Goal: Transaction & Acquisition: Purchase product/service

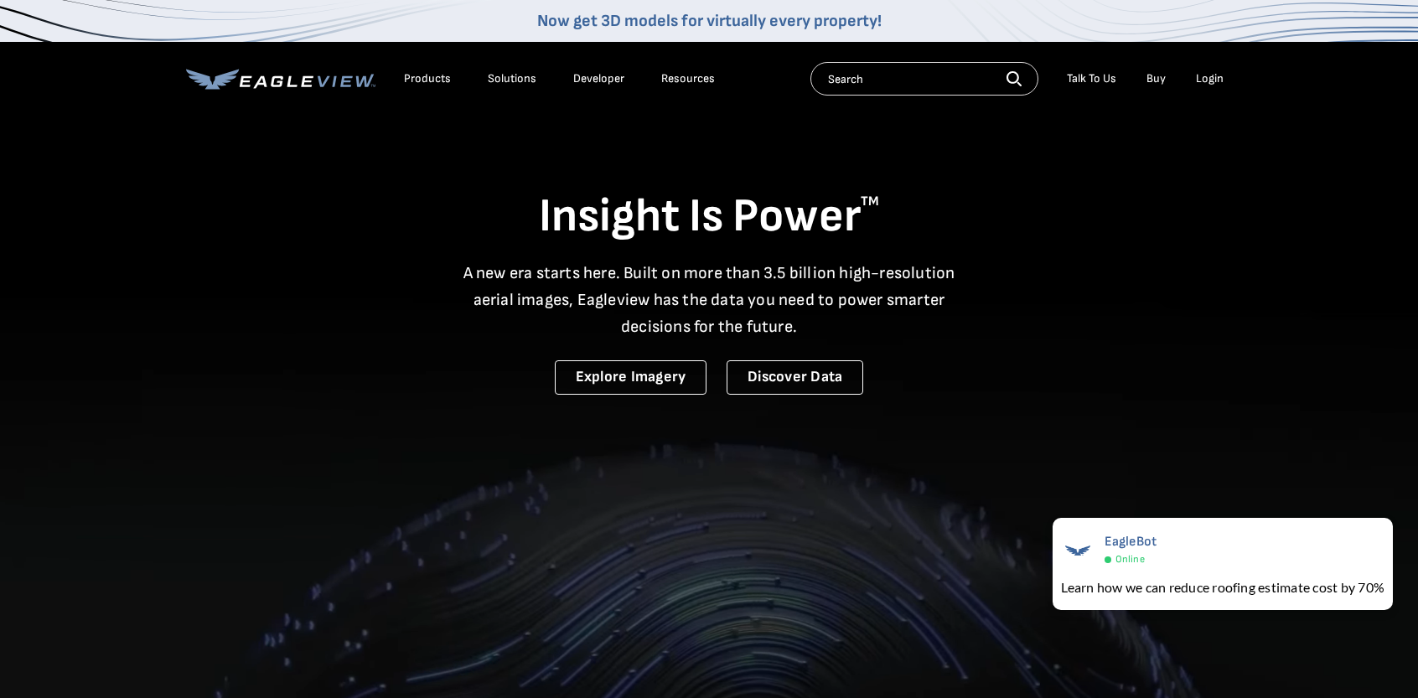
click at [1215, 83] on div "Login" at bounding box center [1210, 78] width 28 height 15
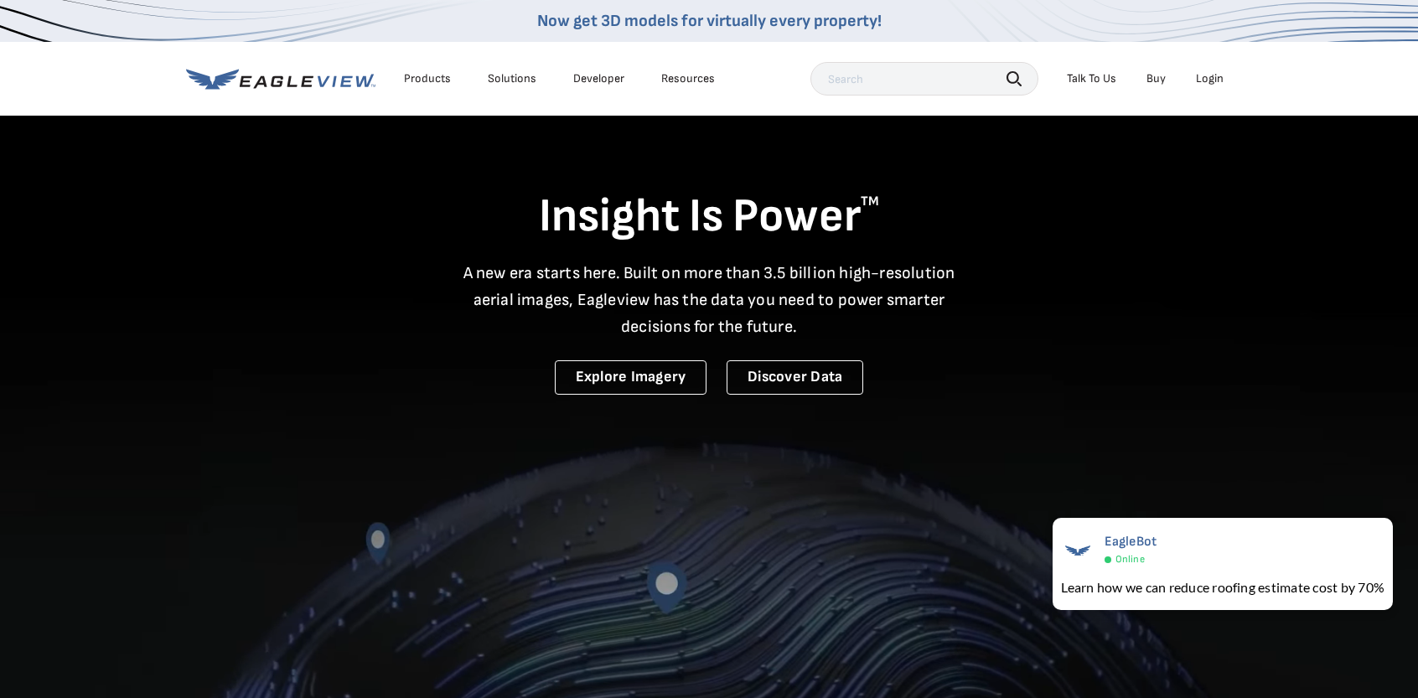
click at [1216, 69] on li "Login" at bounding box center [1210, 78] width 44 height 25
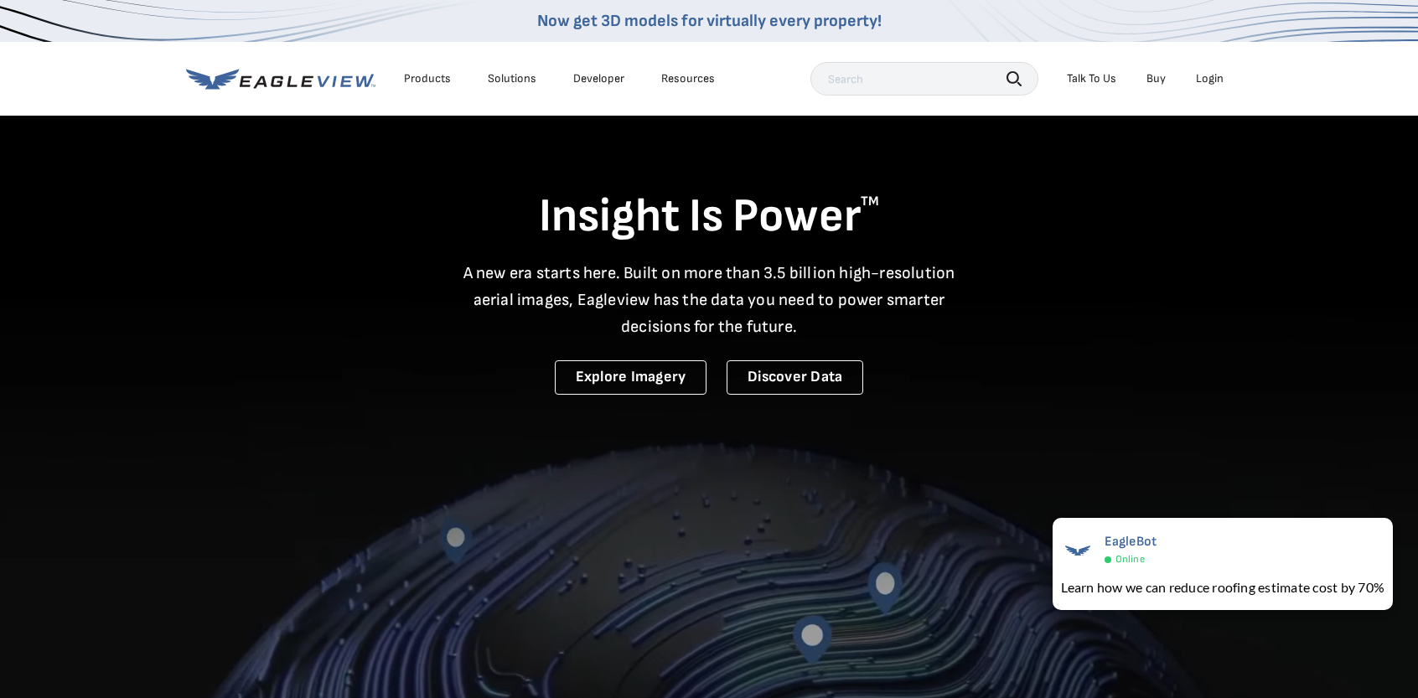
click at [1206, 85] on div "Login" at bounding box center [1210, 78] width 28 height 15
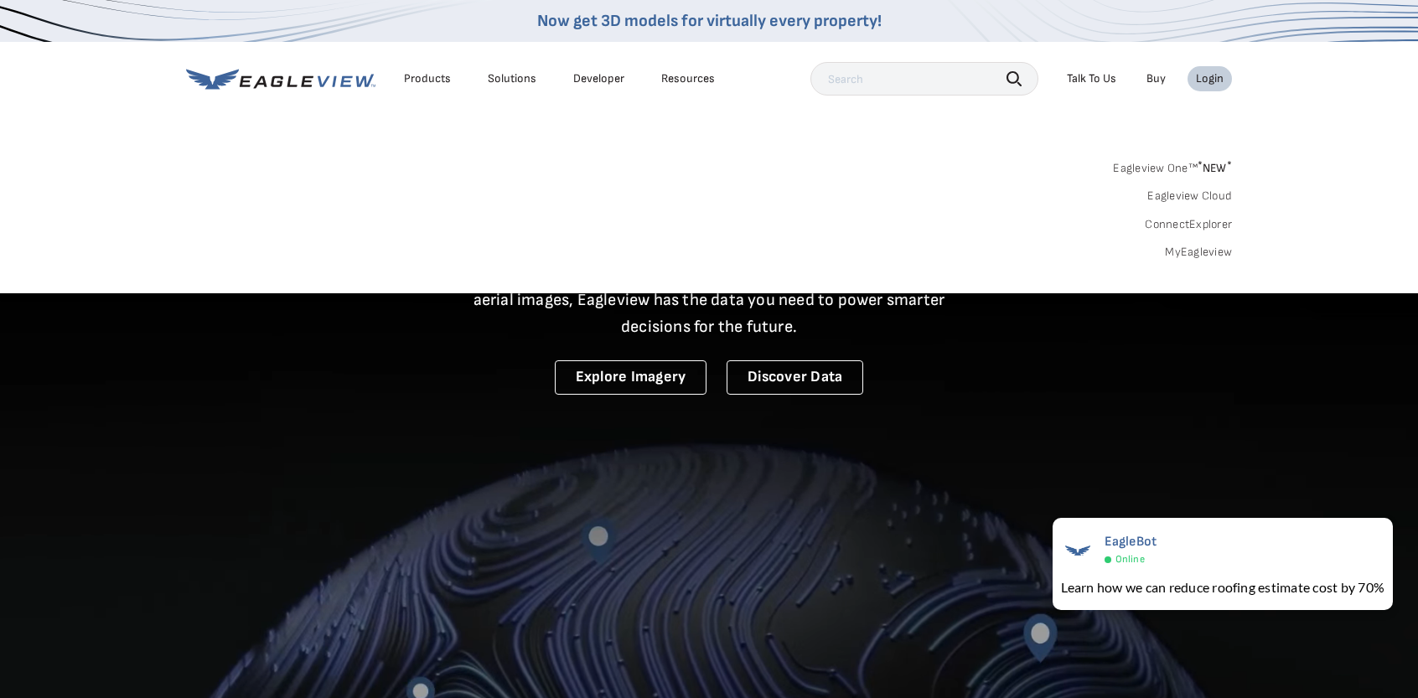
click at [1189, 253] on link "MyEagleview" at bounding box center [1198, 252] width 67 height 15
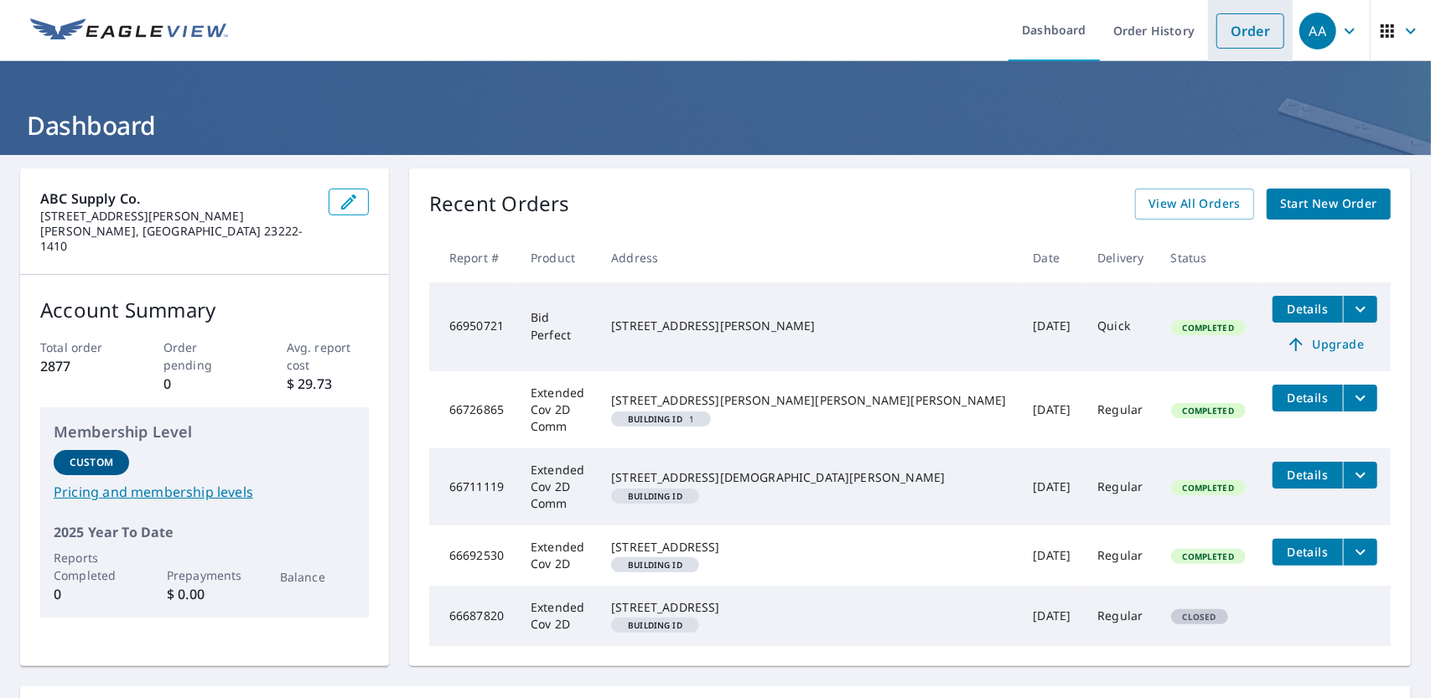
click at [1245, 31] on link "Order" at bounding box center [1250, 30] width 68 height 35
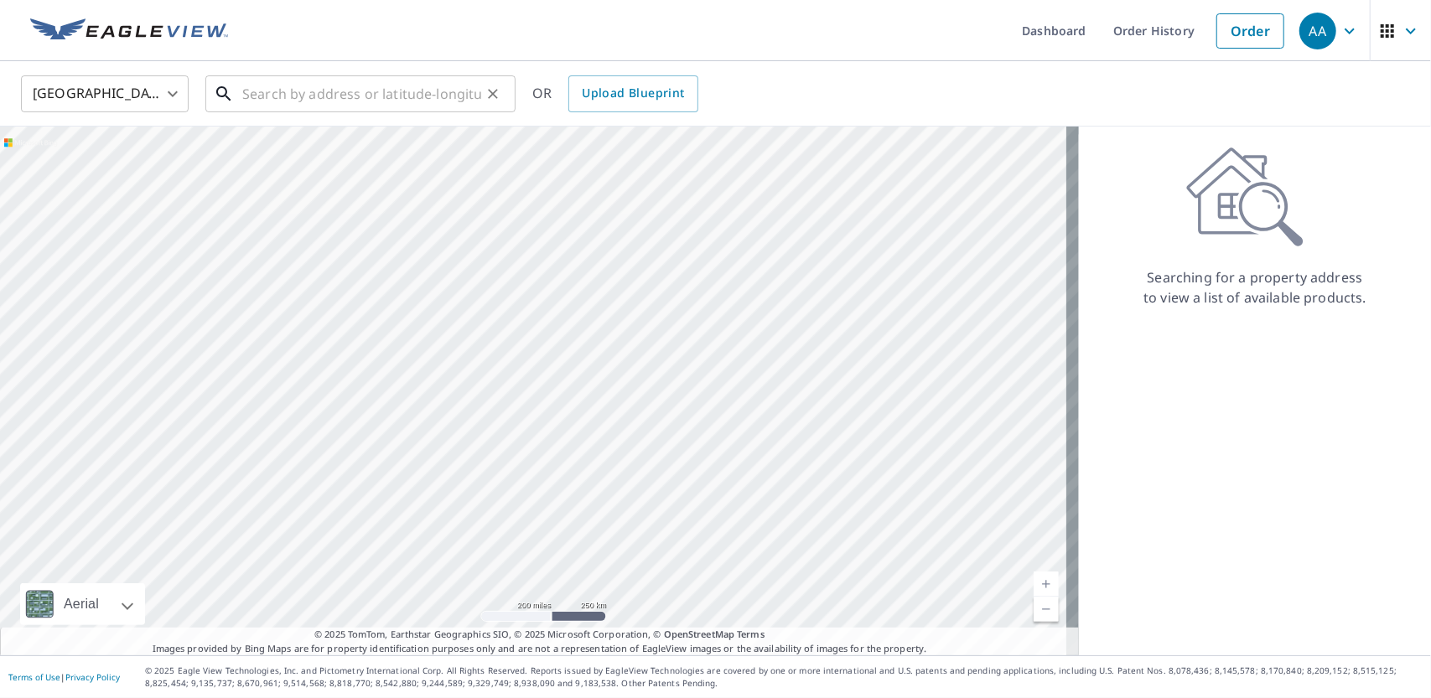
click at [251, 100] on input "text" at bounding box center [361, 93] width 239 height 47
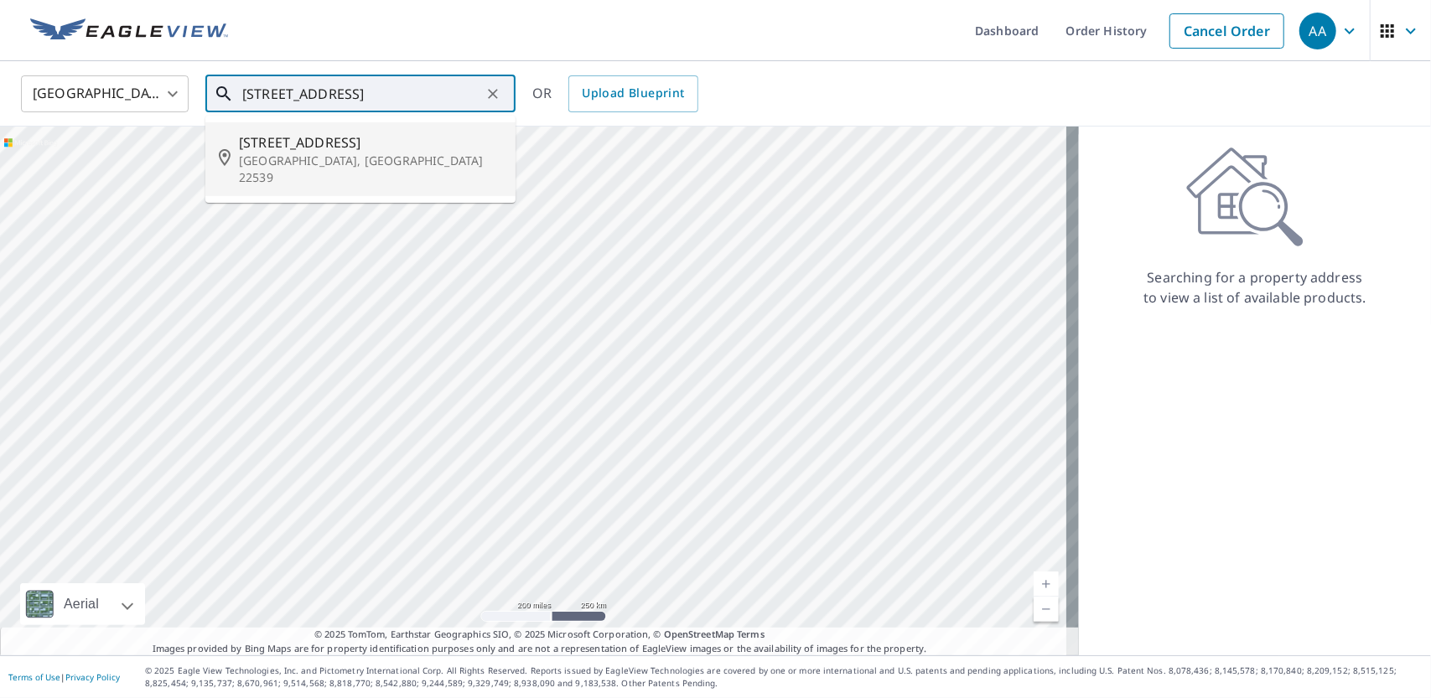
click at [282, 160] on p "[GEOGRAPHIC_DATA], [GEOGRAPHIC_DATA] 22539" at bounding box center [370, 170] width 263 height 34
type input "[STREET_ADDRESS]"
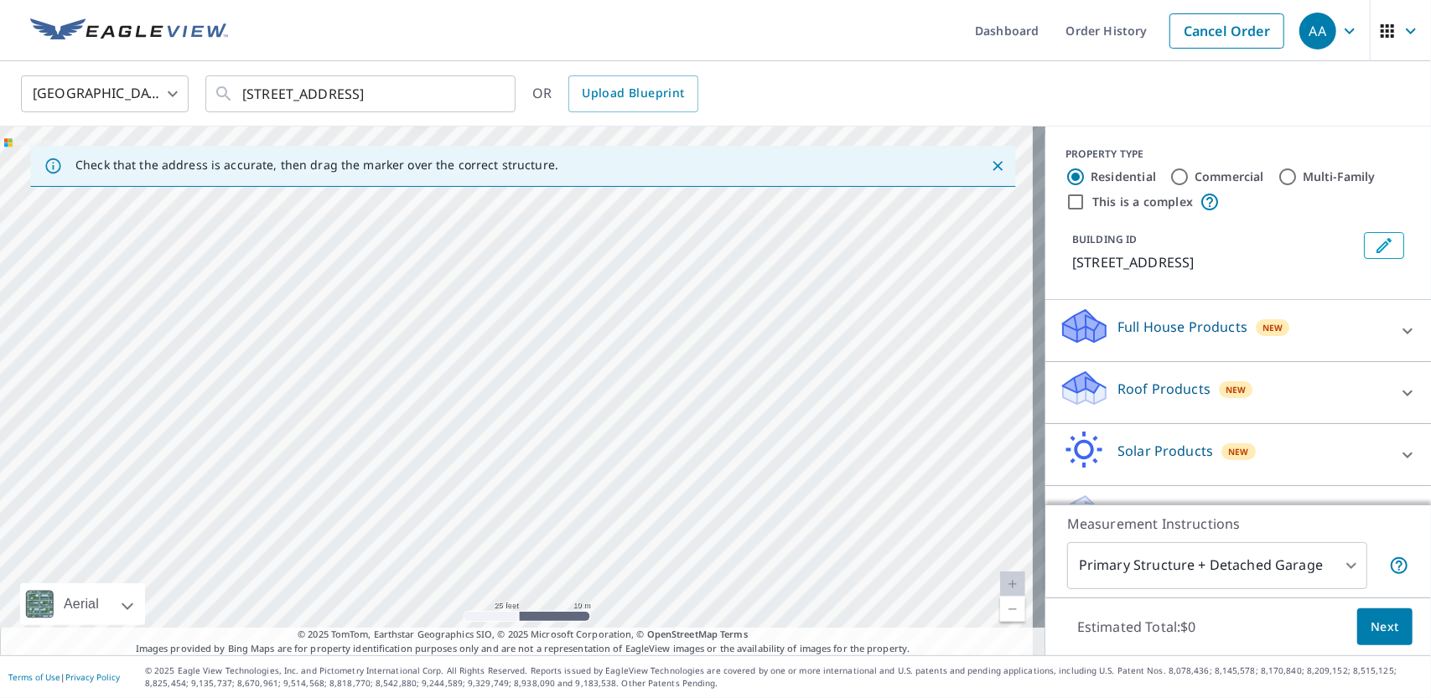
drag, startPoint x: 407, startPoint y: 405, endPoint x: 443, endPoint y: 373, distance: 47.5
click at [443, 373] on div "[STREET_ADDRESS]" at bounding box center [522, 391] width 1045 height 529
drag, startPoint x: 495, startPoint y: 432, endPoint x: 658, endPoint y: 406, distance: 165.5
click at [658, 406] on div "[STREET_ADDRESS]" at bounding box center [522, 391] width 1045 height 529
drag, startPoint x: 548, startPoint y: 485, endPoint x: 576, endPoint y: 460, distance: 37.4
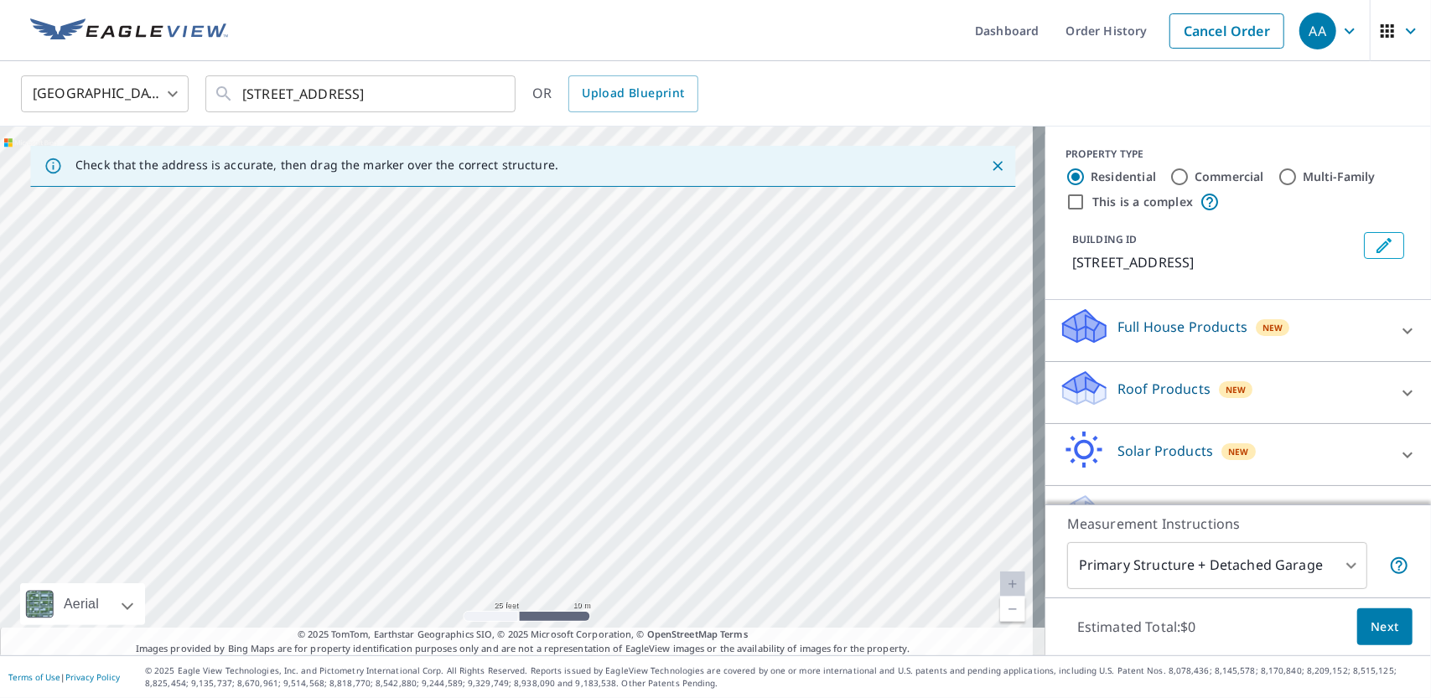
click at [576, 460] on div "[STREET_ADDRESS]" at bounding box center [522, 391] width 1045 height 529
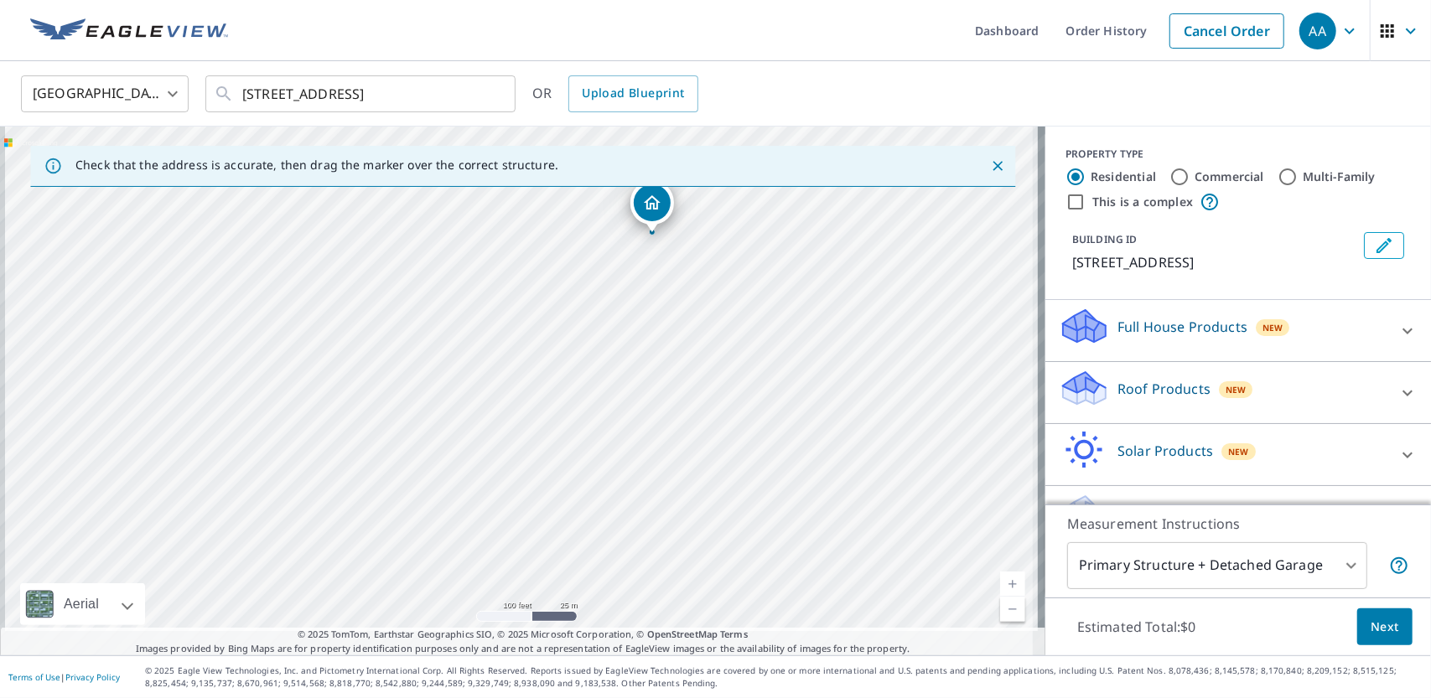
drag, startPoint x: 427, startPoint y: 507, endPoint x: 469, endPoint y: 396, distance: 118.3
click at [469, 396] on div "[STREET_ADDRESS]" at bounding box center [522, 391] width 1045 height 529
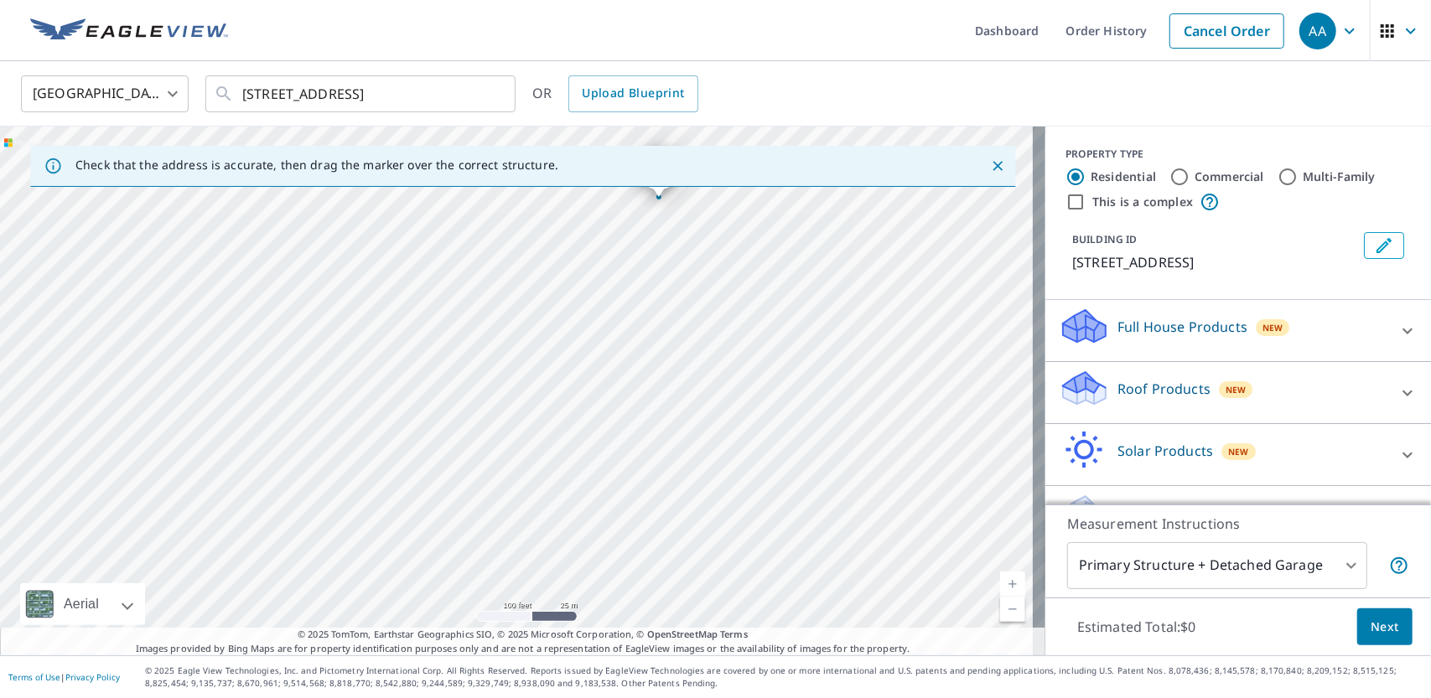
drag, startPoint x: 449, startPoint y: 462, endPoint x: 456, endPoint y: 427, distance: 35.8
click at [456, 427] on div "[STREET_ADDRESS]" at bounding box center [522, 391] width 1045 height 529
click at [431, 449] on div "[STREET_ADDRESS]" at bounding box center [522, 391] width 1045 height 529
drag, startPoint x: 480, startPoint y: 437, endPoint x: 500, endPoint y: 336, distance: 102.4
click at [500, 336] on div "[STREET_ADDRESS]" at bounding box center [522, 391] width 1045 height 529
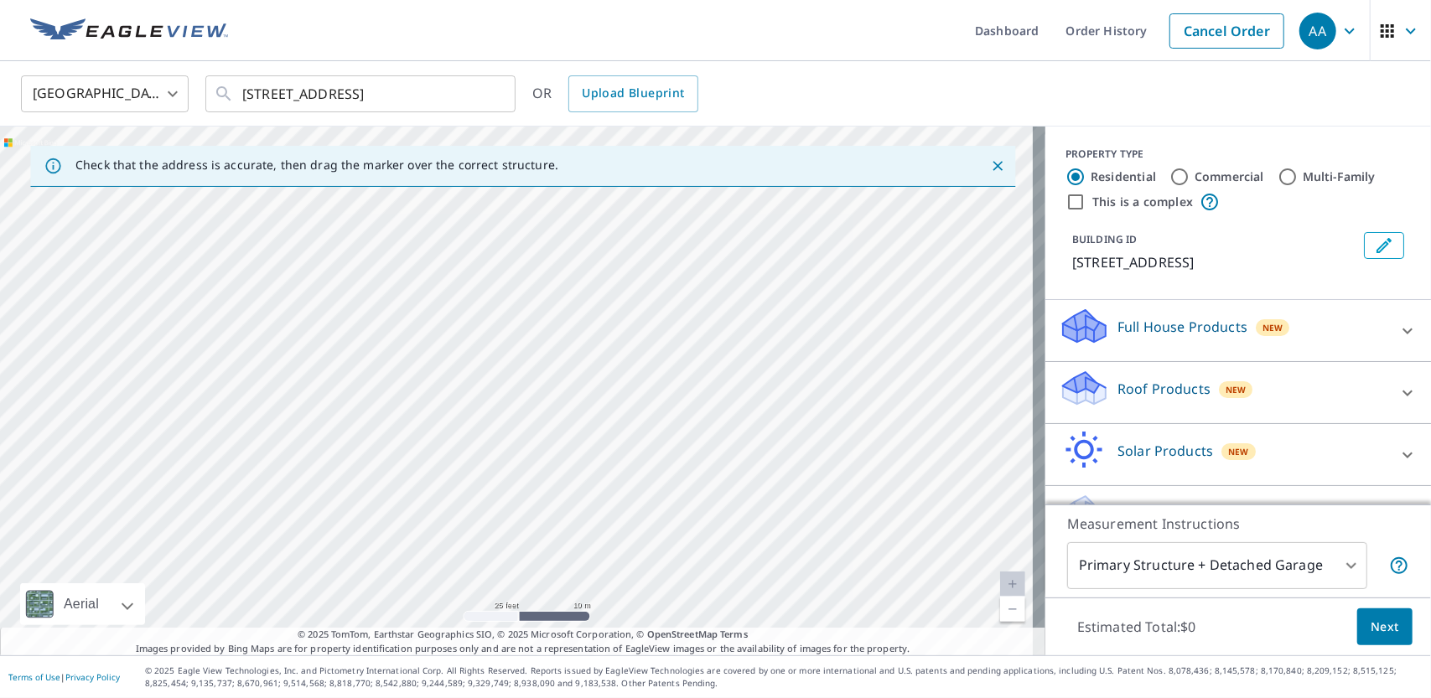
drag, startPoint x: 476, startPoint y: 559, endPoint x: 367, endPoint y: 615, distance: 122.6
click at [367, 615] on div "[STREET_ADDRESS]" at bounding box center [522, 391] width 1045 height 529
drag, startPoint x: 629, startPoint y: 473, endPoint x: 611, endPoint y: 426, distance: 50.1
click at [611, 426] on div "[STREET_ADDRESS]" at bounding box center [522, 391] width 1045 height 529
drag, startPoint x: 687, startPoint y: 381, endPoint x: 617, endPoint y: 534, distance: 168.0
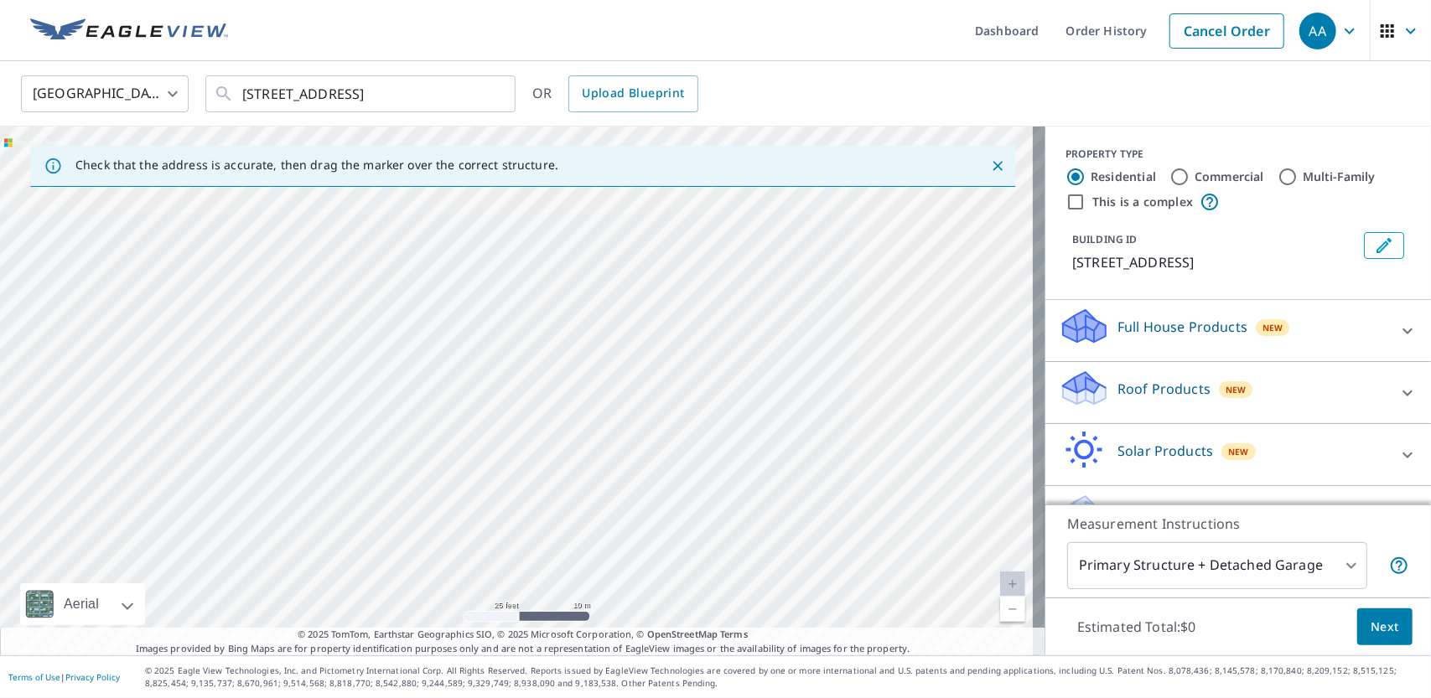
click at [617, 534] on div "[STREET_ADDRESS]" at bounding box center [522, 391] width 1045 height 529
drag, startPoint x: 774, startPoint y: 385, endPoint x: 694, endPoint y: 618, distance: 246.5
click at [694, 618] on div "[STREET_ADDRESS]" at bounding box center [522, 391] width 1045 height 529
drag, startPoint x: 743, startPoint y: 518, endPoint x: 793, endPoint y: 362, distance: 163.8
click at [793, 362] on div "[STREET_ADDRESS]" at bounding box center [522, 391] width 1045 height 529
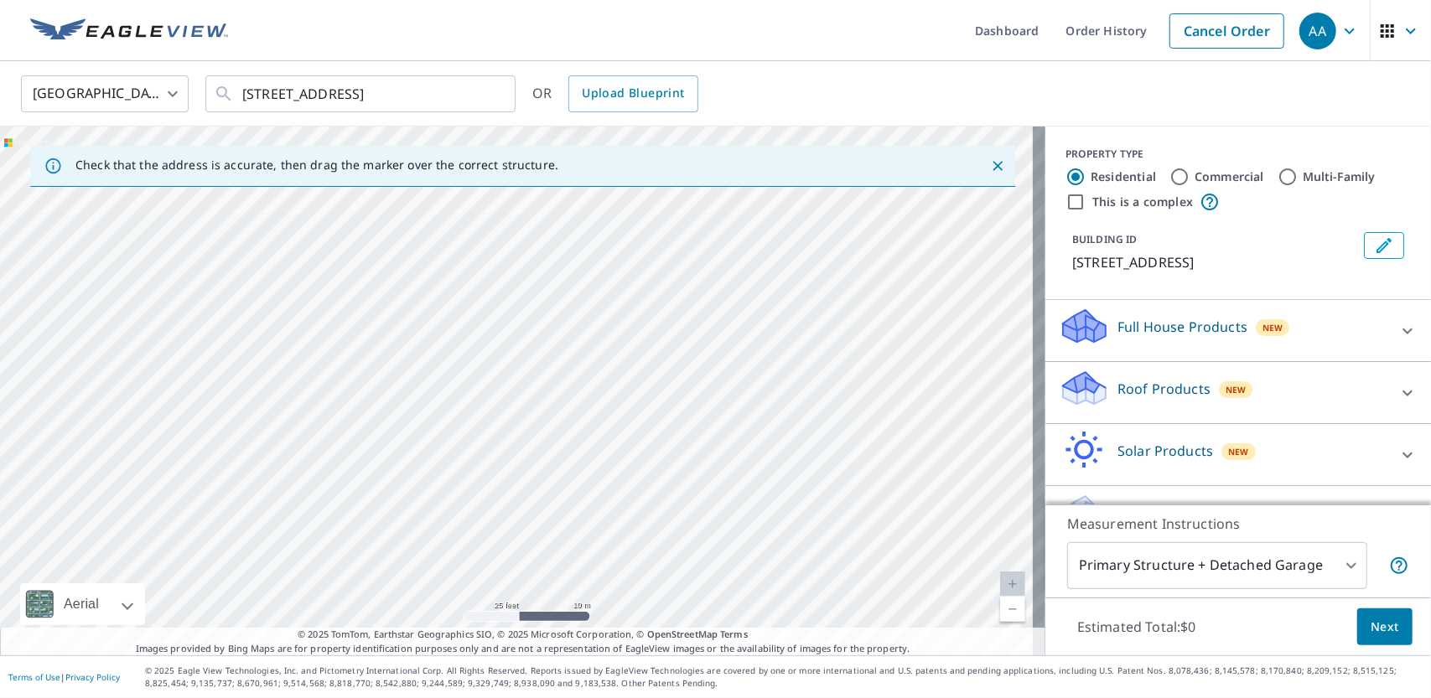
drag, startPoint x: 745, startPoint y: 482, endPoint x: 652, endPoint y: 467, distance: 94.2
click at [652, 467] on div "[STREET_ADDRESS]" at bounding box center [522, 391] width 1045 height 529
click at [598, 293] on div "[STREET_ADDRESS]" at bounding box center [522, 391] width 1045 height 529
click at [523, 350] on icon "Dropped pin, building 1, Residential property, 440 Rock Town Rd Reedville, VA 2…" at bounding box center [516, 359] width 20 height 20
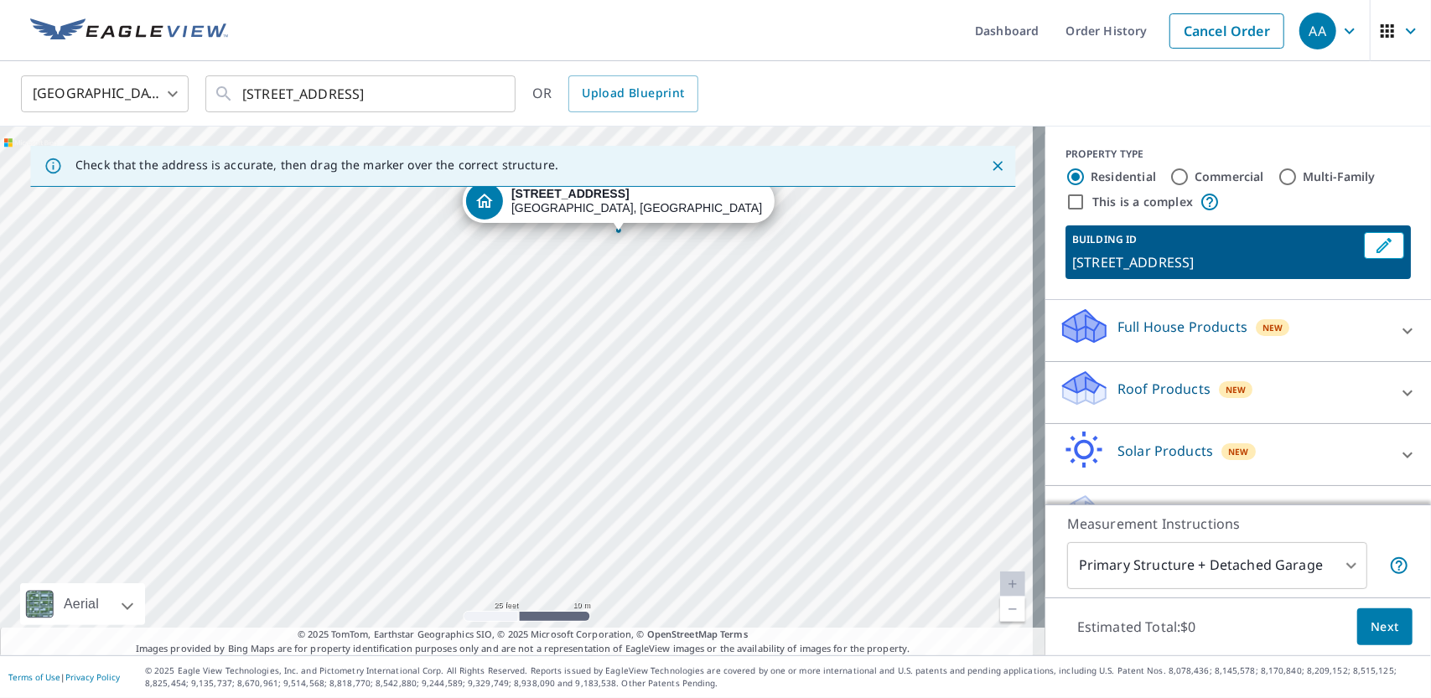
drag, startPoint x: 526, startPoint y: 546, endPoint x: 629, endPoint y: 388, distance: 187.8
click at [629, 388] on div "[STREET_ADDRESS]" at bounding box center [522, 391] width 1045 height 529
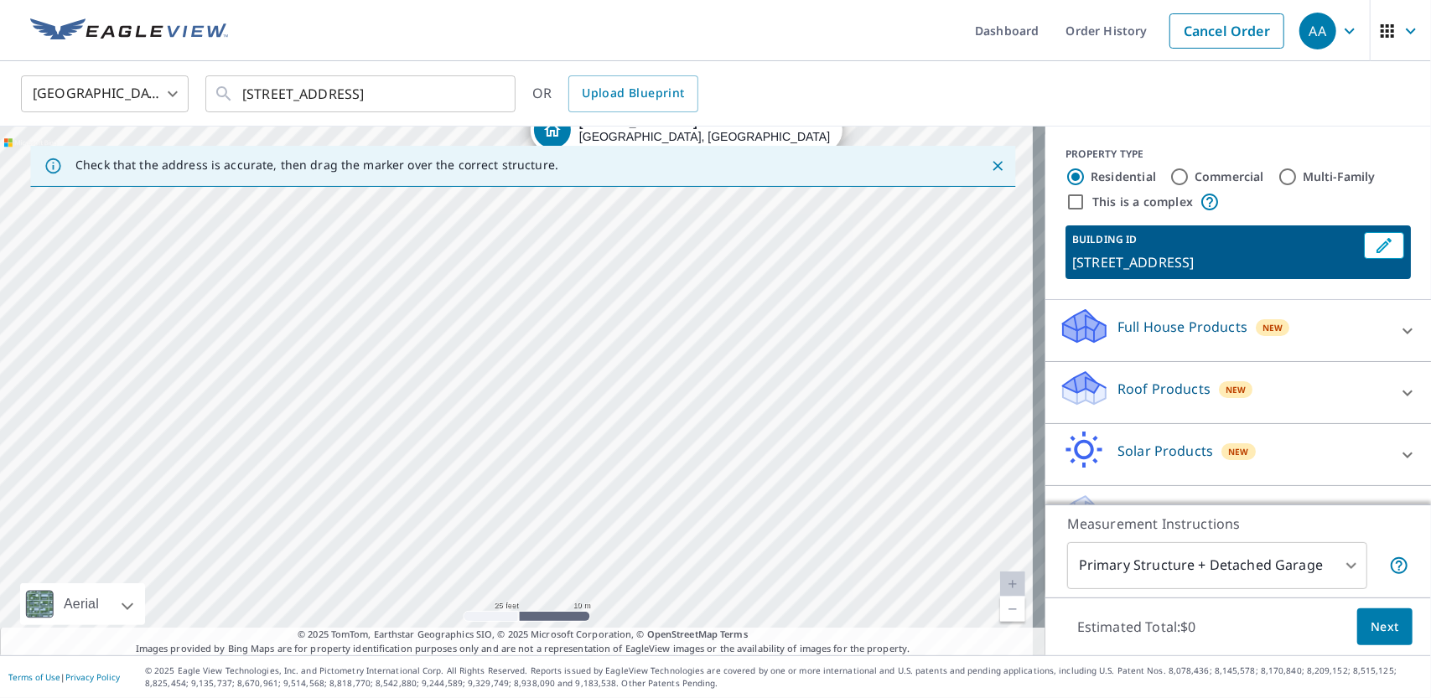
drag, startPoint x: 626, startPoint y: 500, endPoint x: 694, endPoint y: 428, distance: 98.4
click at [694, 428] on div "[STREET_ADDRESS]" at bounding box center [522, 391] width 1045 height 529
drag, startPoint x: 634, startPoint y: 508, endPoint x: 647, endPoint y: 424, distance: 84.9
click at [647, 424] on div "[STREET_ADDRESS]" at bounding box center [522, 391] width 1045 height 529
drag, startPoint x: 803, startPoint y: 409, endPoint x: 741, endPoint y: 521, distance: 128.3
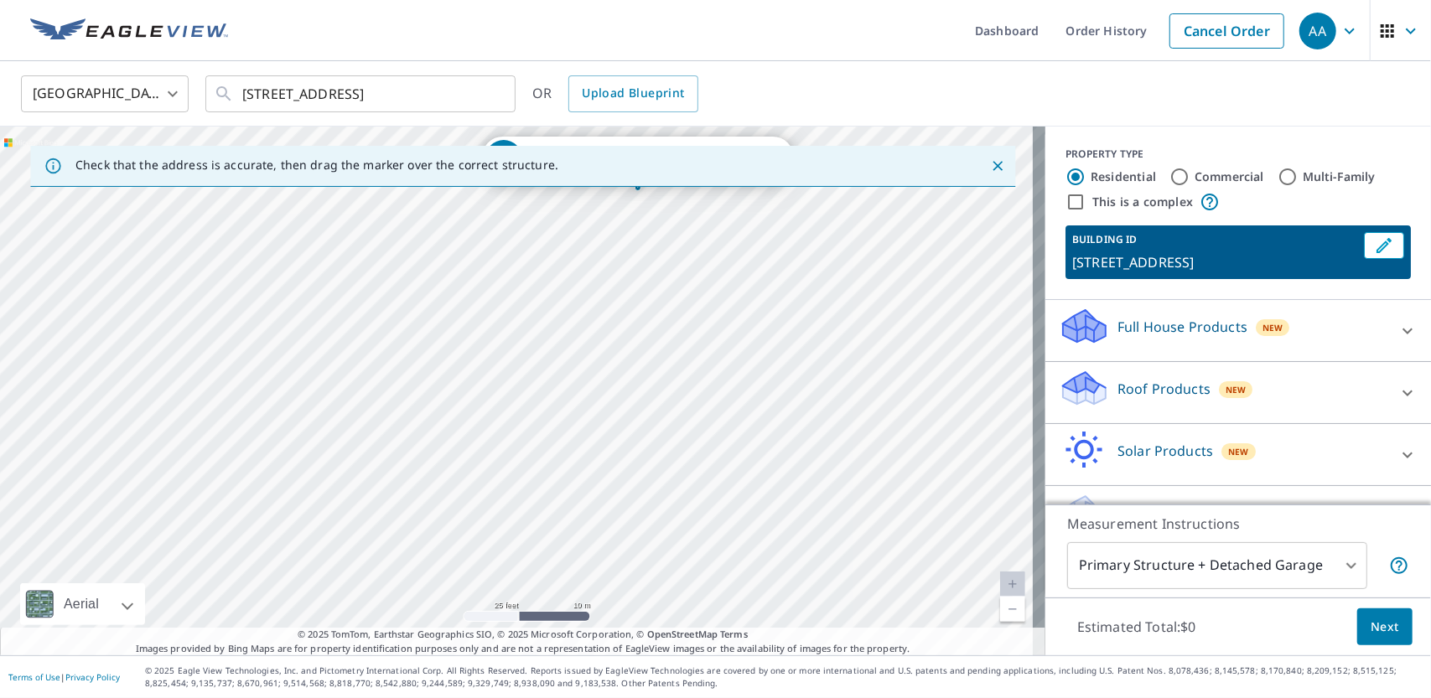
click at [741, 521] on div "[STREET_ADDRESS]" at bounding box center [522, 391] width 1045 height 529
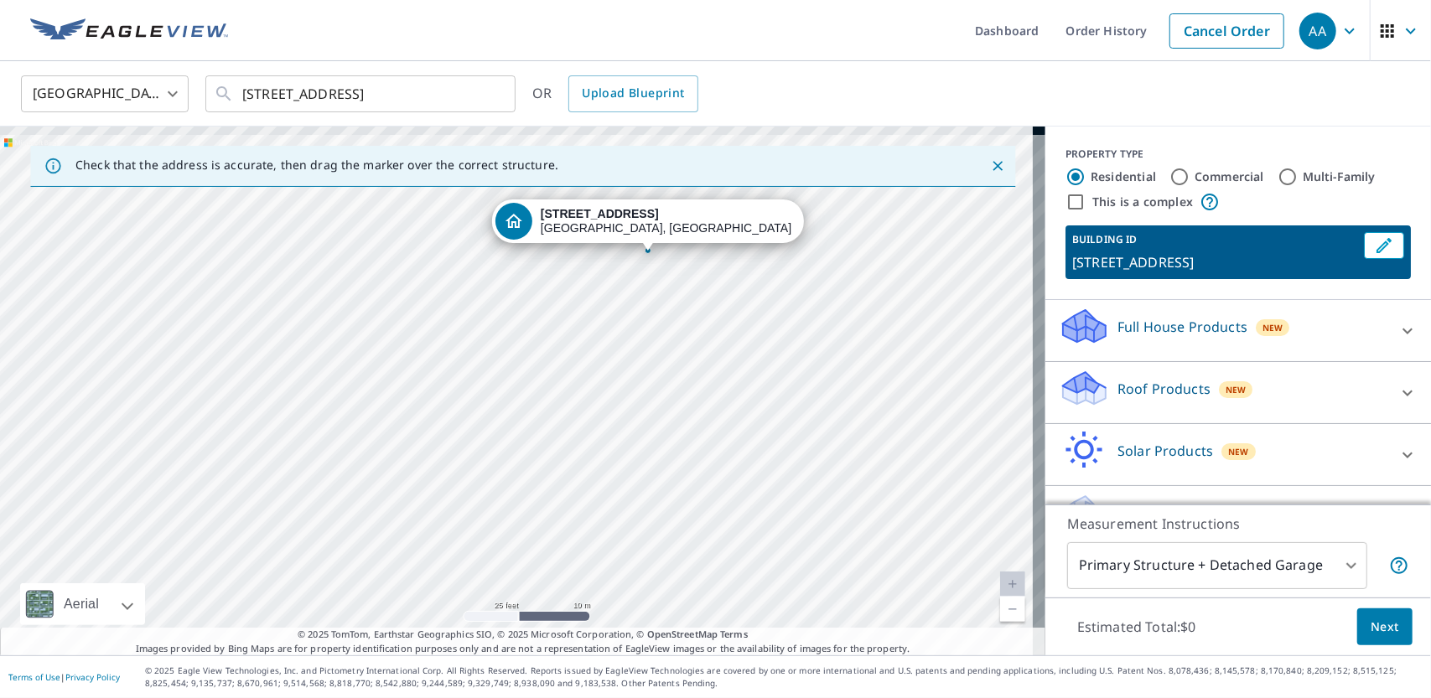
drag, startPoint x: 717, startPoint y: 335, endPoint x: 728, endPoint y: 397, distance: 62.8
click at [728, 398] on div "[STREET_ADDRESS]" at bounding box center [522, 391] width 1045 height 529
click at [646, 216] on strong "[STREET_ADDRESS]" at bounding box center [600, 213] width 118 height 13
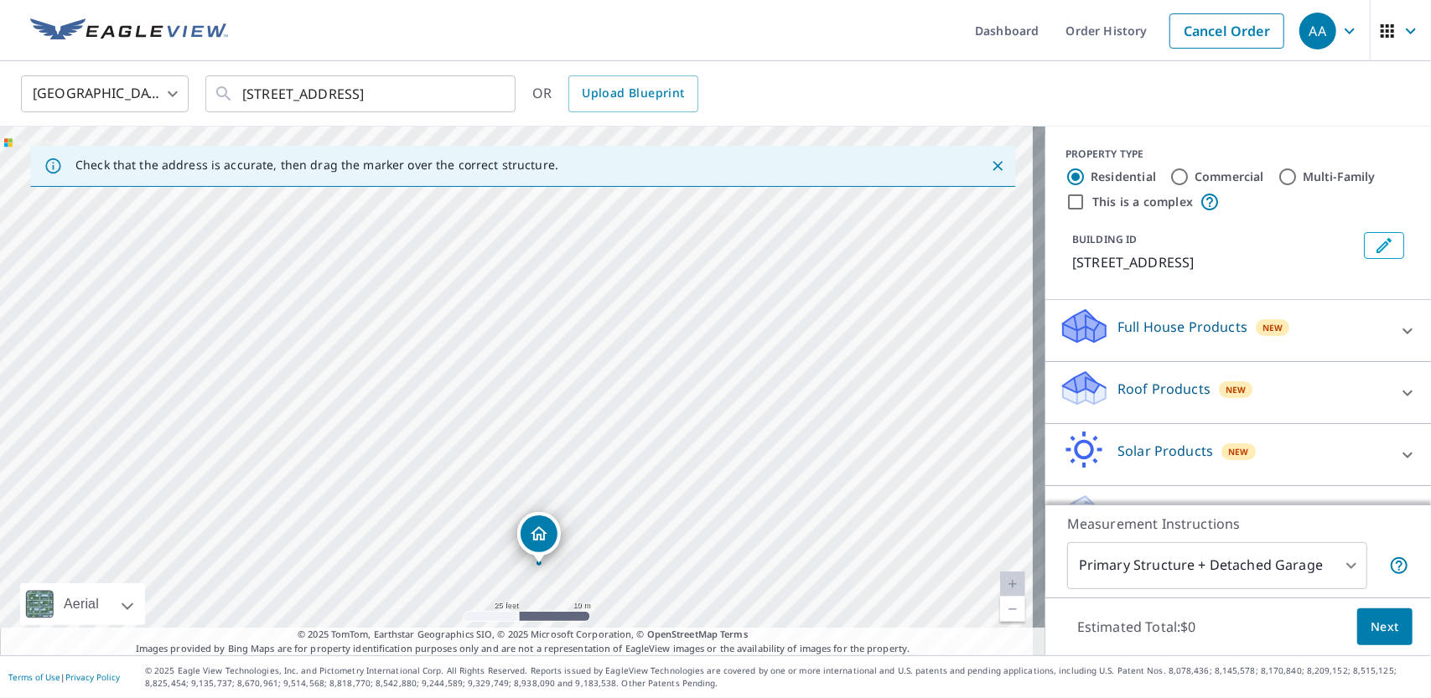
drag, startPoint x: 510, startPoint y: 353, endPoint x: 532, endPoint y: 528, distance: 176.6
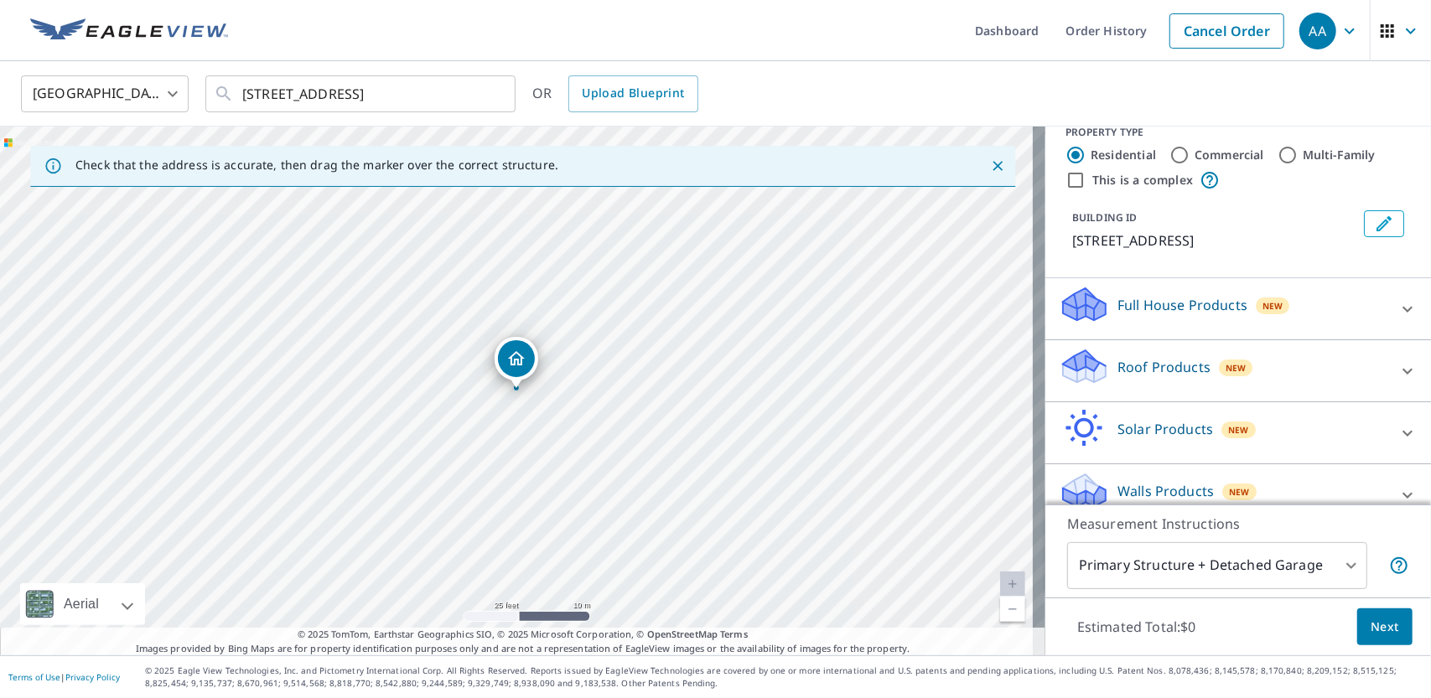
scroll to position [41, 0]
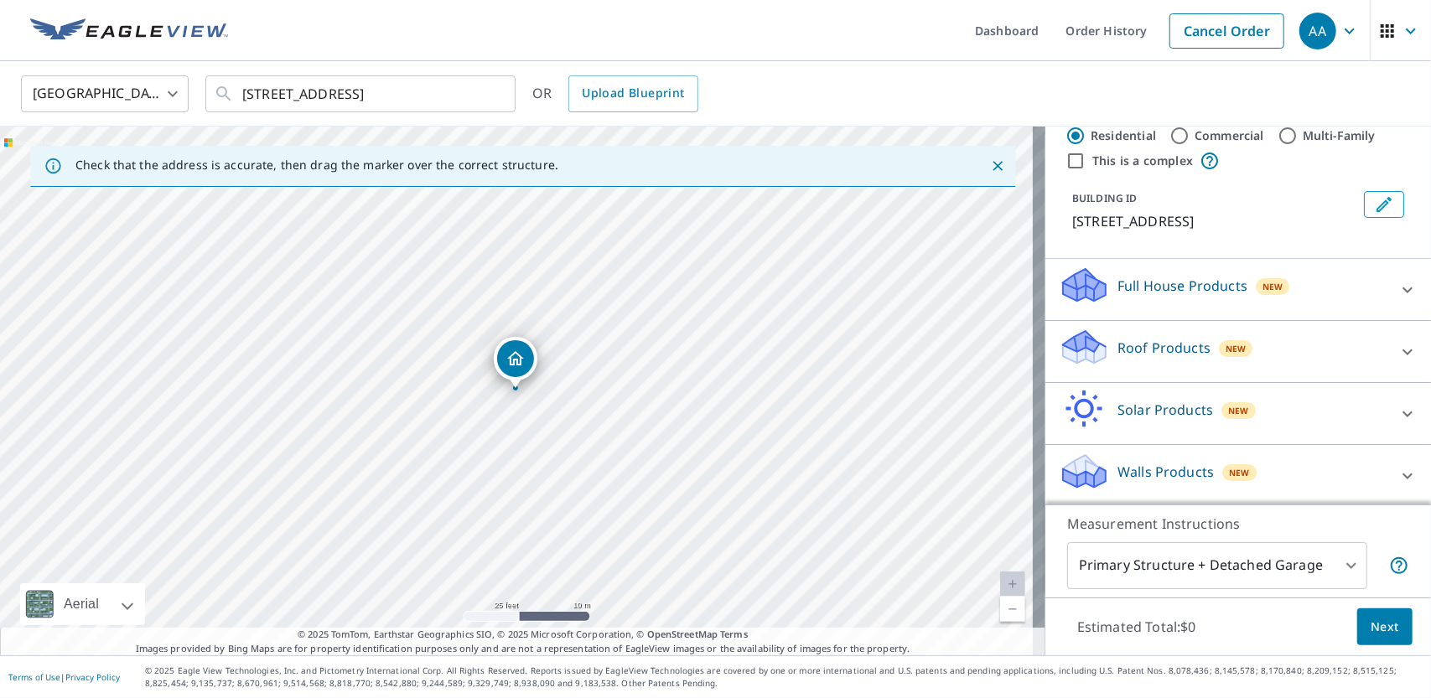
click at [1129, 341] on p "Roof Products" at bounding box center [1163, 348] width 93 height 20
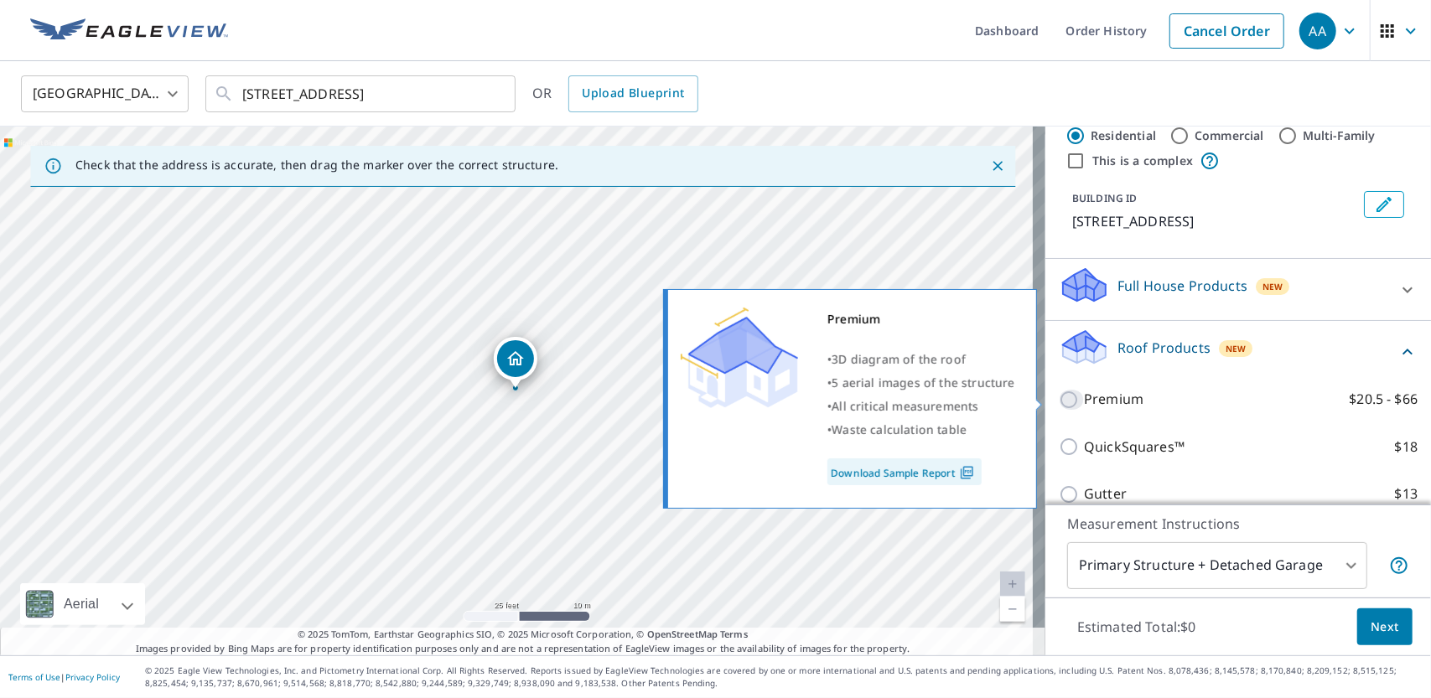
click at [1059, 406] on input "Premium $20.5 - $66" at bounding box center [1071, 400] width 25 height 20
checkbox input "true"
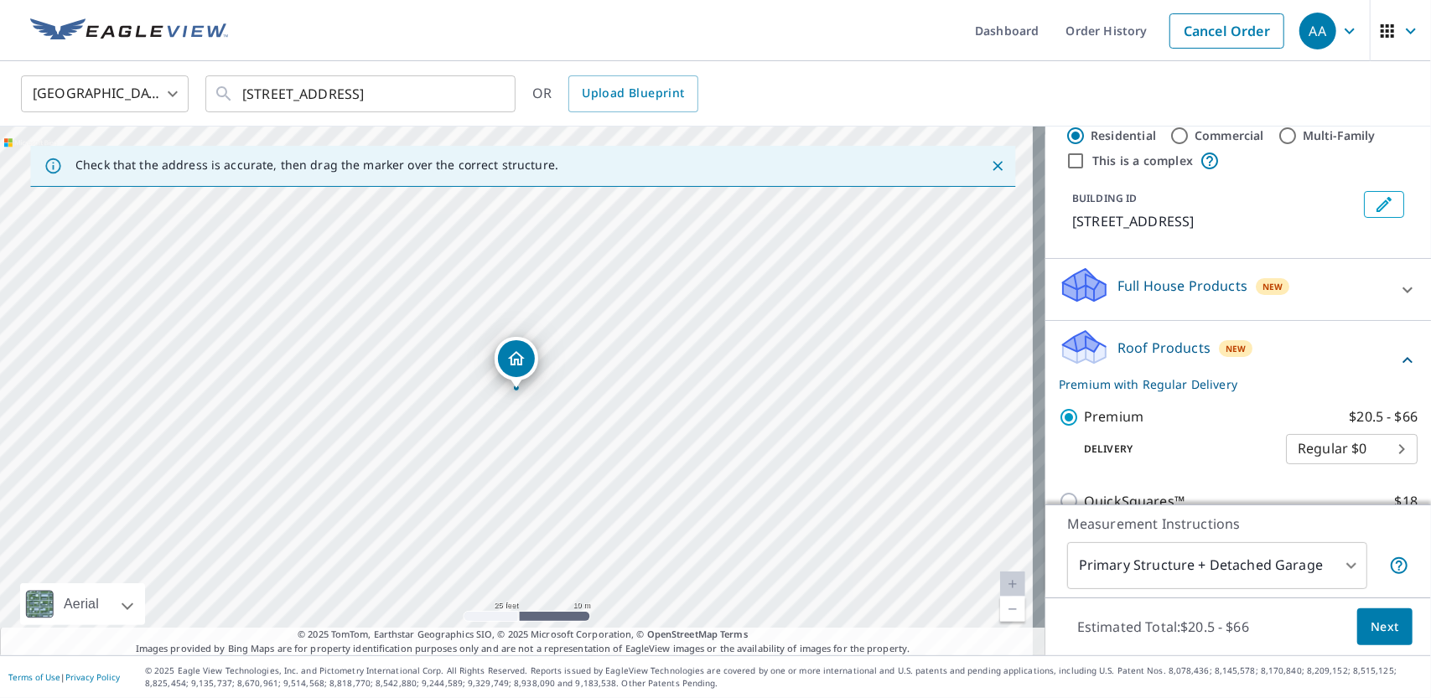
scroll to position [125, 0]
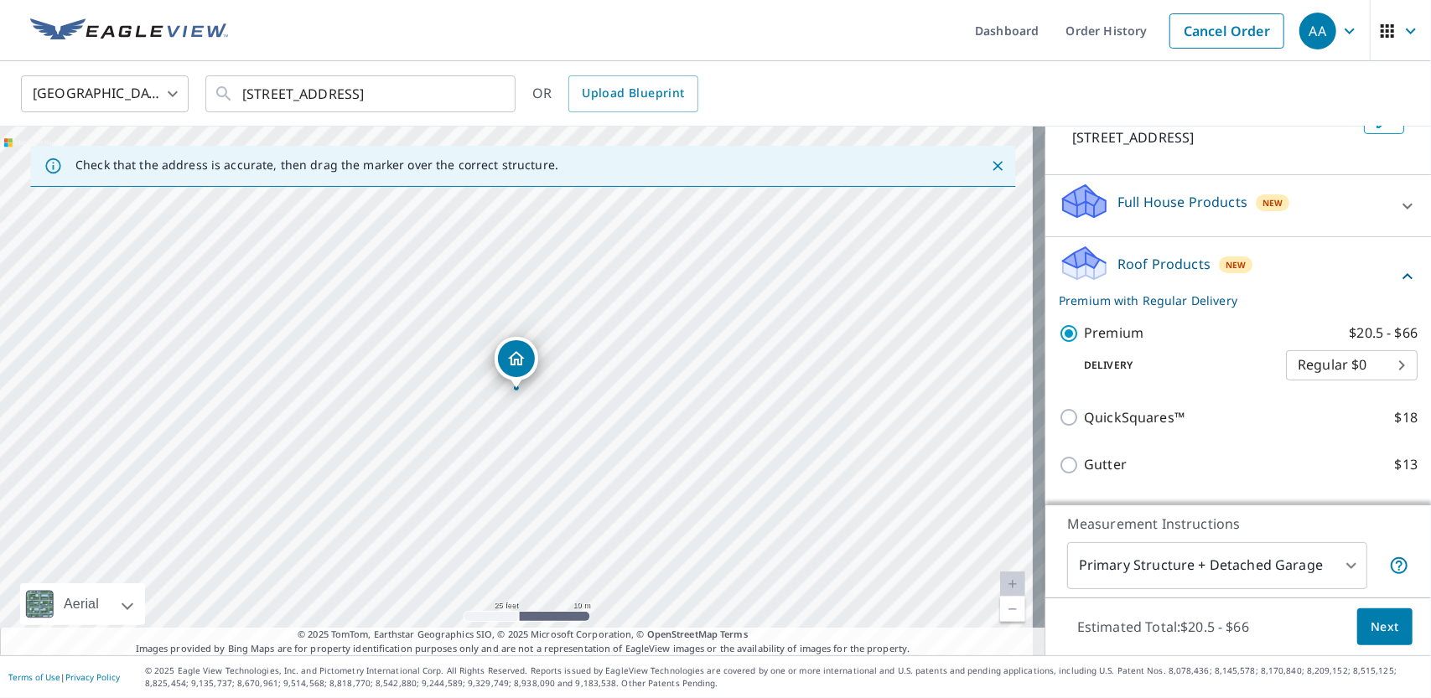
click at [1329, 562] on body "AA AA Dashboard Order History Cancel Order AA [GEOGRAPHIC_DATA] [GEOGRAPHIC_DAT…" at bounding box center [715, 349] width 1431 height 698
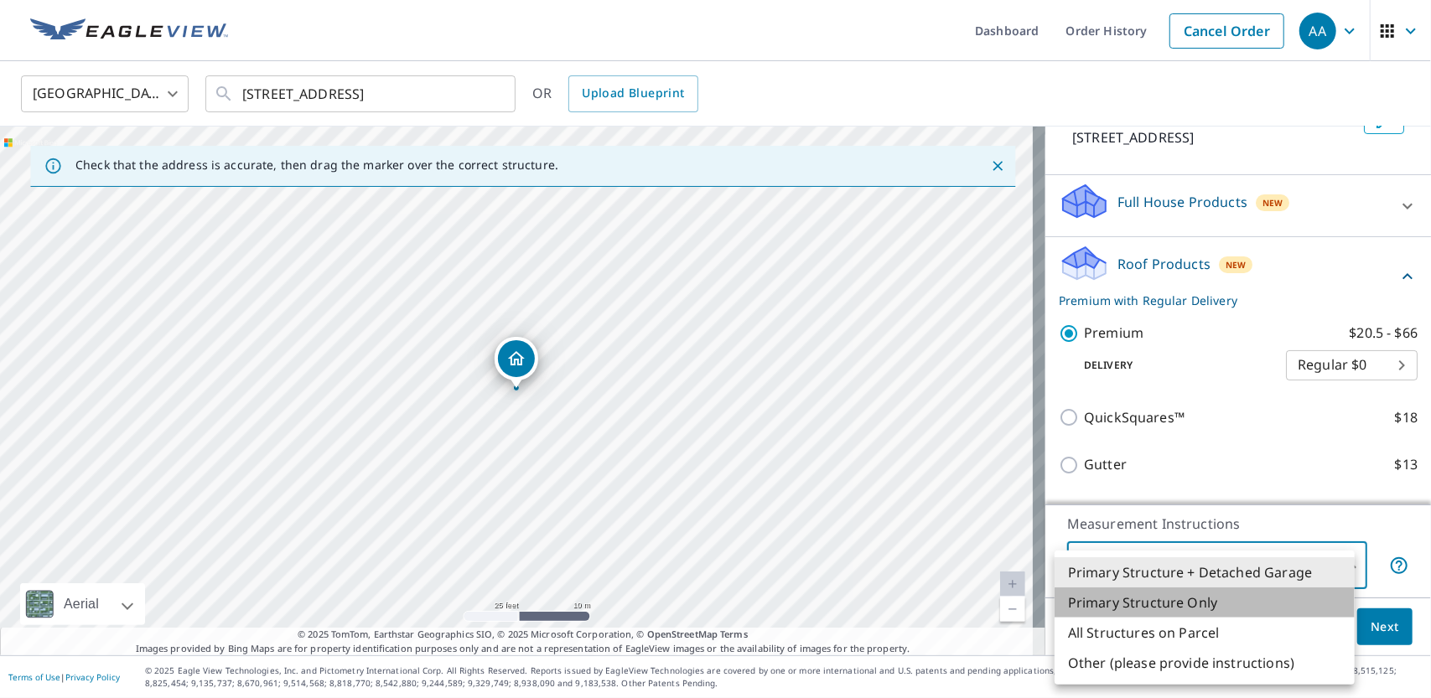
click at [1284, 599] on li "Primary Structure Only" at bounding box center [1204, 603] width 300 height 30
type input "2"
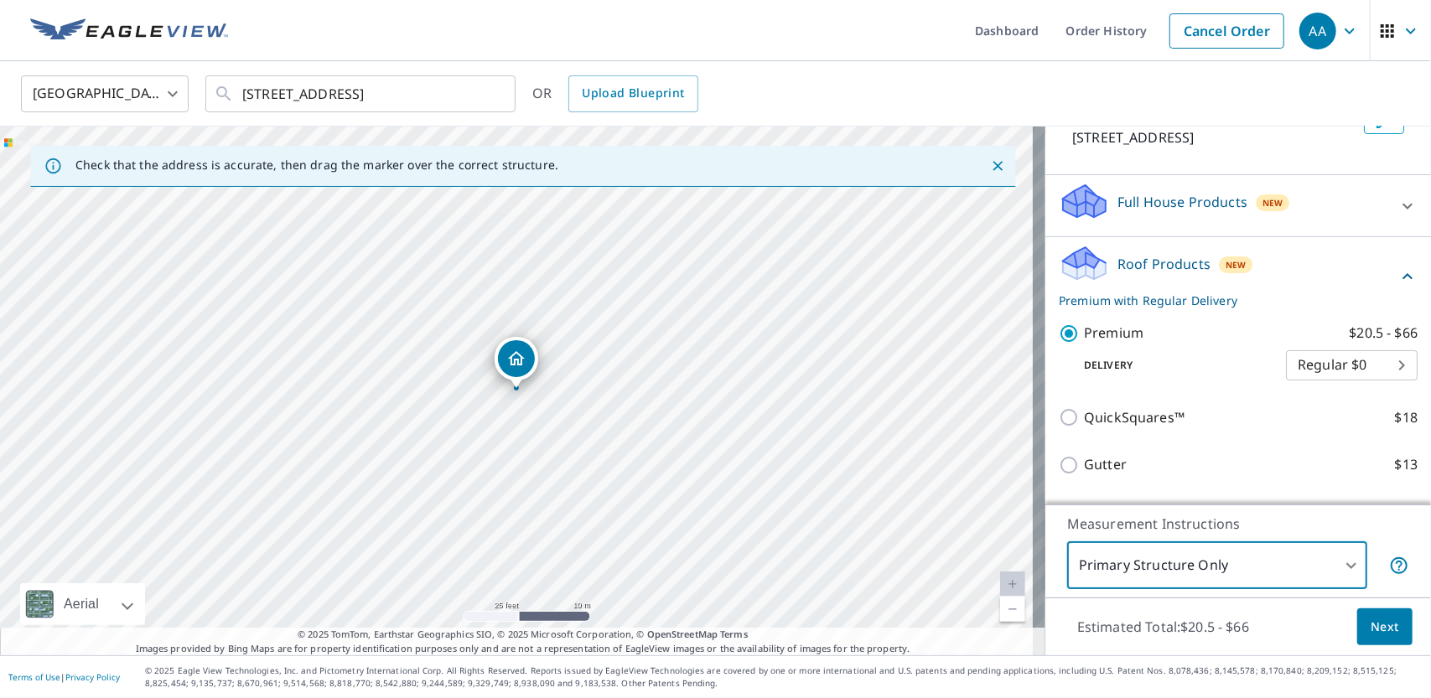
click at [1292, 368] on body "AA AA Dashboard Order History Cancel Order AA [GEOGRAPHIC_DATA] [GEOGRAPHIC_DAT…" at bounding box center [715, 349] width 1431 height 698
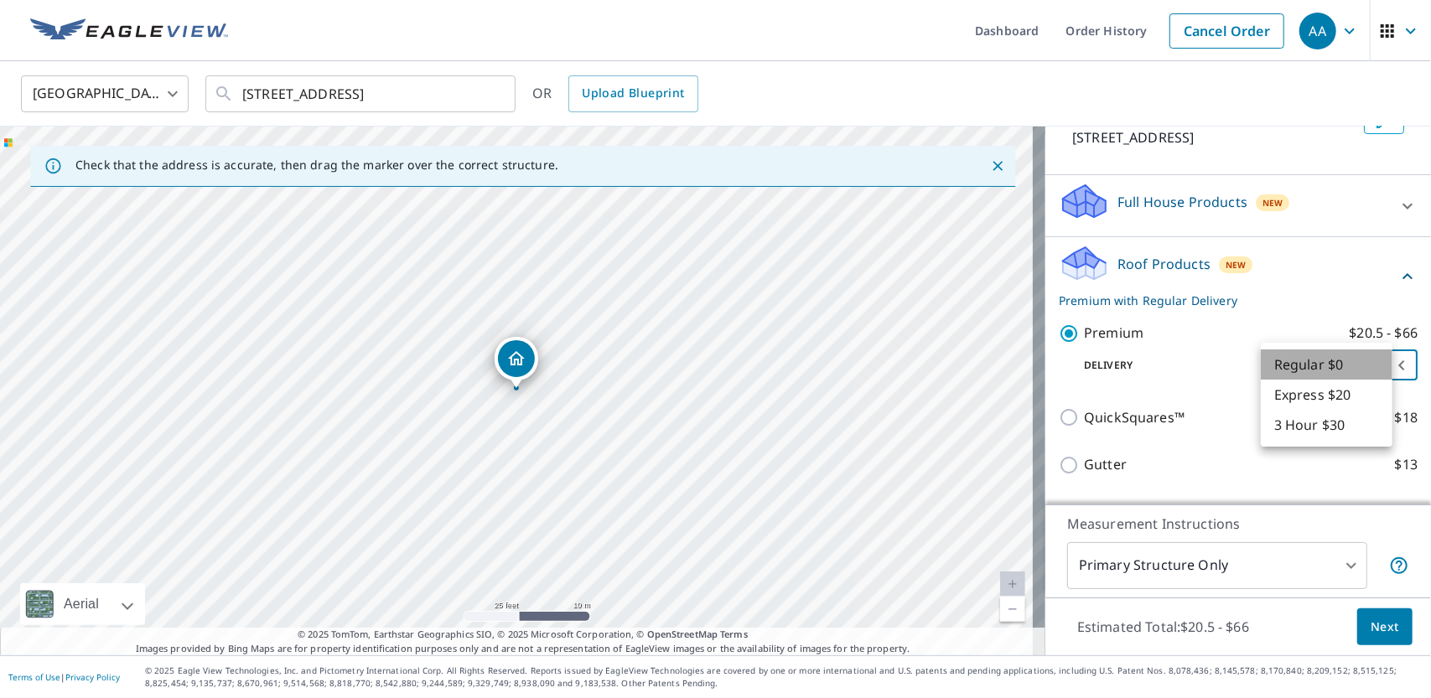
click at [1292, 368] on li "Regular $0" at bounding box center [1327, 365] width 132 height 30
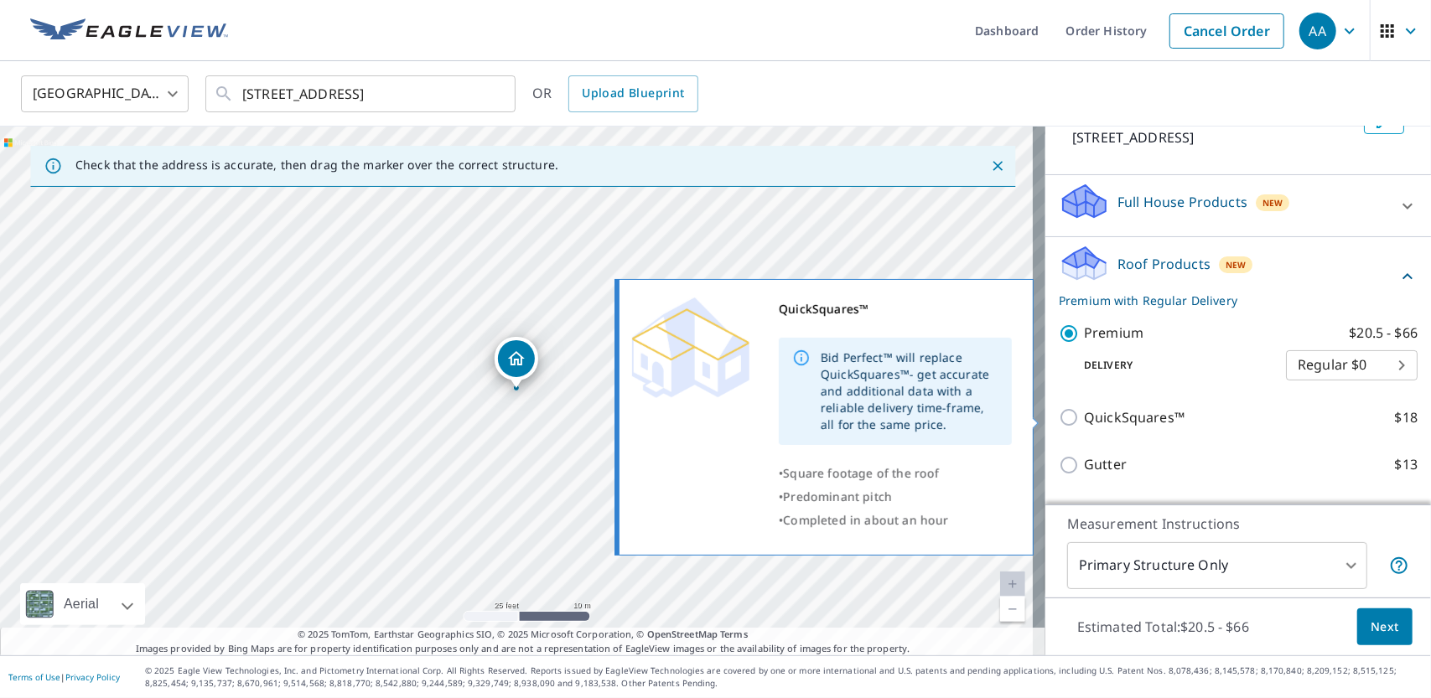
click at [1240, 423] on label "QuickSquares™ $18" at bounding box center [1251, 417] width 334 height 21
click at [1084, 423] on input "QuickSquares™ $18" at bounding box center [1071, 417] width 25 height 20
checkbox input "true"
checkbox input "false"
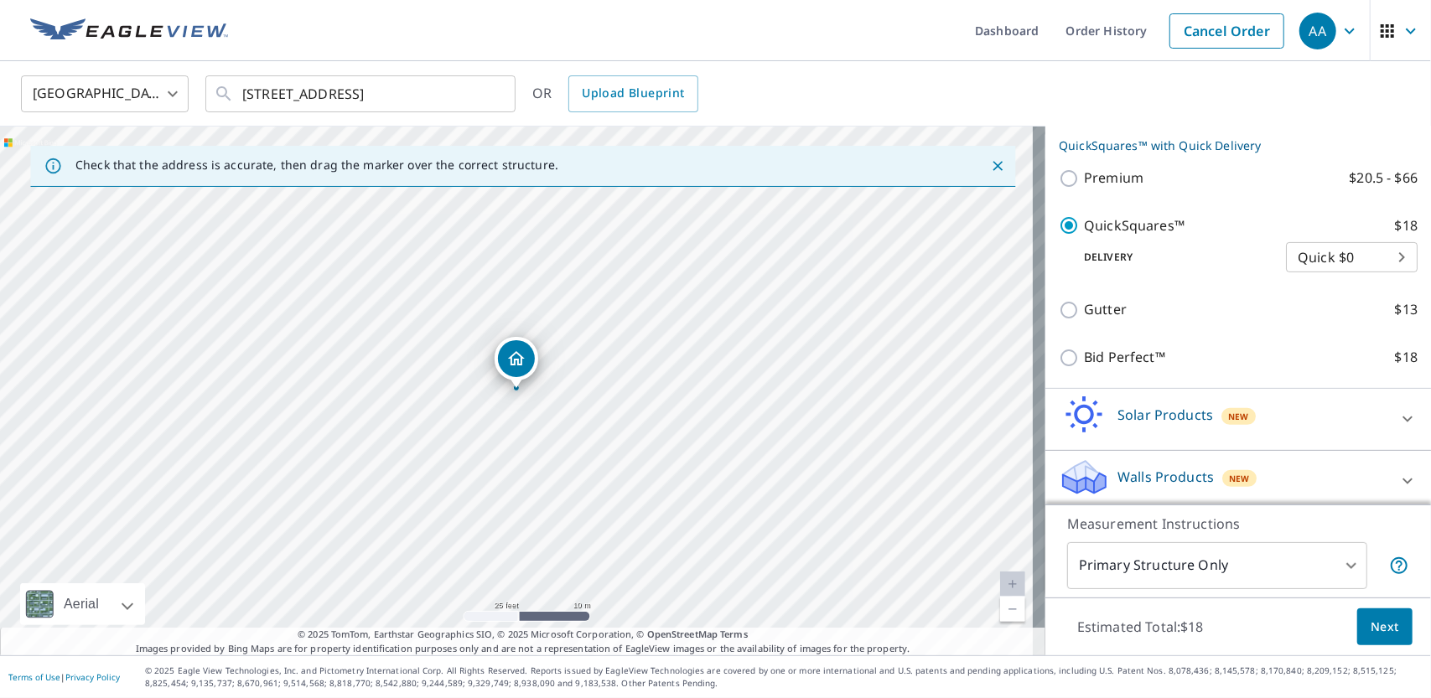
scroll to position [287, 0]
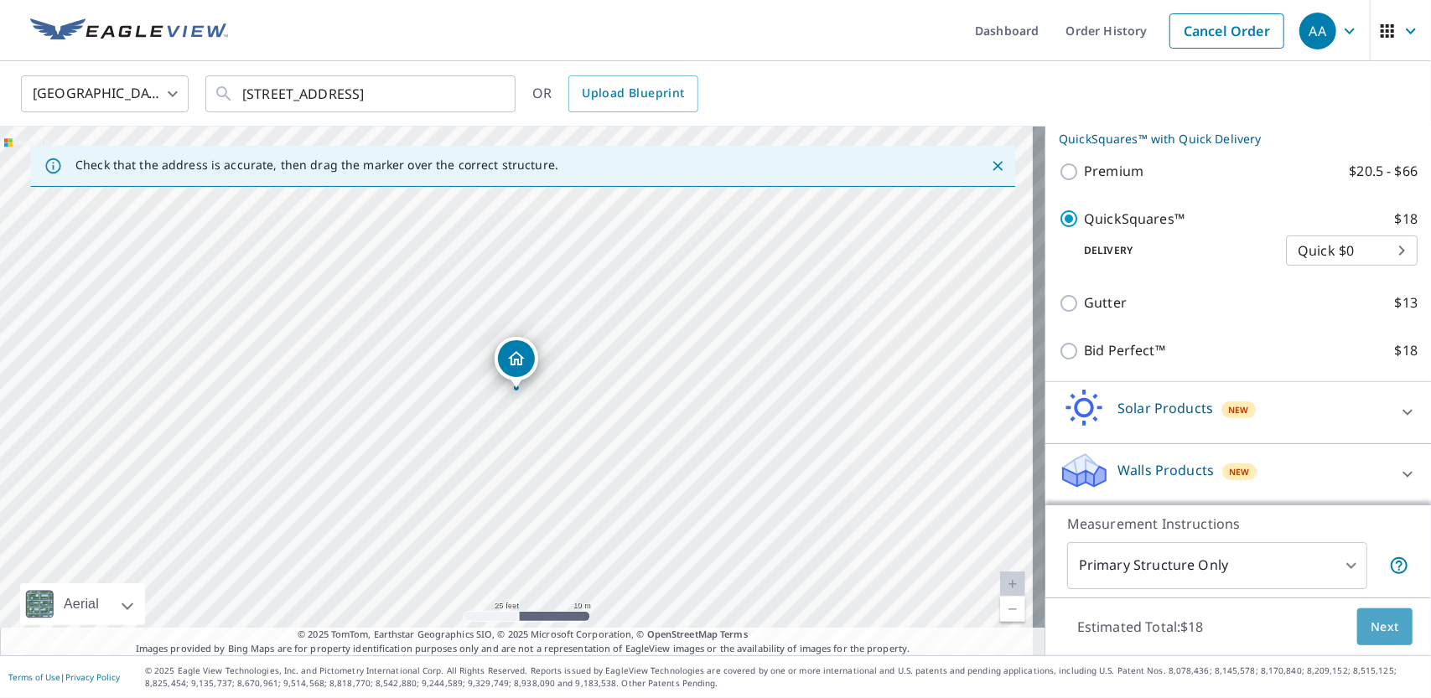
click at [1370, 619] on span "Next" at bounding box center [1384, 627] width 28 height 21
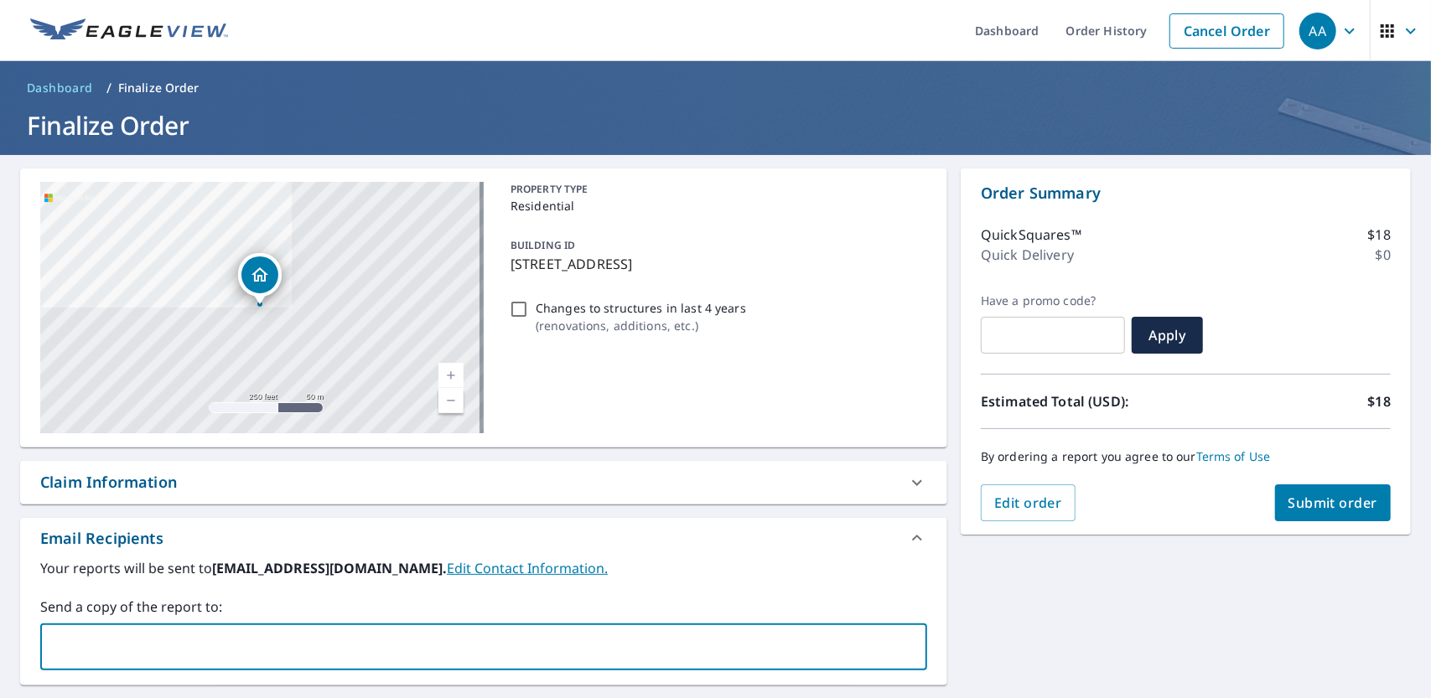
click at [405, 644] on input "text" at bounding box center [471, 647] width 847 height 32
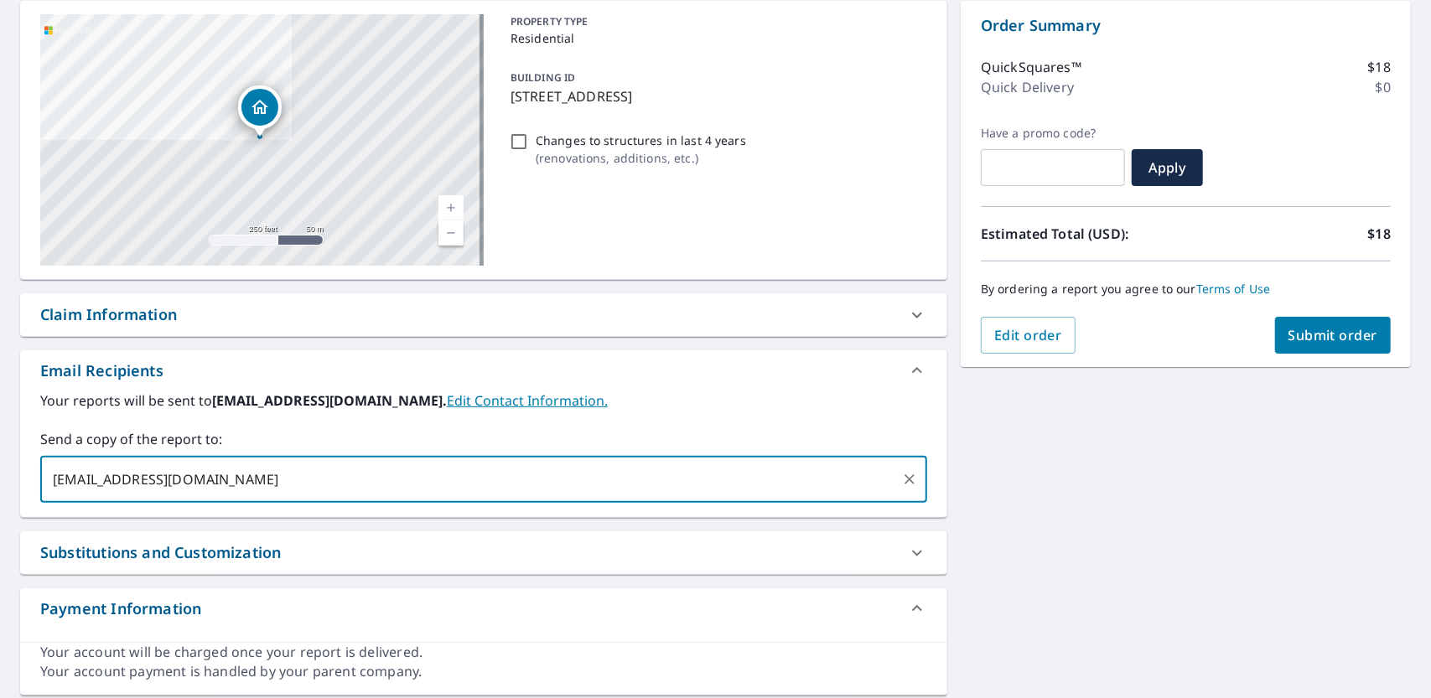
type input "[EMAIL_ADDRESS][DOMAIN_NAME]"
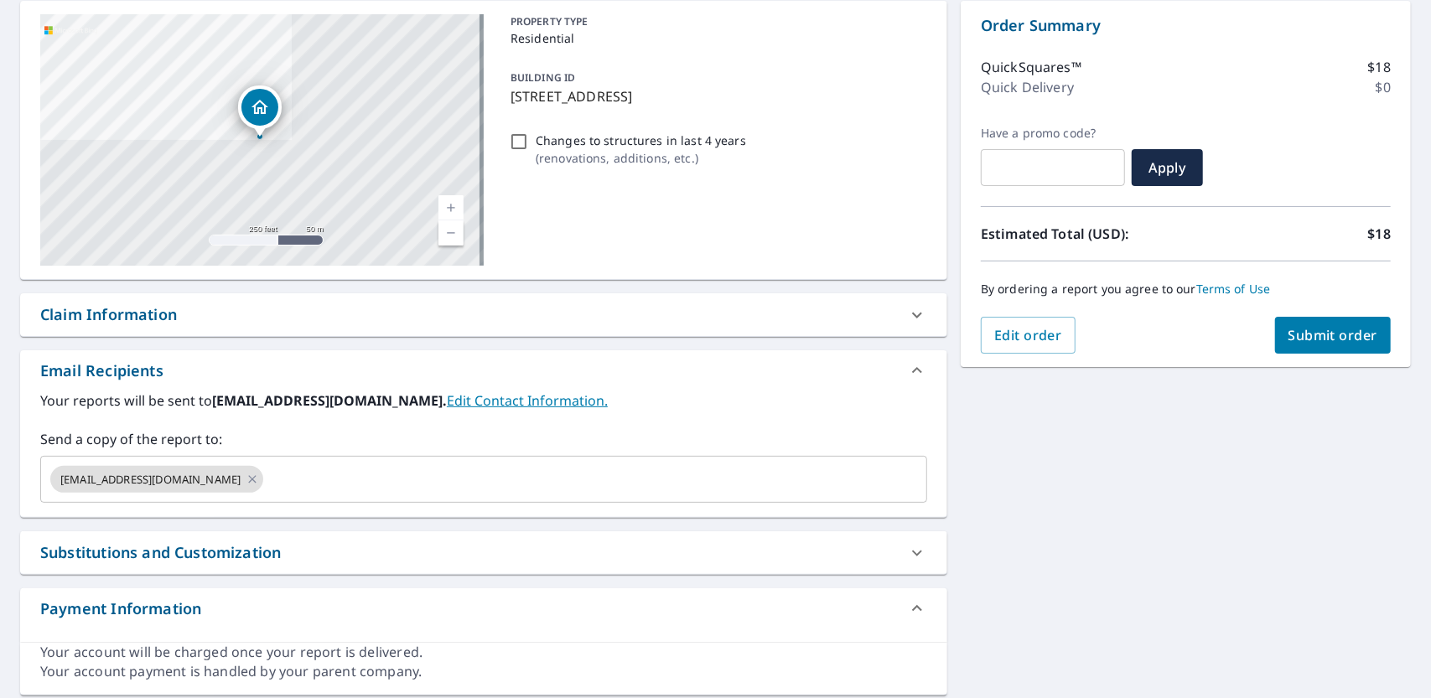
click at [1185, 593] on div "[STREET_ADDRESS] Aerial Road A standard road map Aerial A detailed look from ab…" at bounding box center [715, 348] width 1431 height 722
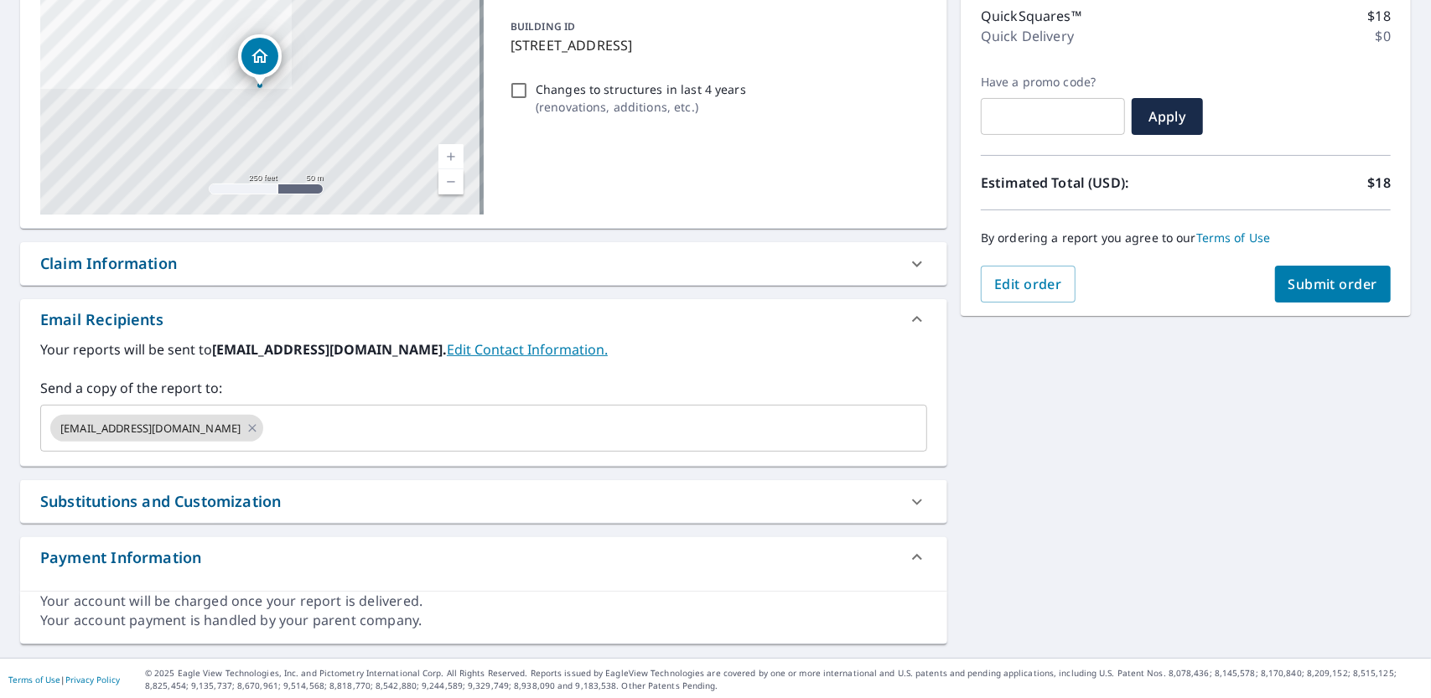
scroll to position [0, 0]
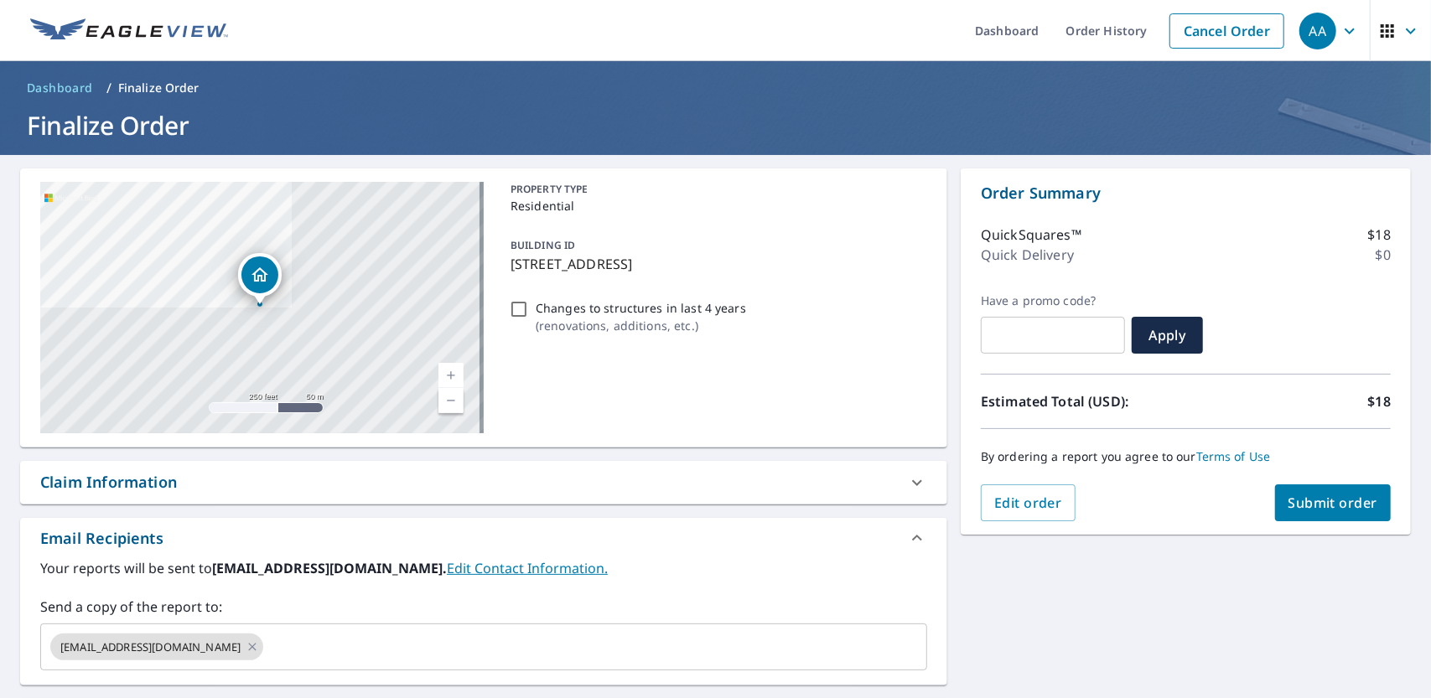
click at [1314, 497] on span "Submit order" at bounding box center [1333, 503] width 90 height 18
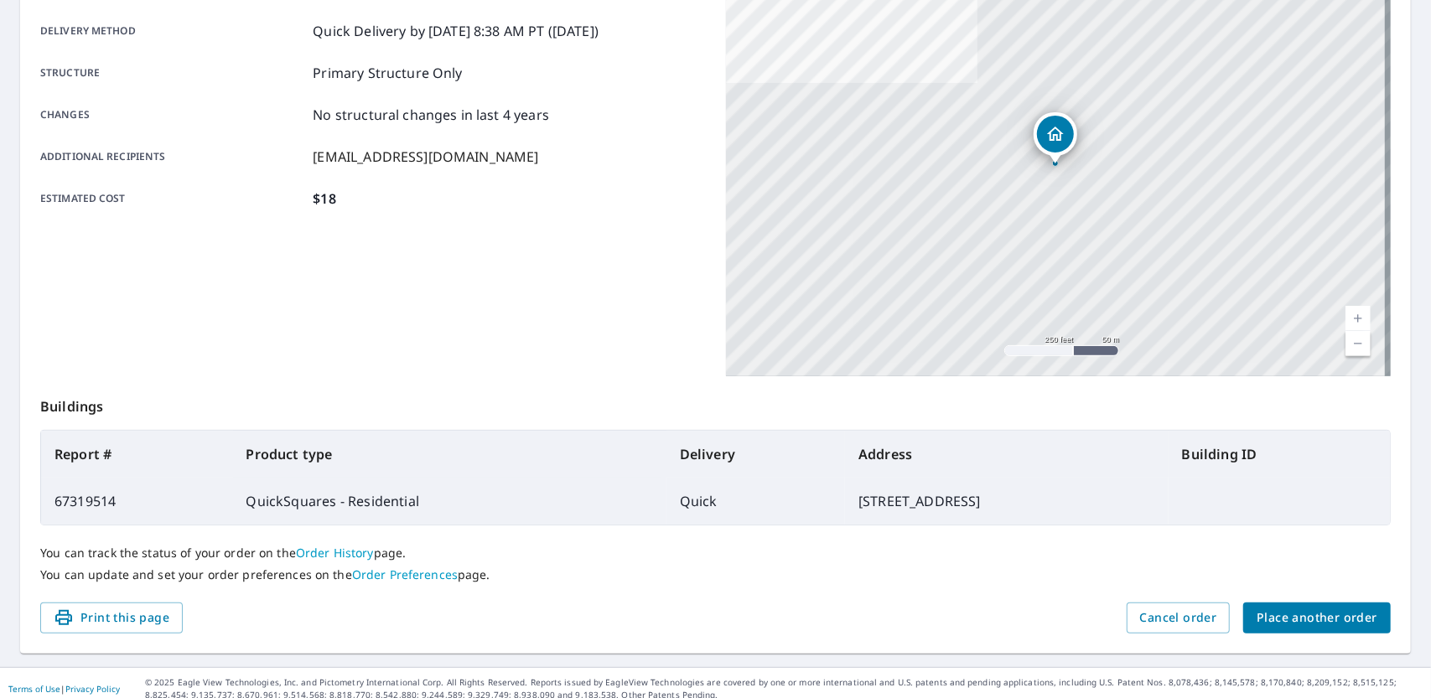
scroll to position [287, 0]
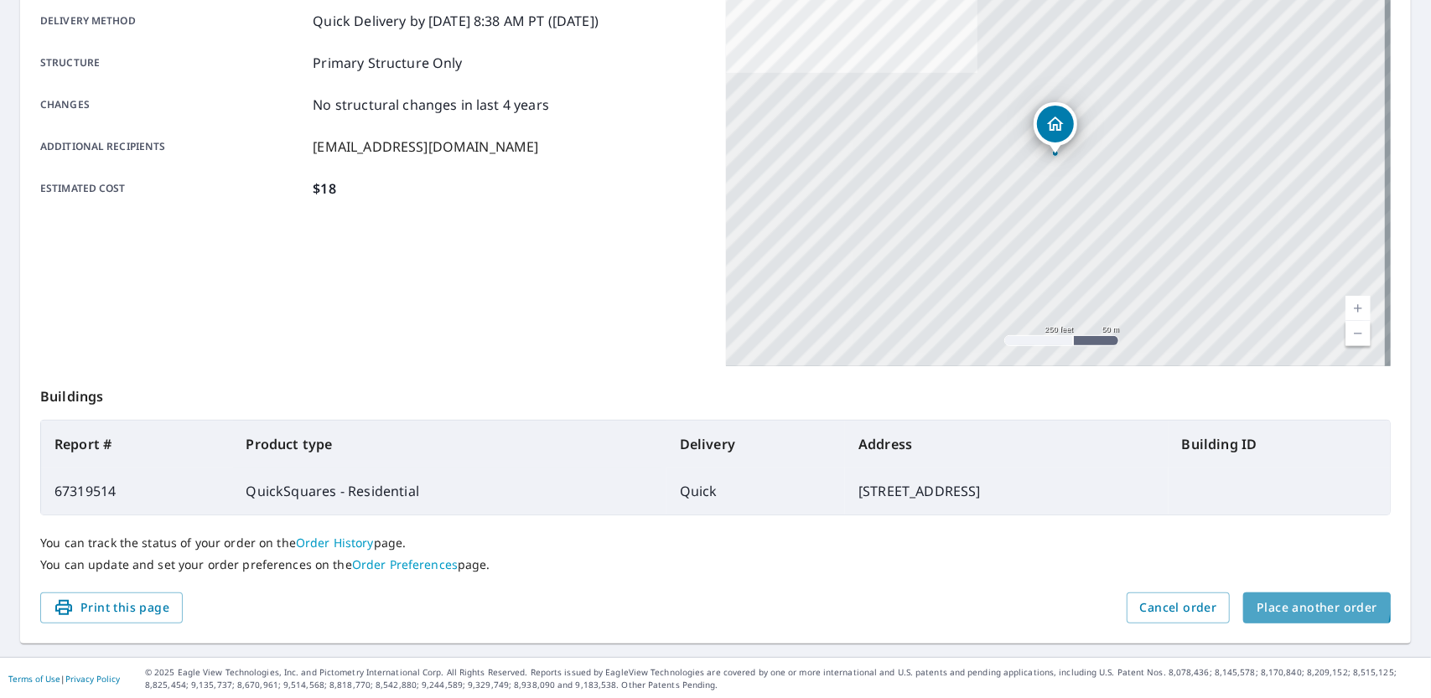
click at [1291, 603] on span "Place another order" at bounding box center [1316, 608] width 121 height 21
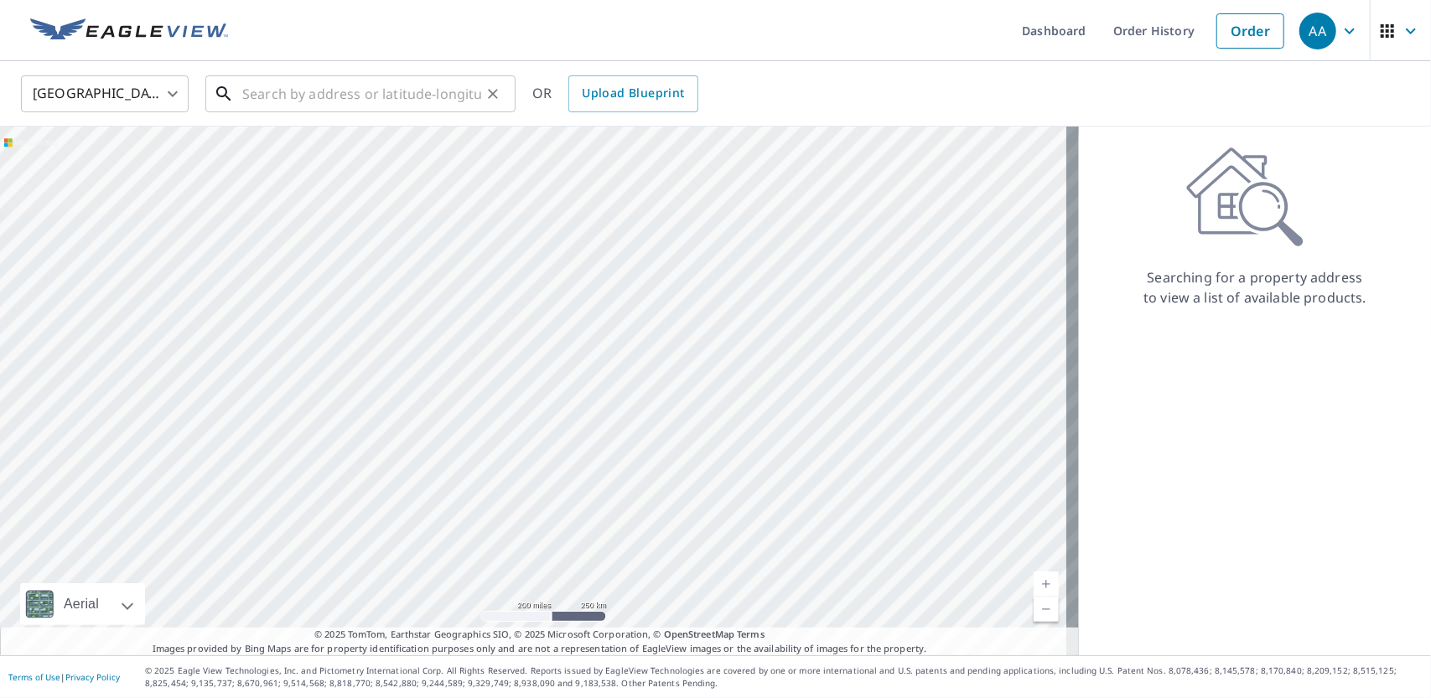
click at [293, 94] on input "text" at bounding box center [361, 93] width 239 height 47
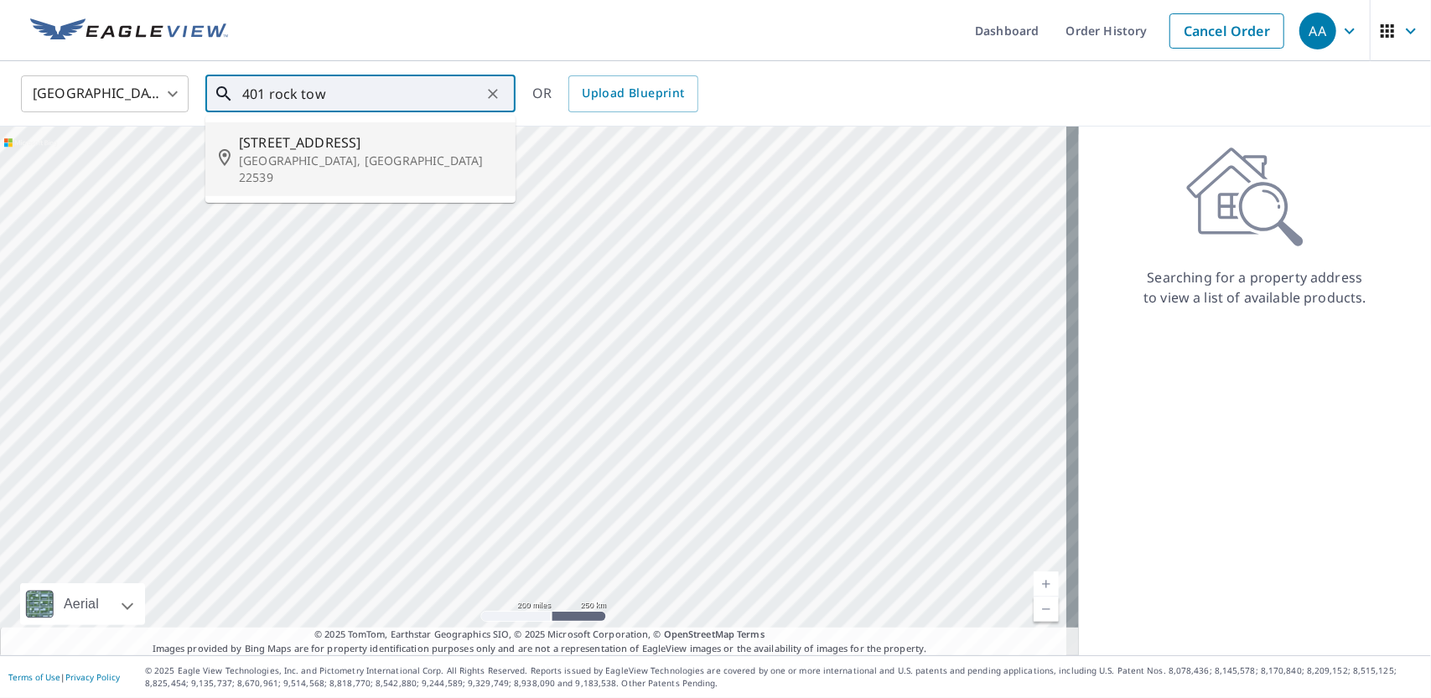
click at [246, 157] on p "[GEOGRAPHIC_DATA], [GEOGRAPHIC_DATA] 22539" at bounding box center [370, 170] width 263 height 34
type input "[STREET_ADDRESS]"
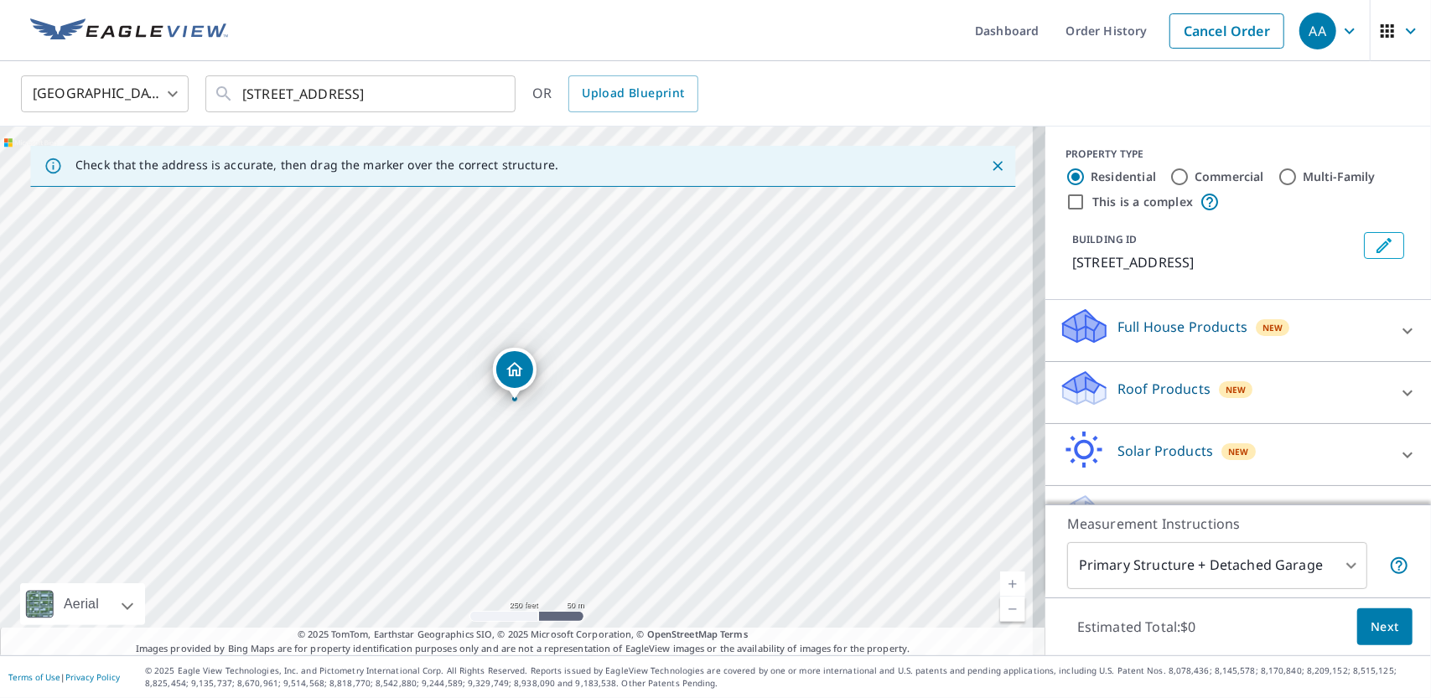
drag, startPoint x: 518, startPoint y: 358, endPoint x: 516, endPoint y: 369, distance: 11.0
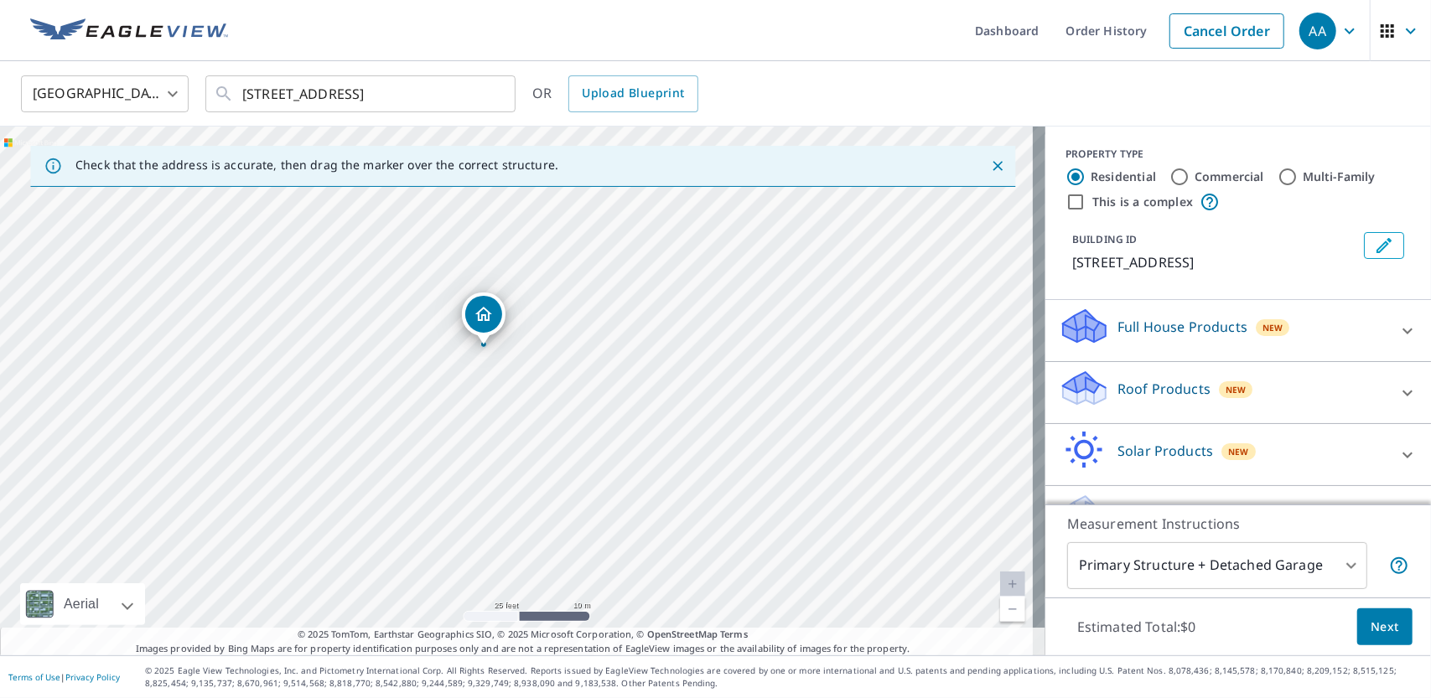
drag, startPoint x: 492, startPoint y: 350, endPoint x: 541, endPoint y: 419, distance: 84.7
click at [541, 419] on div "[STREET_ADDRESS]" at bounding box center [522, 391] width 1045 height 529
drag, startPoint x: 484, startPoint y: 321, endPoint x: 488, endPoint y: 263, distance: 57.9
click at [1281, 388] on div "Roof Products New" at bounding box center [1223, 393] width 329 height 48
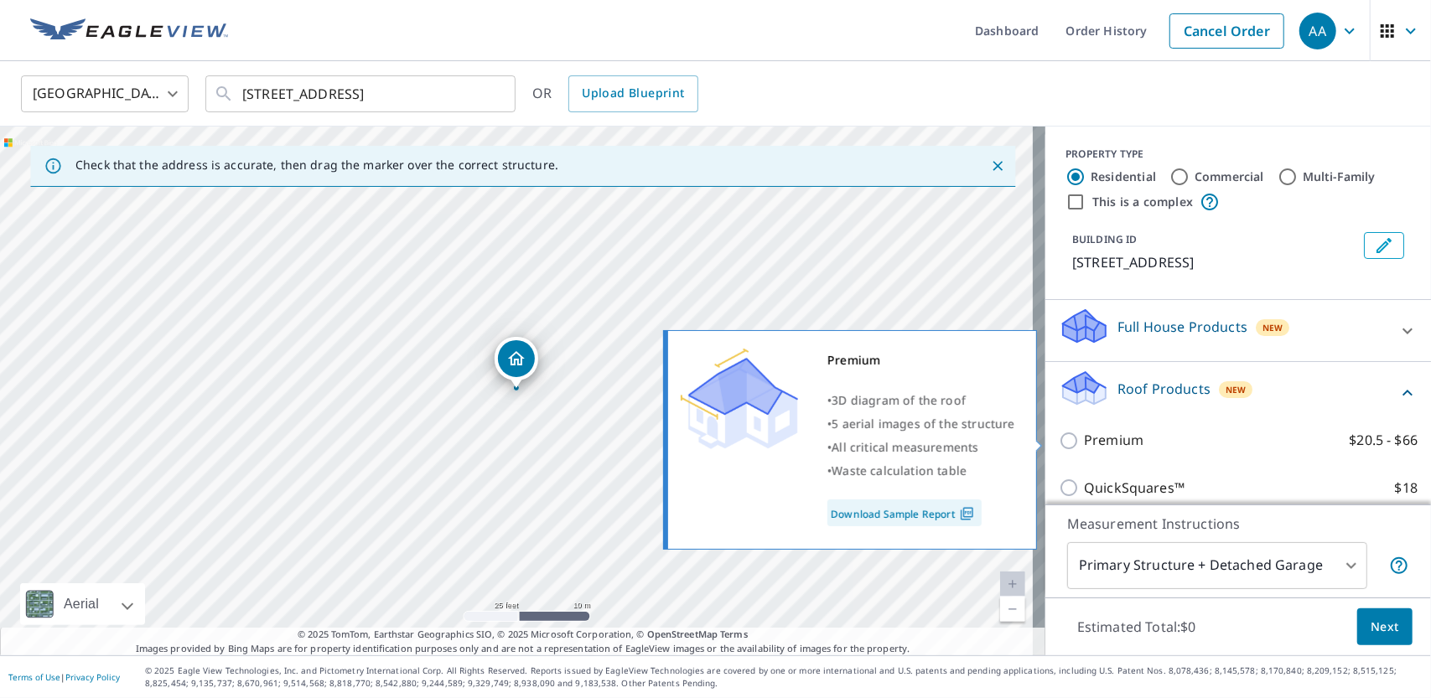
click at [1230, 435] on label "Premium $20.5 - $66" at bounding box center [1251, 440] width 334 height 21
click at [1084, 435] on input "Premium $20.5 - $66" at bounding box center [1071, 441] width 25 height 20
checkbox input "true"
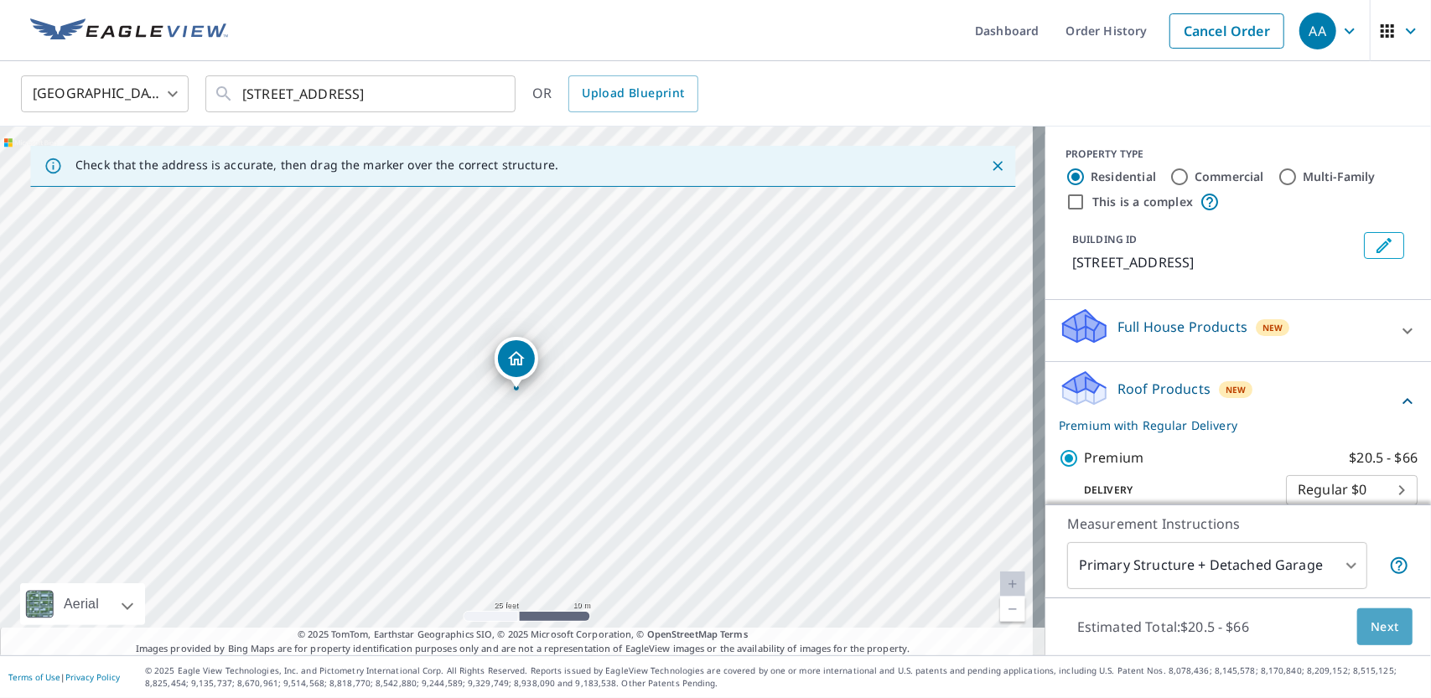
click at [1374, 621] on span "Next" at bounding box center [1384, 627] width 28 height 21
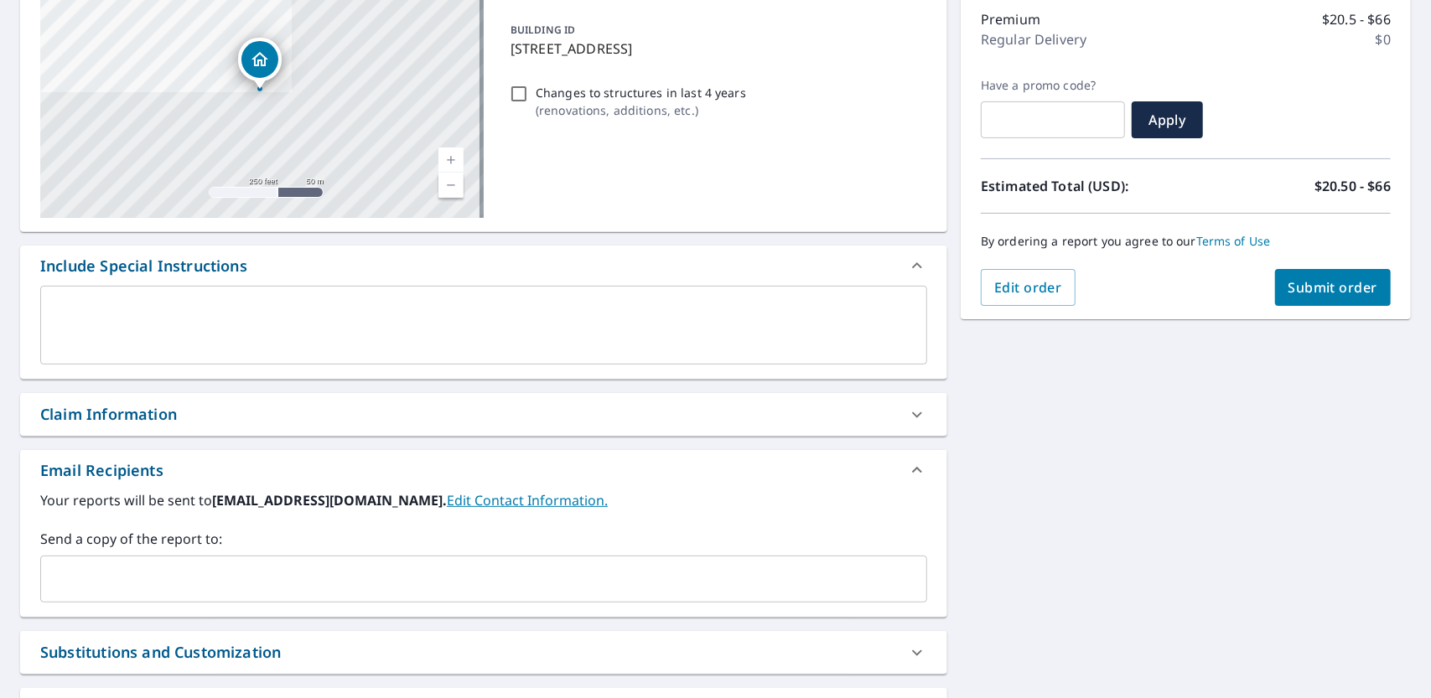
scroll to position [335, 0]
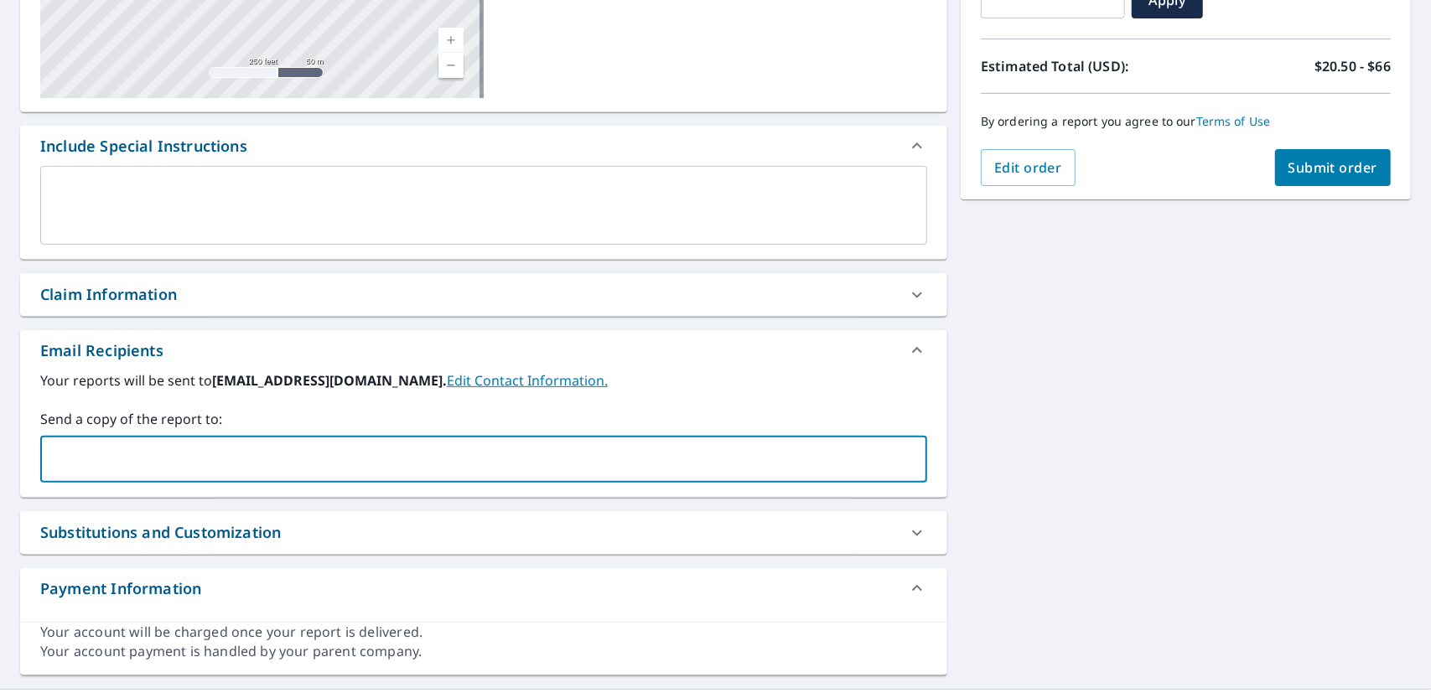
click at [441, 470] on input "text" at bounding box center [471, 459] width 847 height 32
type input "[EMAIL_ADDRESS][DOMAIN_NAME]"
click at [1313, 173] on span "Submit order" at bounding box center [1333, 167] width 90 height 18
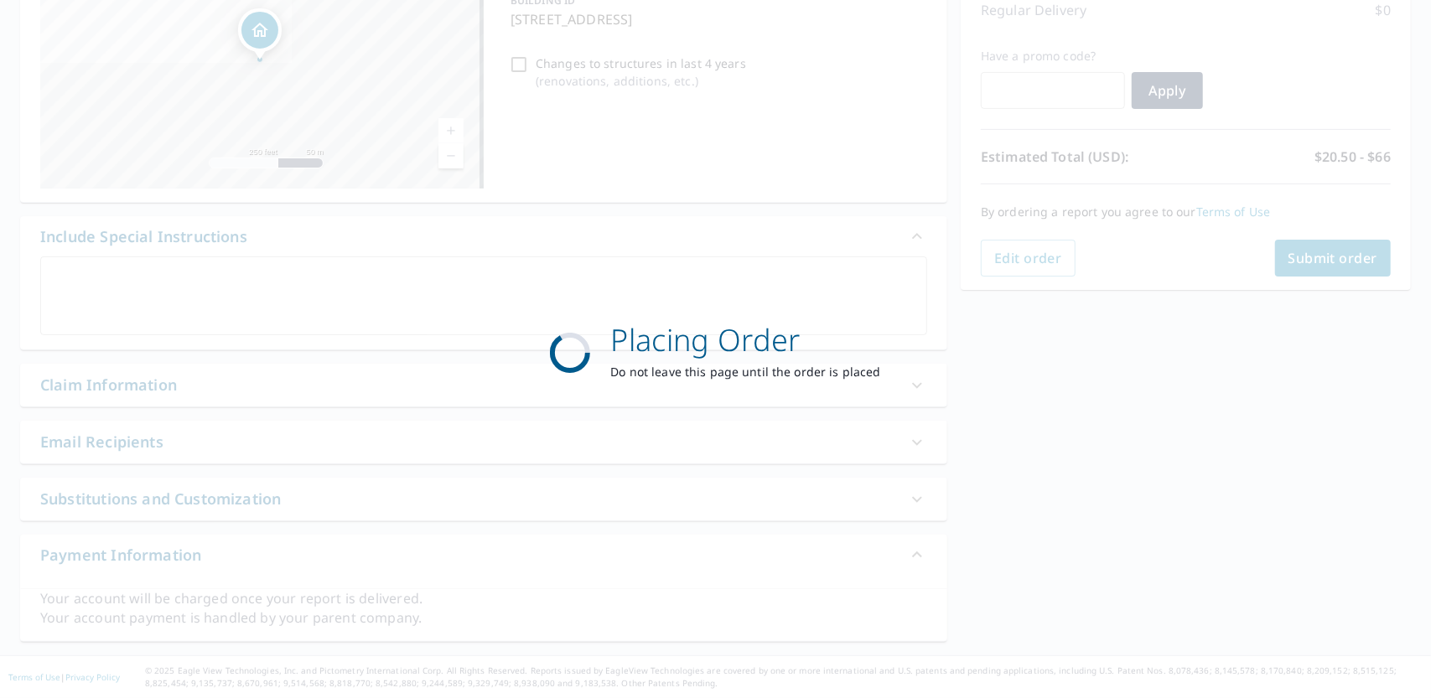
scroll to position [242, 0]
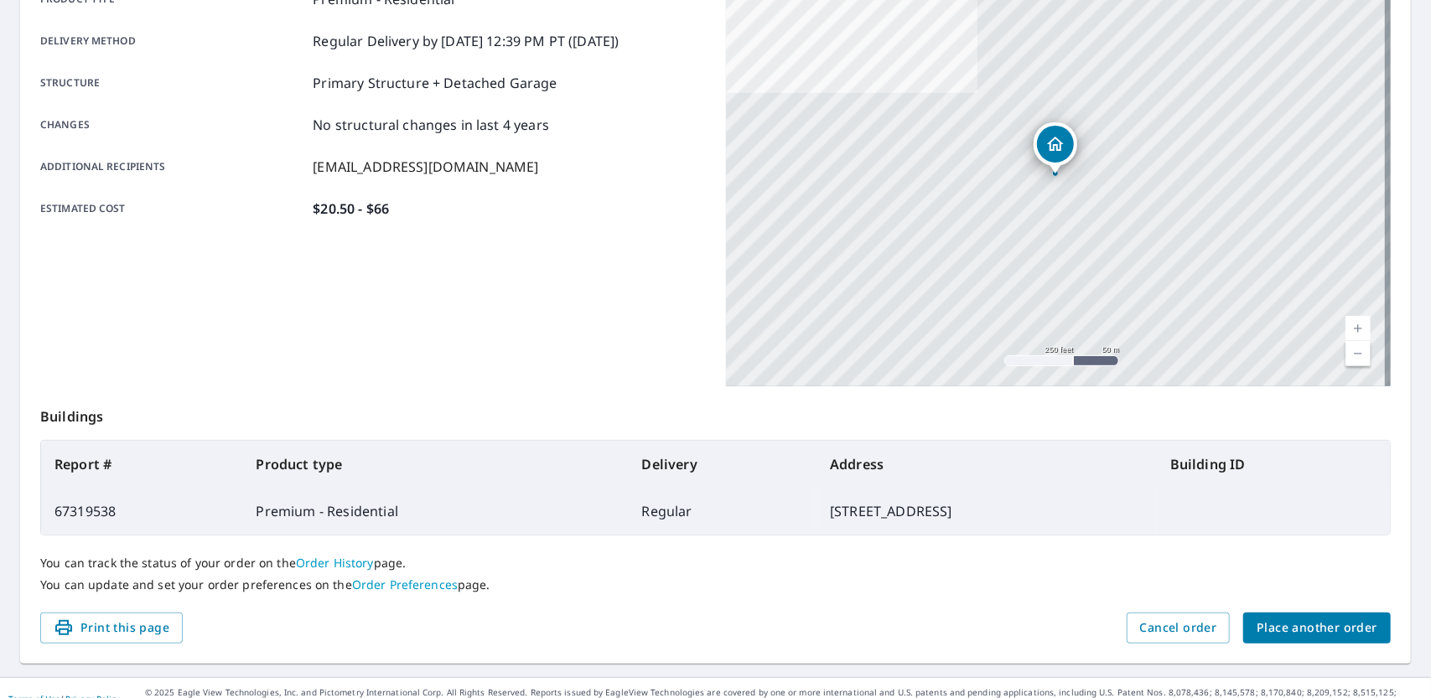
scroll to position [287, 0]
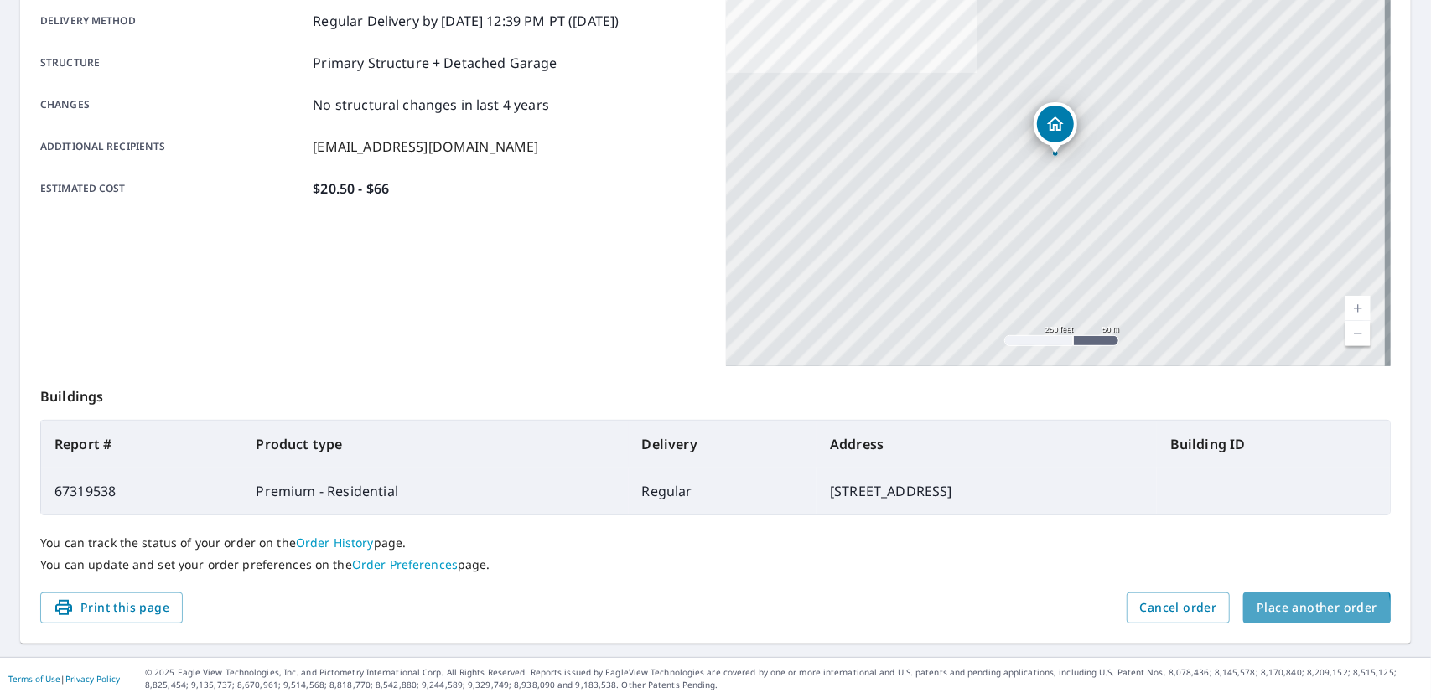
click at [1284, 611] on span "Place another order" at bounding box center [1316, 608] width 121 height 21
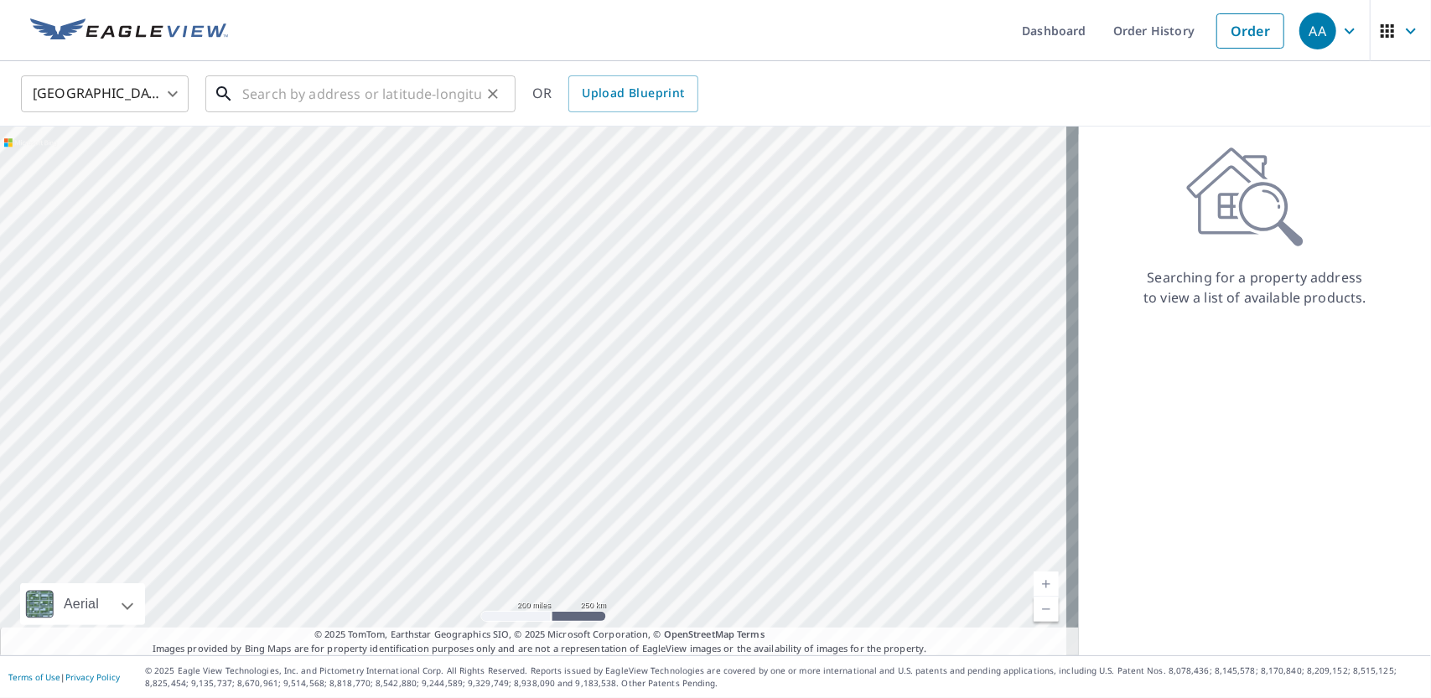
click at [402, 106] on input "text" at bounding box center [361, 93] width 239 height 47
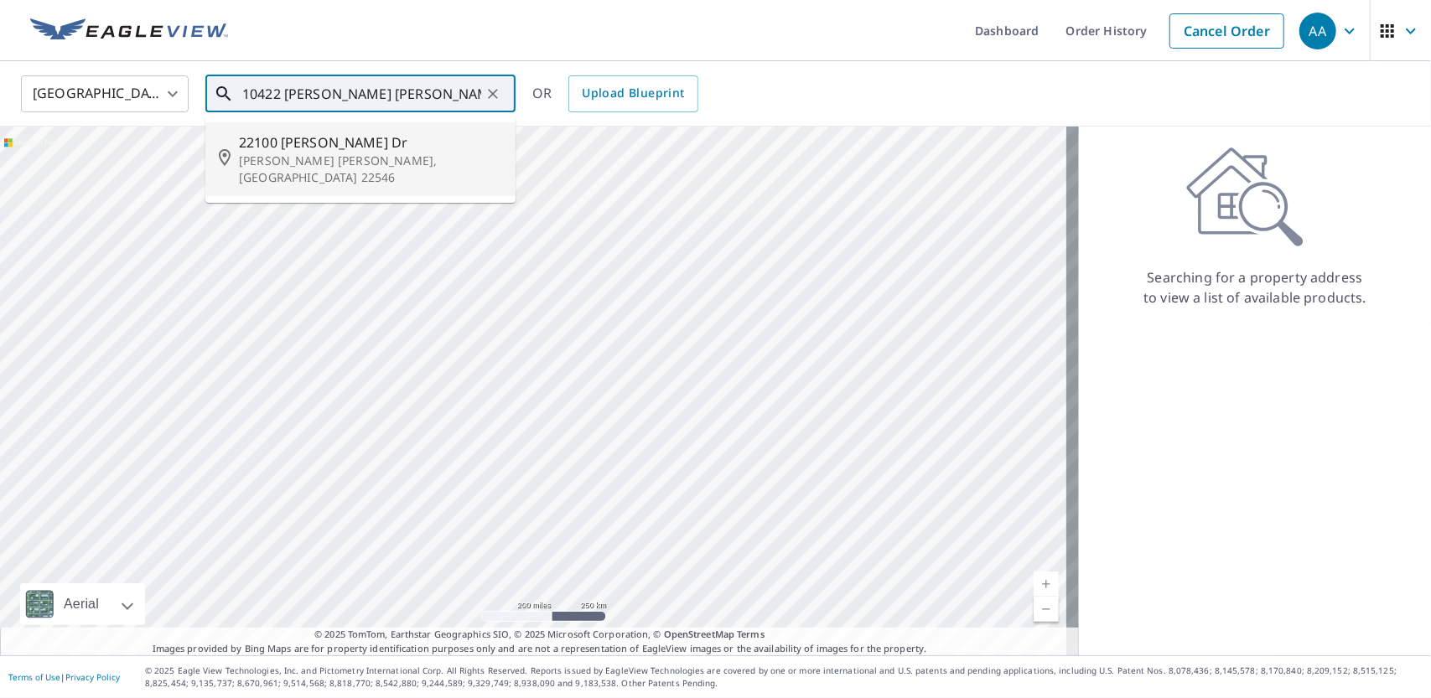
click at [360, 153] on p "[PERSON_NAME] [PERSON_NAME], [GEOGRAPHIC_DATA] 22546" at bounding box center [370, 170] width 263 height 34
type input "[STREET_ADDRESS][PERSON_NAME][PERSON_NAME][PERSON_NAME]"
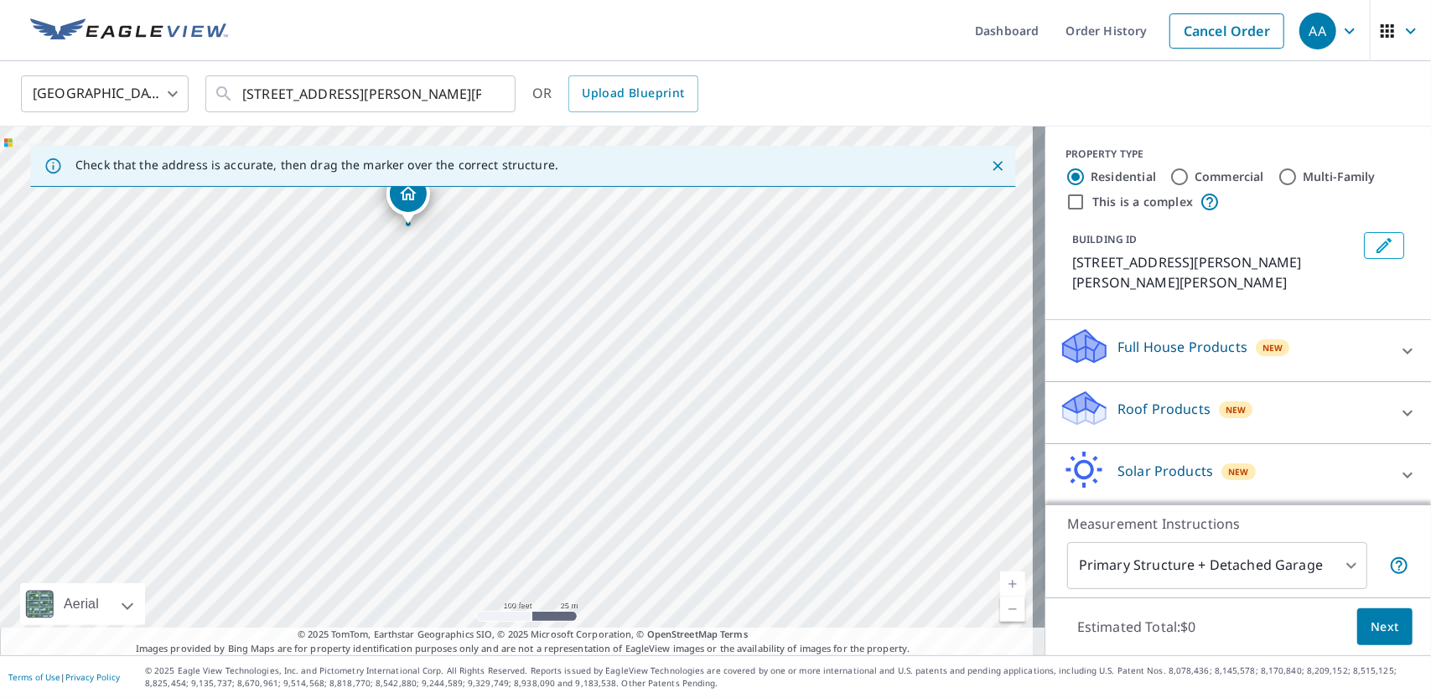
drag, startPoint x: 556, startPoint y: 459, endPoint x: 389, endPoint y: 305, distance: 227.2
click at [389, 305] on div "[STREET_ADDRESS][PERSON_NAME][PERSON_NAME][PERSON_NAME]" at bounding box center [522, 391] width 1045 height 529
click at [424, 383] on div "[STREET_ADDRESS][PERSON_NAME][PERSON_NAME][PERSON_NAME]" at bounding box center [522, 391] width 1045 height 529
drag, startPoint x: 433, startPoint y: 393, endPoint x: 388, endPoint y: 298, distance: 105.7
click at [388, 298] on div "[STREET_ADDRESS][PERSON_NAME][PERSON_NAME][PERSON_NAME]" at bounding box center [522, 391] width 1045 height 529
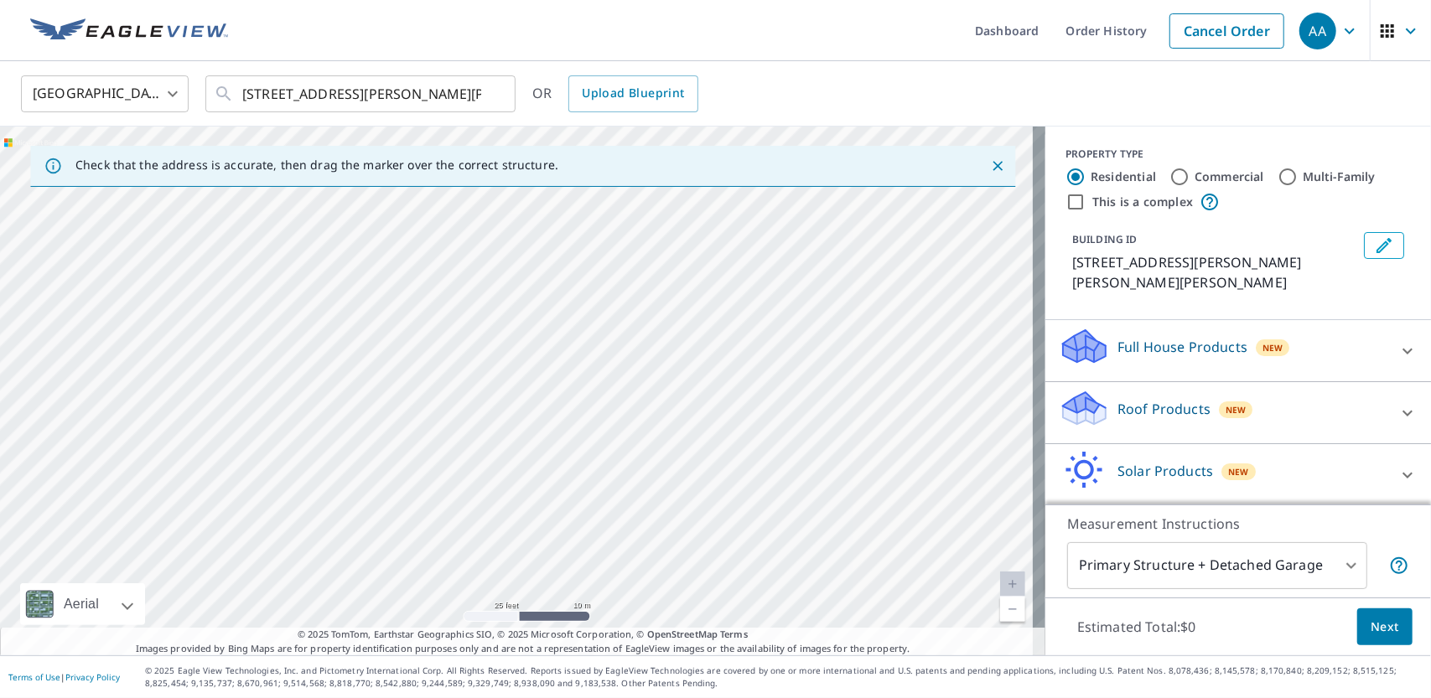
drag, startPoint x: 500, startPoint y: 483, endPoint x: 484, endPoint y: 466, distance: 22.6
click at [484, 466] on div "[STREET_ADDRESS][PERSON_NAME][PERSON_NAME][PERSON_NAME]" at bounding box center [522, 391] width 1045 height 529
drag, startPoint x: 580, startPoint y: 412, endPoint x: 536, endPoint y: 254, distance: 163.5
click at [536, 254] on div "[STREET_ADDRESS][PERSON_NAME][PERSON_NAME][PERSON_NAME]" at bounding box center [522, 391] width 1045 height 529
drag, startPoint x: 540, startPoint y: 446, endPoint x: 541, endPoint y: 329, distance: 117.4
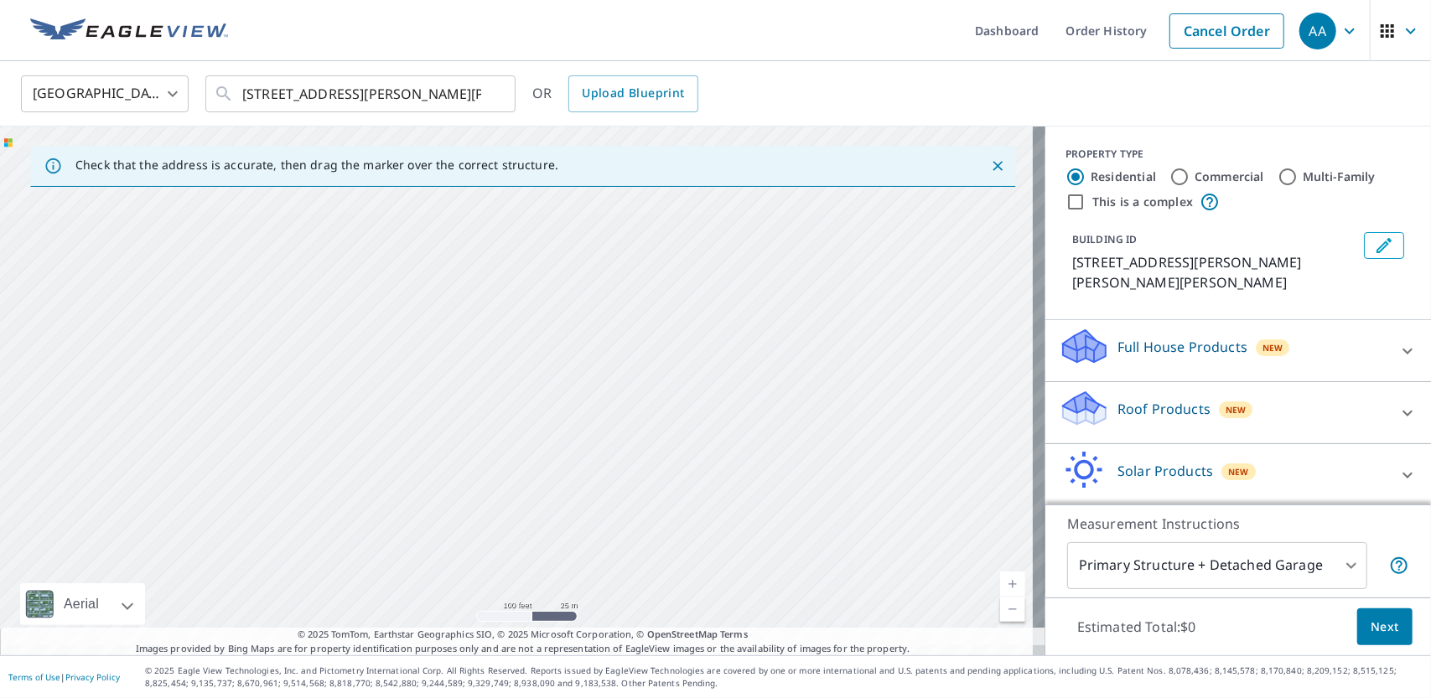
click at [541, 329] on div "[STREET_ADDRESS][PERSON_NAME][PERSON_NAME][PERSON_NAME]" at bounding box center [522, 391] width 1045 height 529
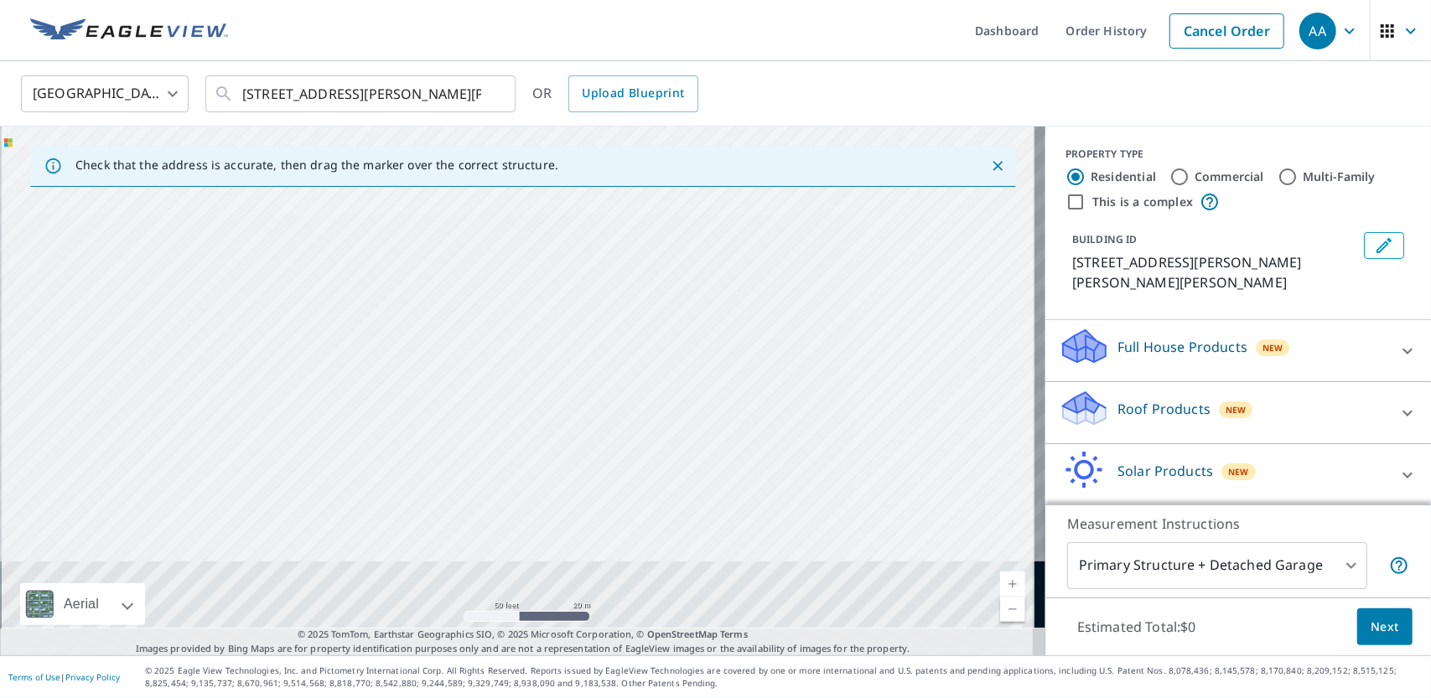
drag, startPoint x: 495, startPoint y: 526, endPoint x: 526, endPoint y: 310, distance: 217.7
click at [526, 310] on div "[STREET_ADDRESS][PERSON_NAME][PERSON_NAME][PERSON_NAME]" at bounding box center [522, 391] width 1045 height 529
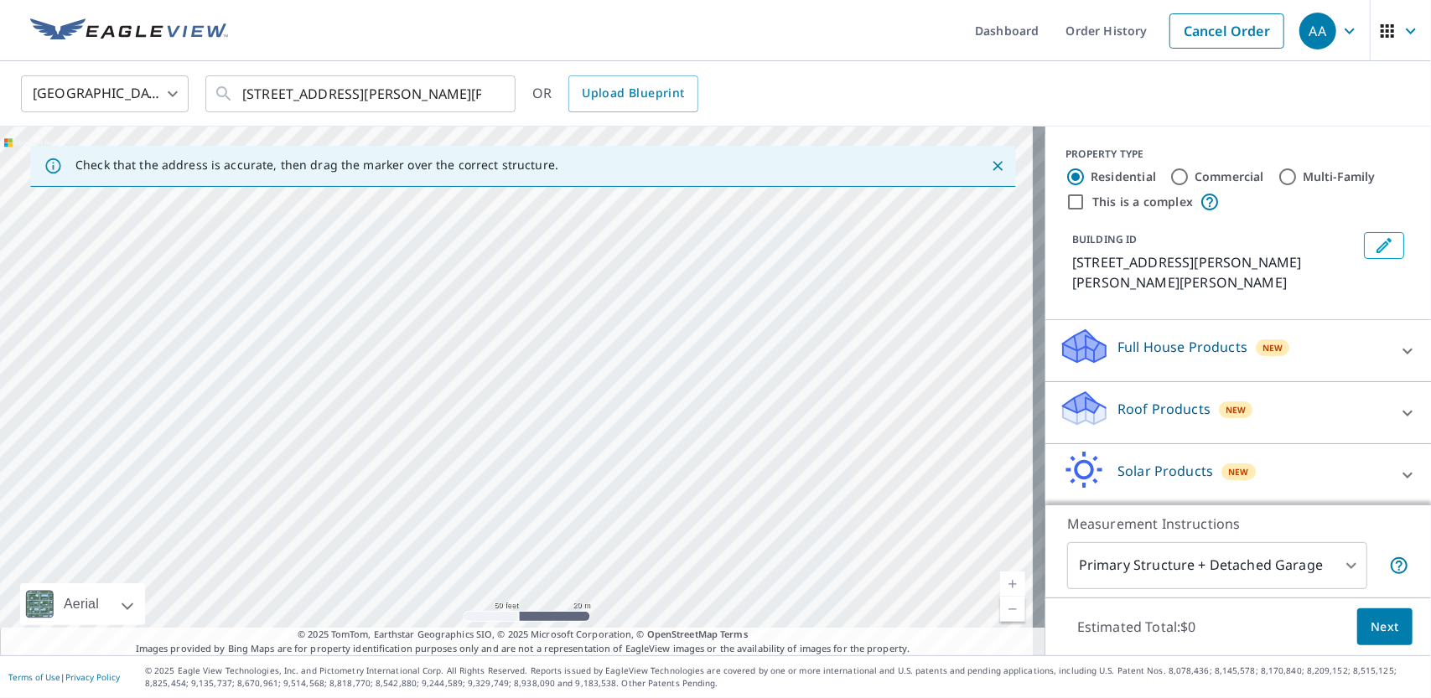
drag, startPoint x: 511, startPoint y: 496, endPoint x: 552, endPoint y: 336, distance: 165.3
click at [552, 336] on div "[STREET_ADDRESS][PERSON_NAME][PERSON_NAME][PERSON_NAME]" at bounding box center [522, 391] width 1045 height 529
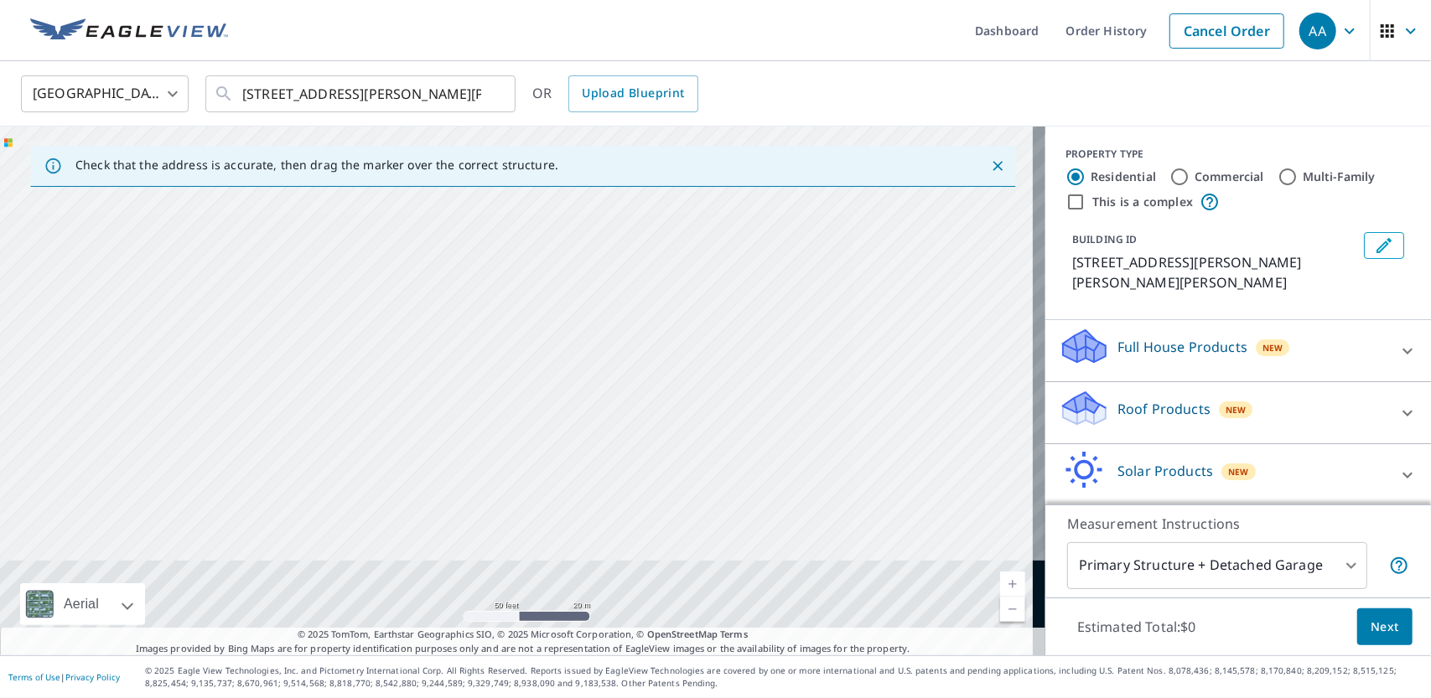
drag, startPoint x: 474, startPoint y: 514, endPoint x: 531, endPoint y: 334, distance: 187.9
click at [531, 334] on div "[STREET_ADDRESS][PERSON_NAME][PERSON_NAME][PERSON_NAME]" at bounding box center [522, 391] width 1045 height 529
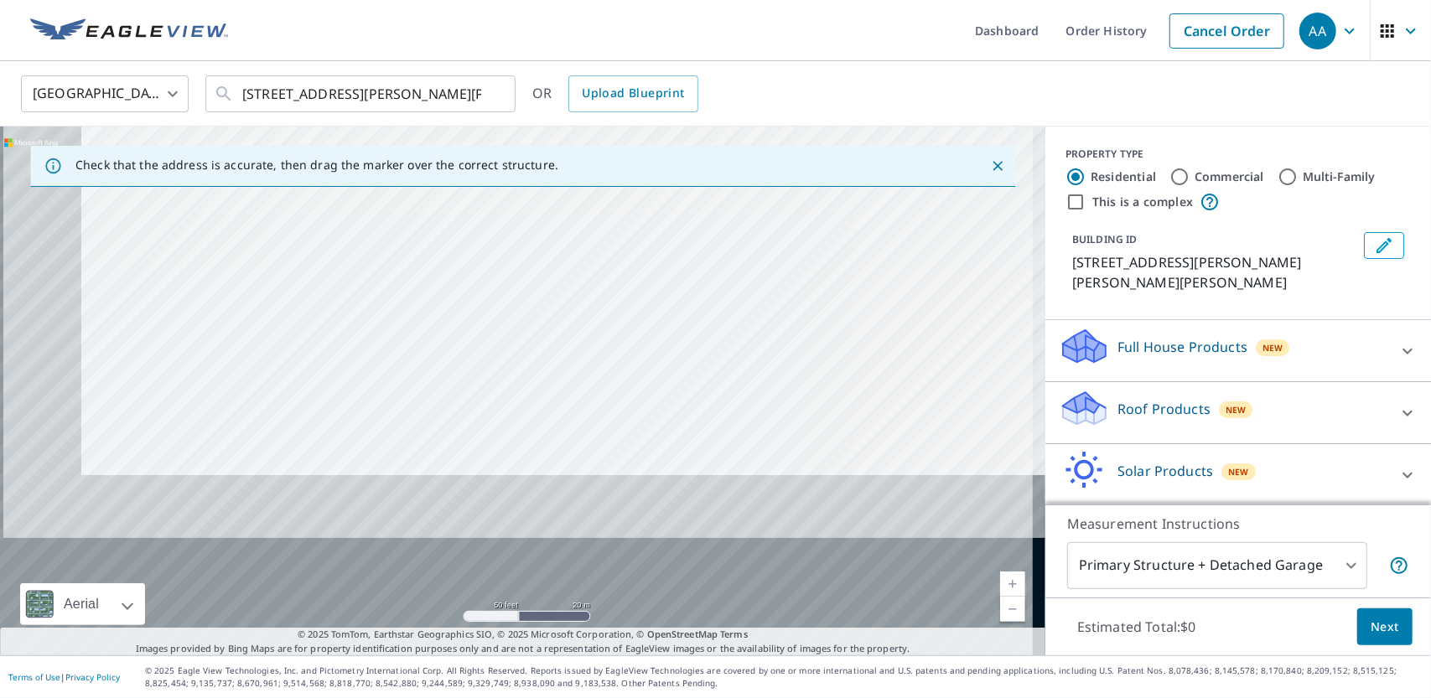
drag, startPoint x: 501, startPoint y: 340, endPoint x: 533, endPoint y: 286, distance: 63.1
click at [531, 289] on div "[STREET_ADDRESS][PERSON_NAME][PERSON_NAME][PERSON_NAME]" at bounding box center [522, 391] width 1045 height 529
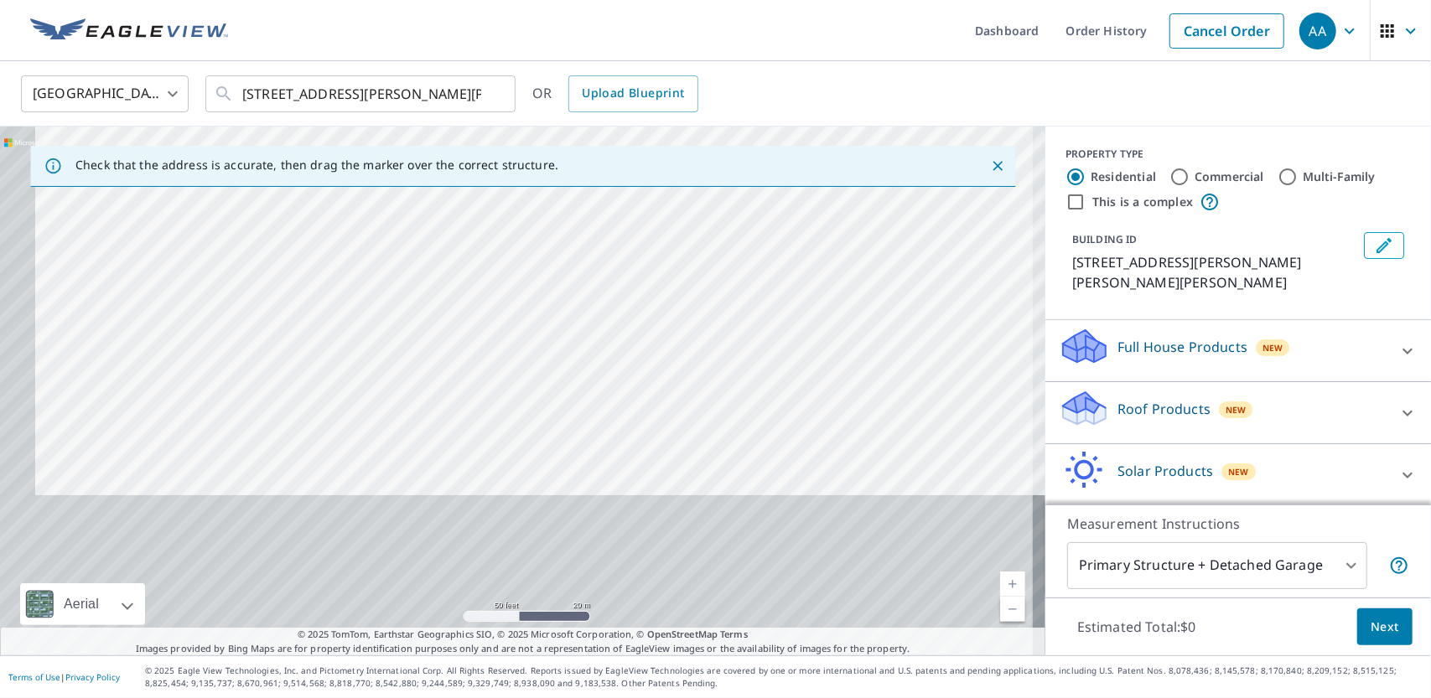
drag, startPoint x: 515, startPoint y: 306, endPoint x: 525, endPoint y: 242, distance: 64.5
click at [525, 249] on div "[STREET_ADDRESS][PERSON_NAME][PERSON_NAME][PERSON_NAME]" at bounding box center [522, 391] width 1045 height 529
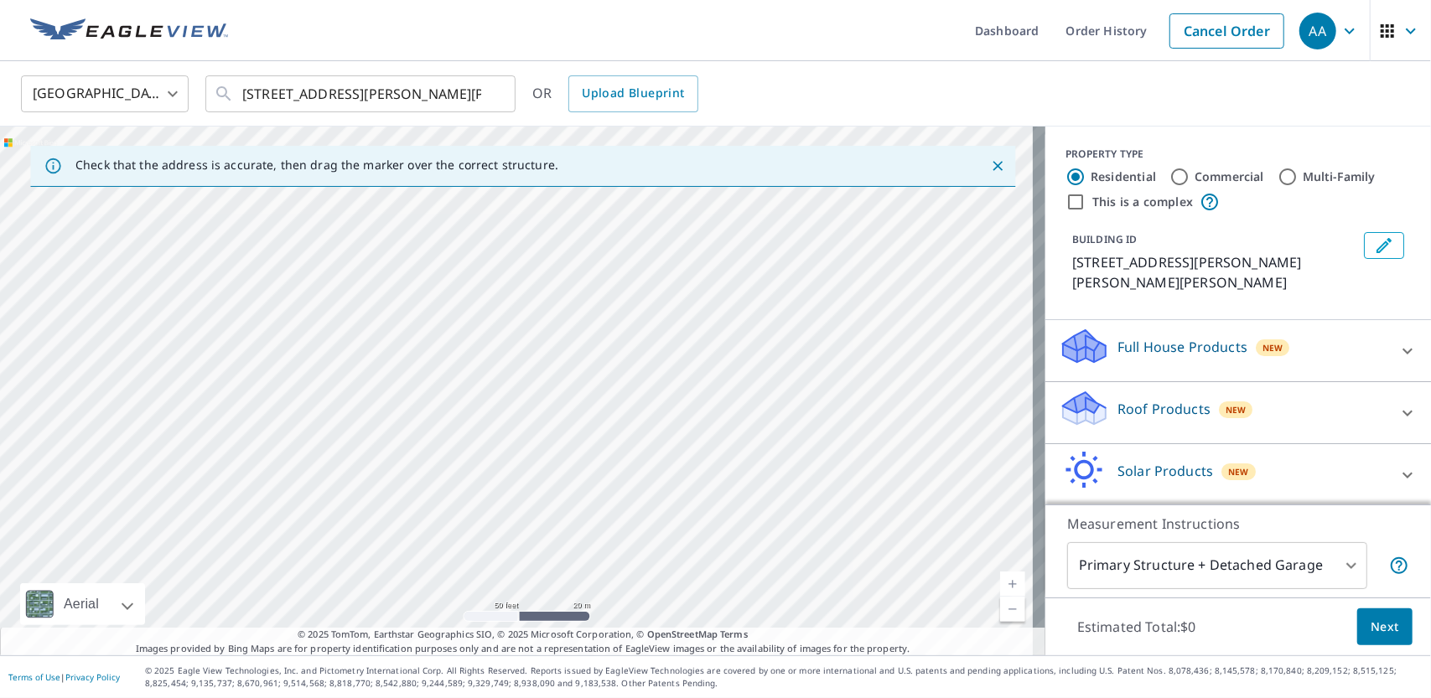
drag, startPoint x: 531, startPoint y: 445, endPoint x: 527, endPoint y: 308, distance: 137.5
click at [527, 308] on div "[STREET_ADDRESS][PERSON_NAME][PERSON_NAME][PERSON_NAME]" at bounding box center [522, 391] width 1045 height 529
drag, startPoint x: 533, startPoint y: 391, endPoint x: 529, endPoint y: 318, distance: 73.0
click at [529, 318] on div "[STREET_ADDRESS][PERSON_NAME][PERSON_NAME][PERSON_NAME]" at bounding box center [522, 391] width 1045 height 529
drag, startPoint x: 507, startPoint y: 259, endPoint x: 521, endPoint y: 536, distance: 277.0
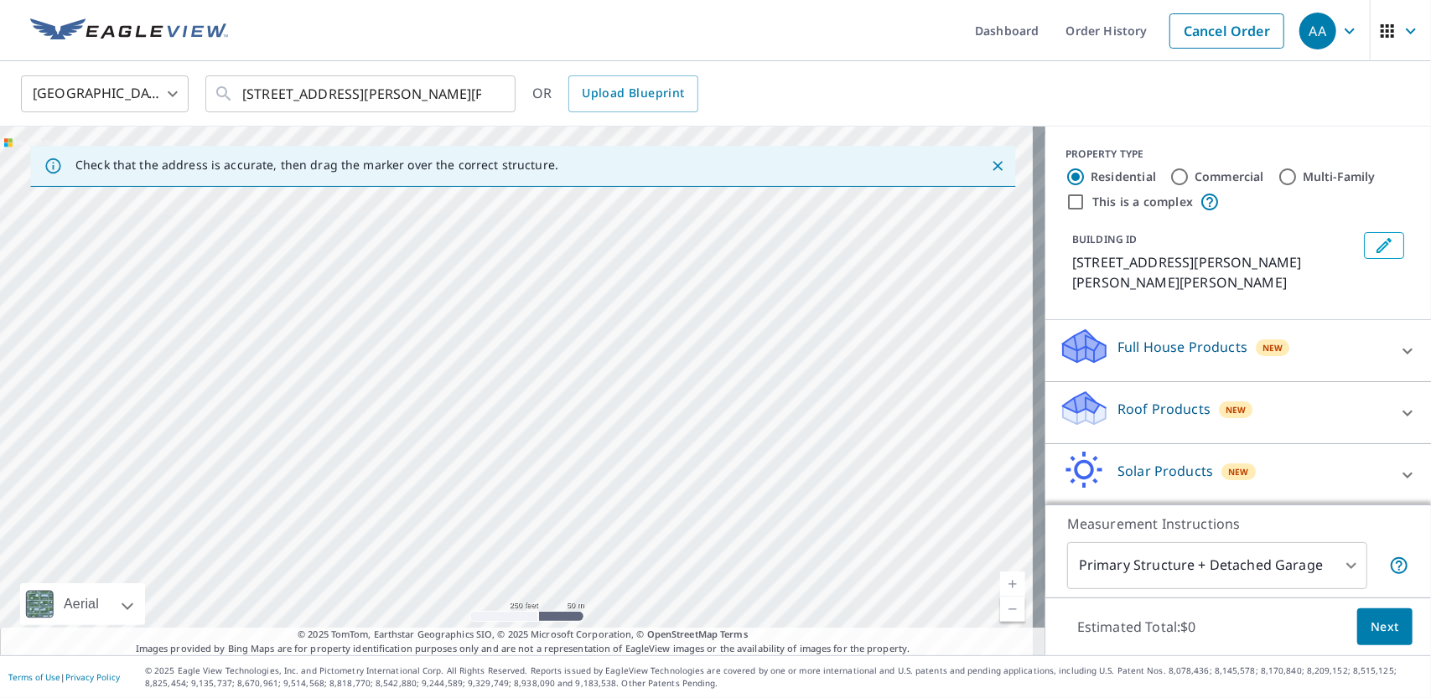
click at [523, 539] on div "[STREET_ADDRESS][PERSON_NAME][PERSON_NAME][PERSON_NAME]" at bounding box center [522, 391] width 1045 height 529
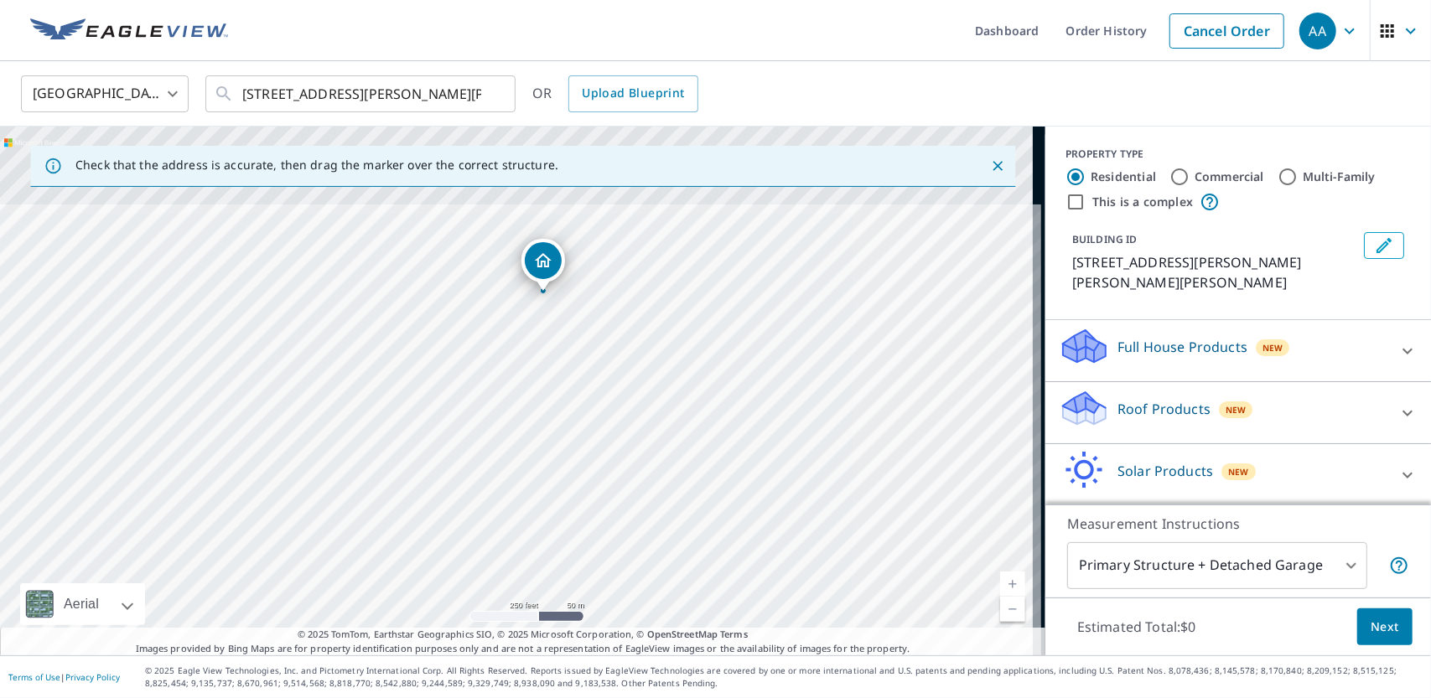
drag, startPoint x: 602, startPoint y: 315, endPoint x: 525, endPoint y: 484, distance: 185.3
click at [525, 484] on div "[STREET_ADDRESS][PERSON_NAME][PERSON_NAME][PERSON_NAME]" at bounding box center [522, 391] width 1045 height 529
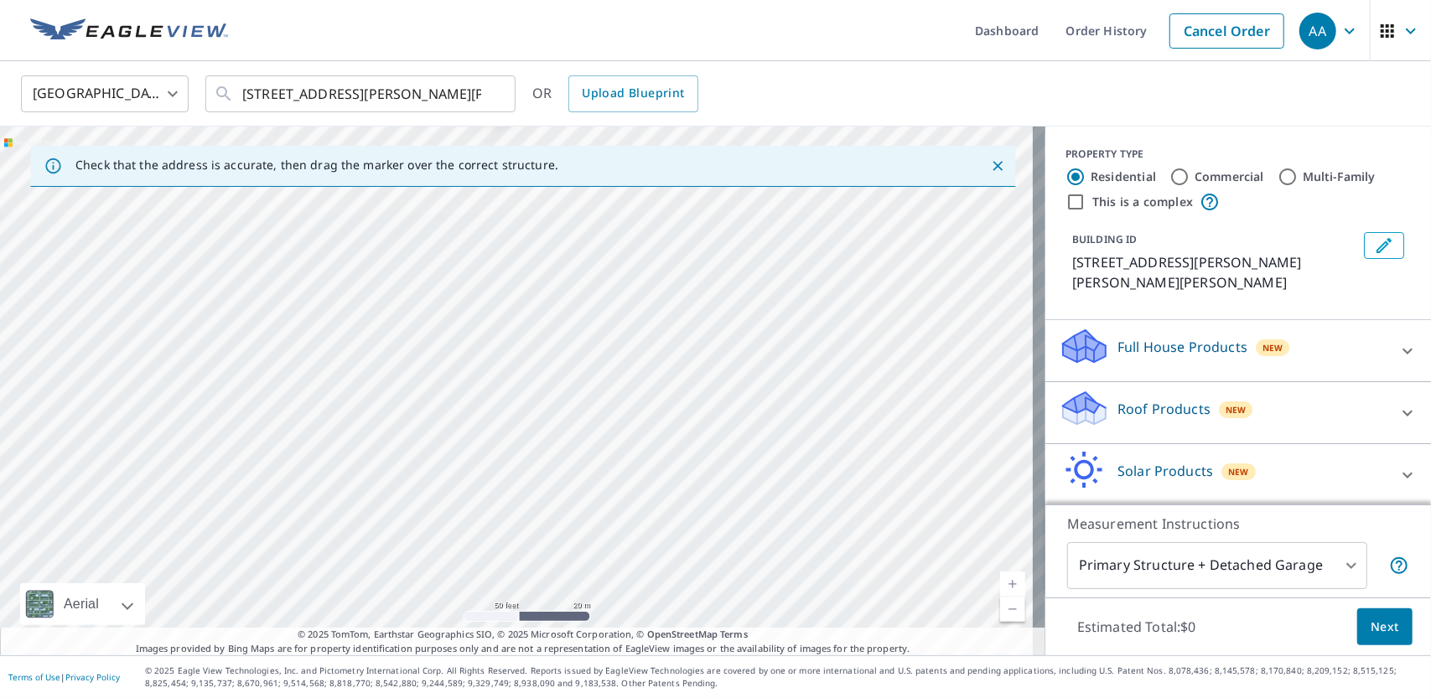
drag, startPoint x: 547, startPoint y: 335, endPoint x: 507, endPoint y: 302, distance: 52.4
click at [507, 302] on div "[STREET_ADDRESS][PERSON_NAME][PERSON_NAME][PERSON_NAME]" at bounding box center [522, 391] width 1045 height 529
drag, startPoint x: 498, startPoint y: 448, endPoint x: 500, endPoint y: 386, distance: 62.0
click at [500, 386] on div "[STREET_ADDRESS][PERSON_NAME][PERSON_NAME][PERSON_NAME]" at bounding box center [522, 391] width 1045 height 529
drag, startPoint x: 495, startPoint y: 91, endPoint x: 283, endPoint y: 59, distance: 213.6
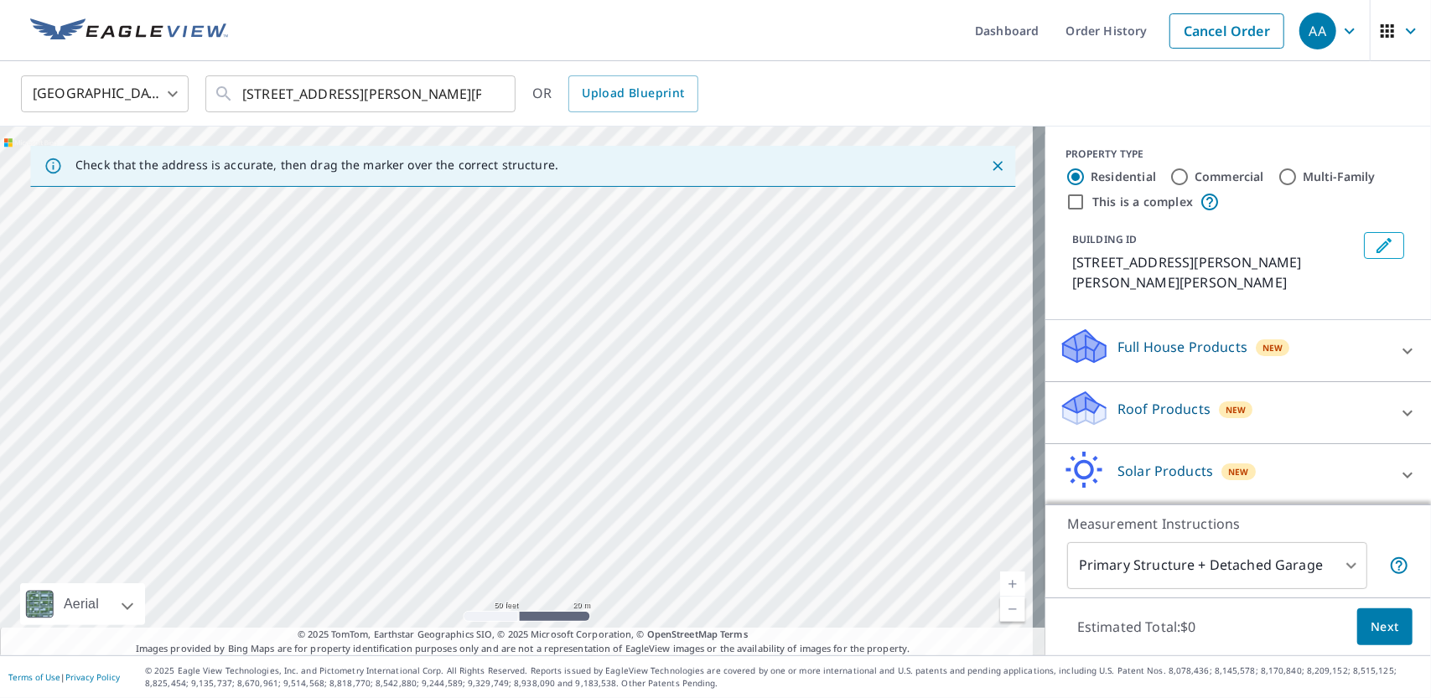
click at [495, 91] on icon "Clear" at bounding box center [493, 94] width 10 height 10
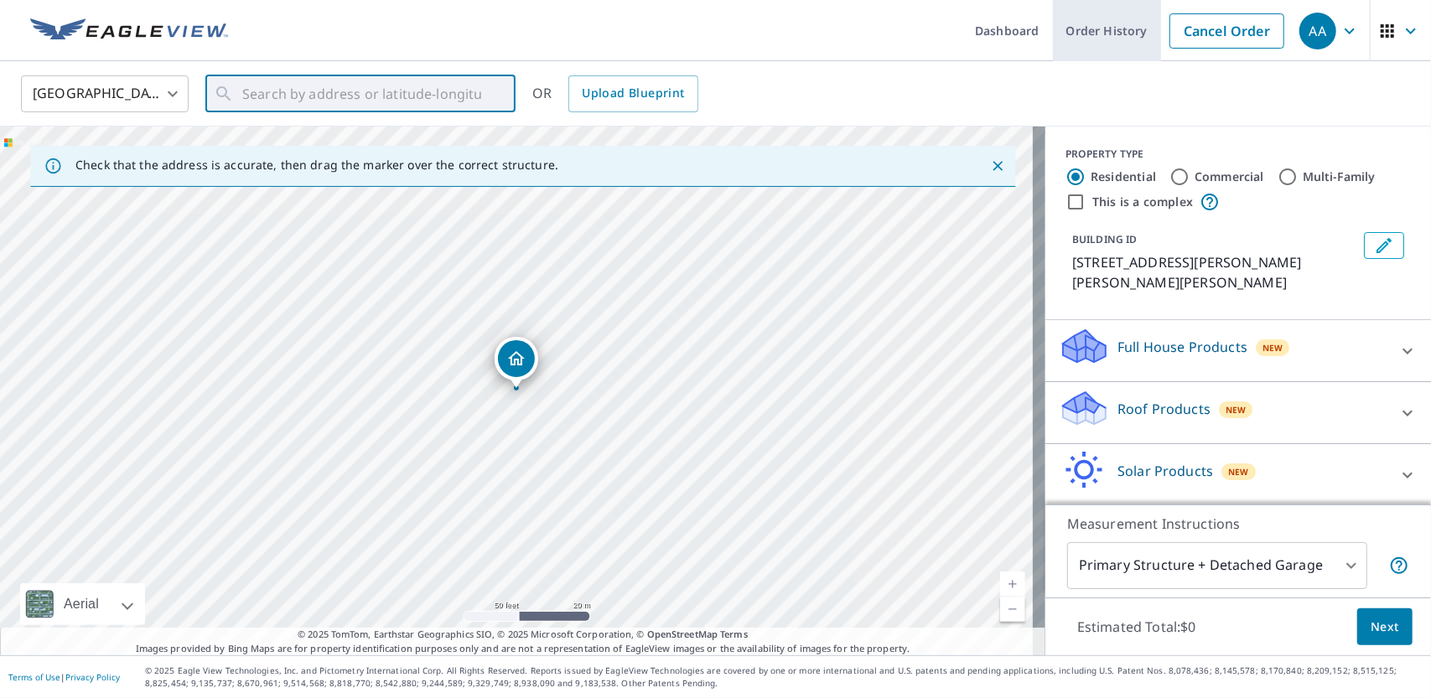
click at [1113, 26] on link "Order History" at bounding box center [1107, 30] width 108 height 61
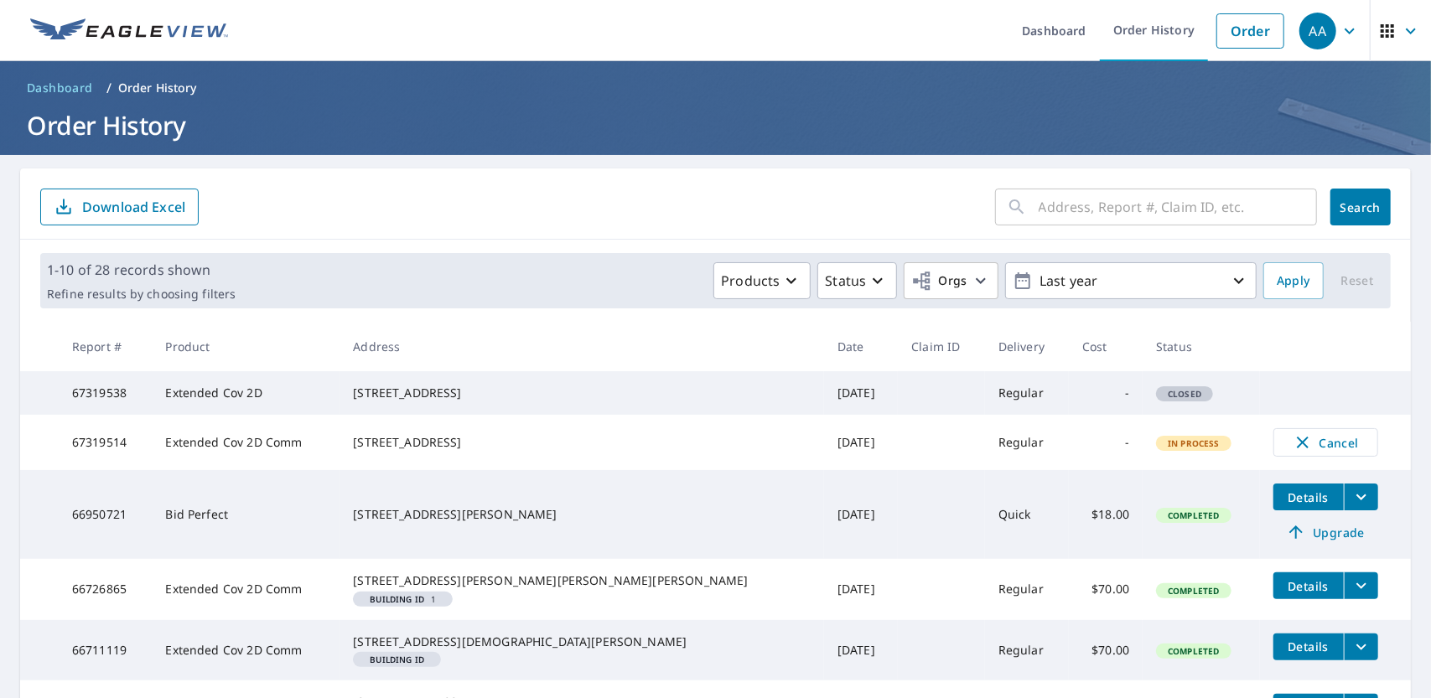
click at [898, 403] on td at bounding box center [941, 393] width 87 height 44
click at [878, 279] on div "Status" at bounding box center [857, 281] width 65 height 20
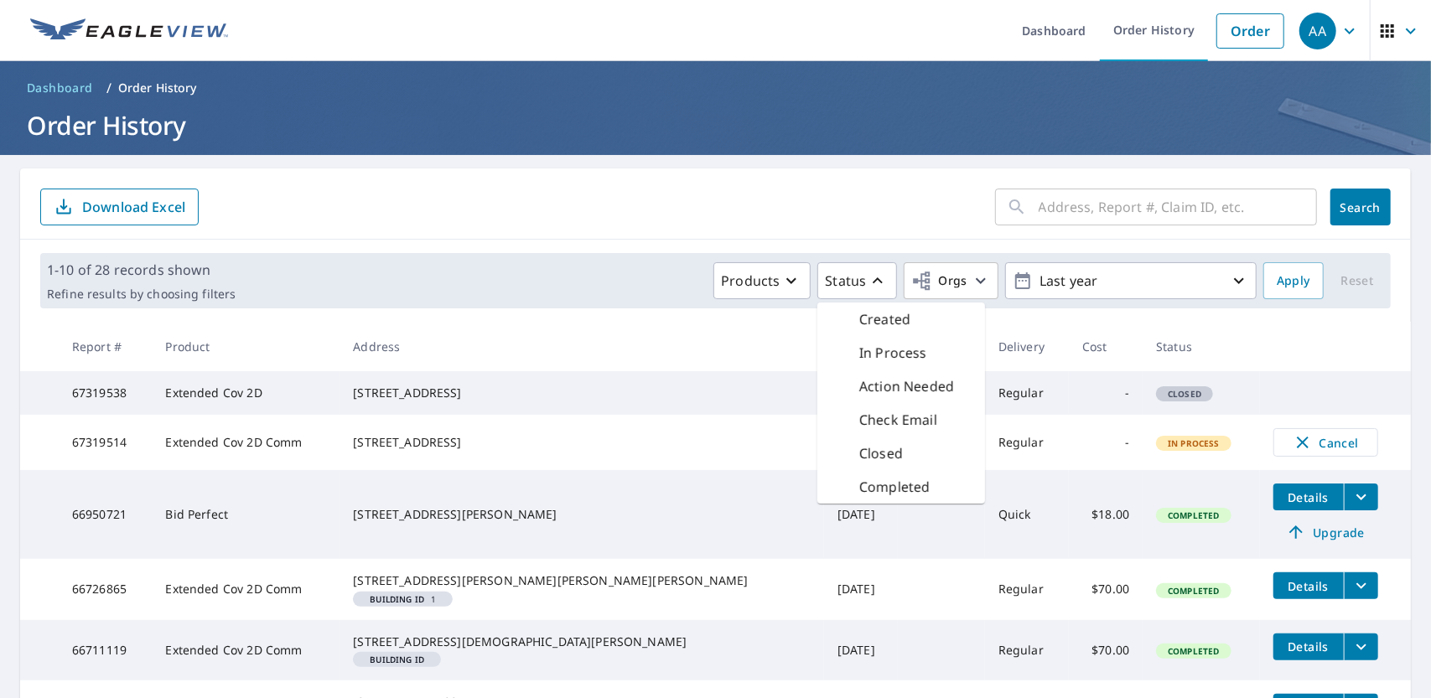
click at [873, 459] on p "Closed" at bounding box center [881, 453] width 44 height 20
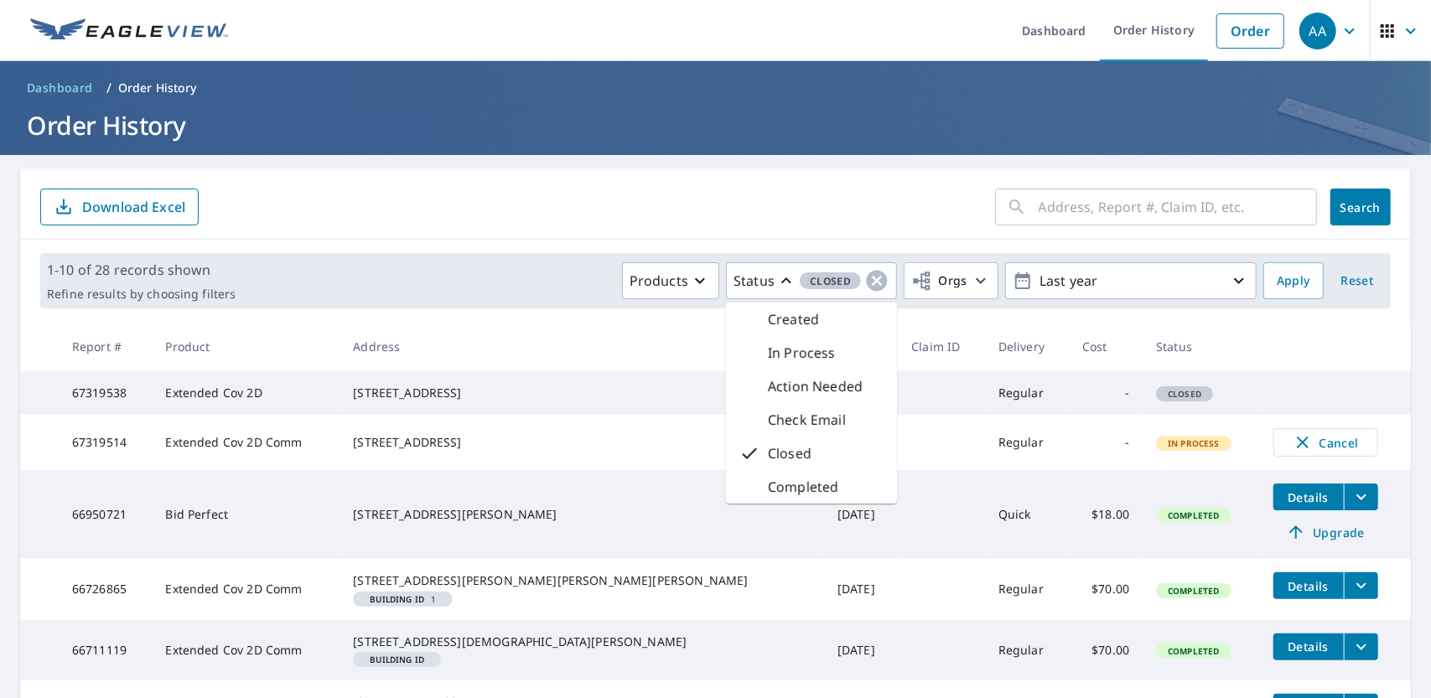
click at [873, 459] on div "Closed" at bounding box center [811, 454] width 171 height 34
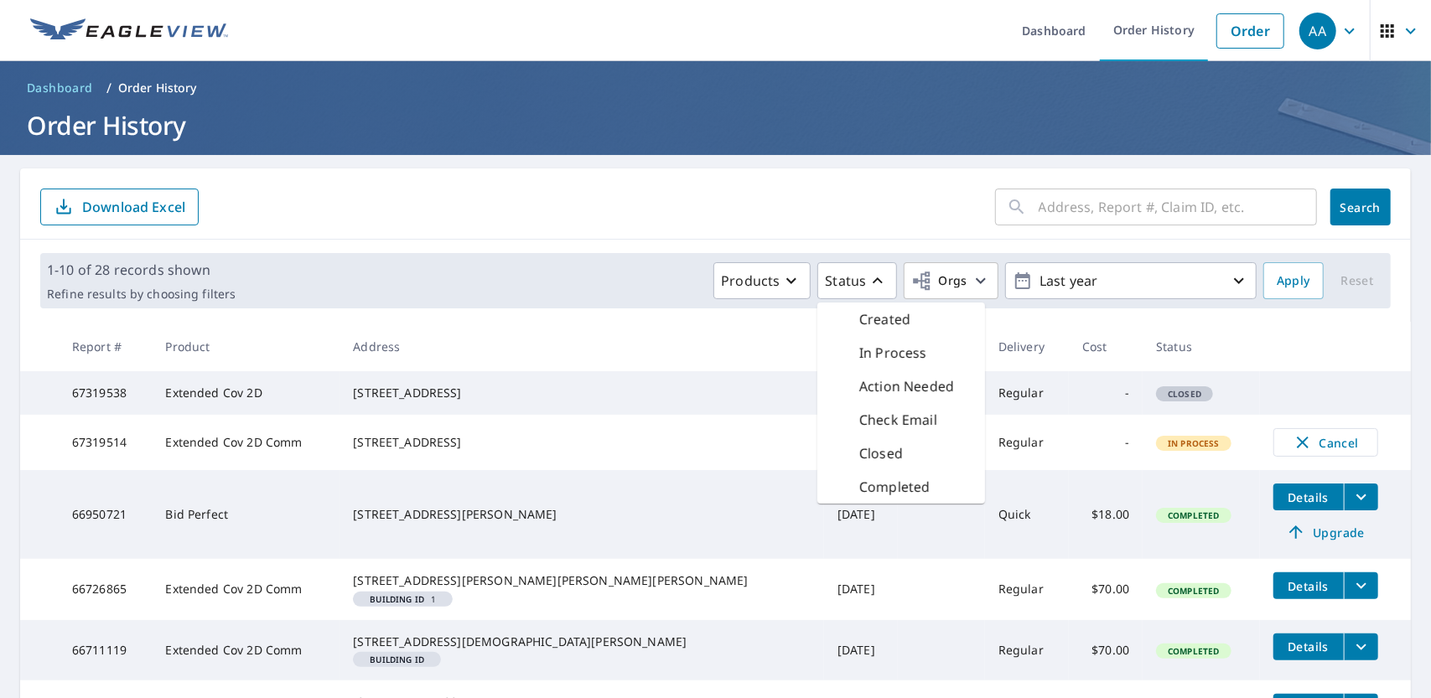
click at [873, 459] on p "Closed" at bounding box center [881, 453] width 44 height 20
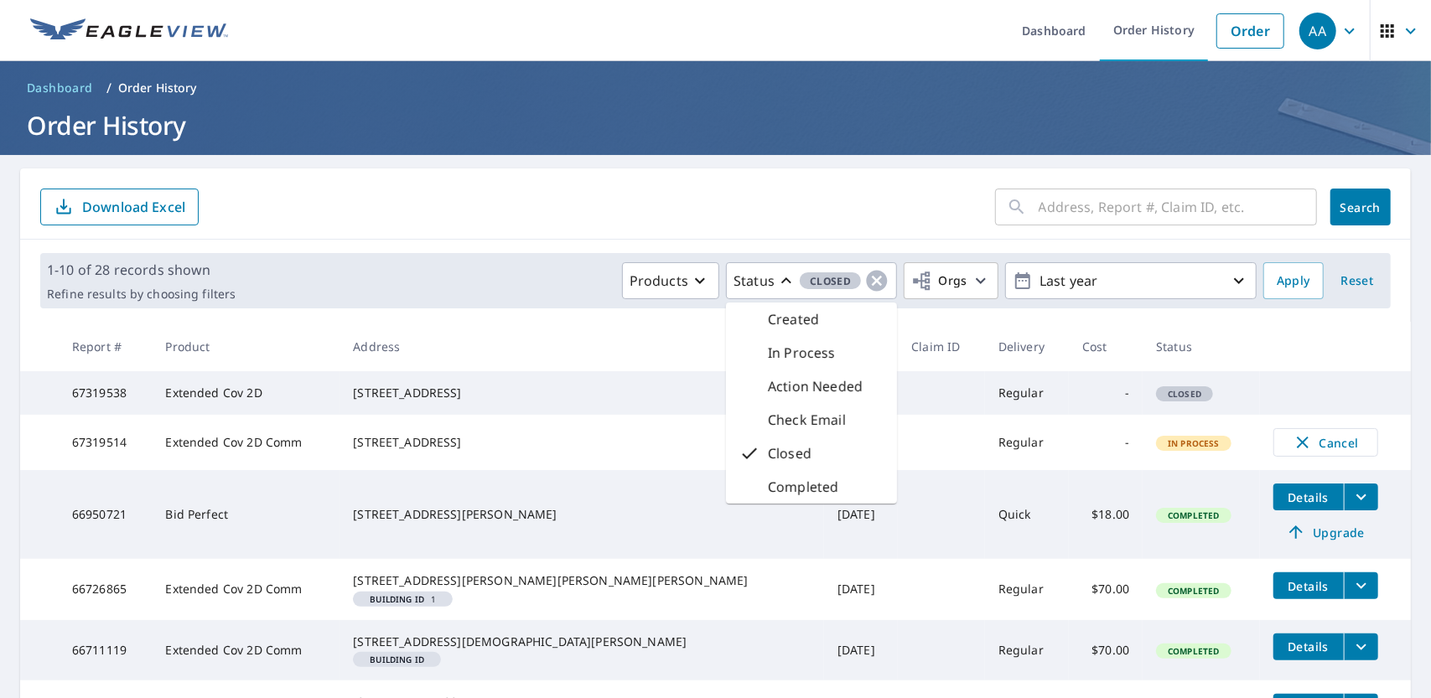
click at [1260, 364] on th at bounding box center [1335, 346] width 151 height 49
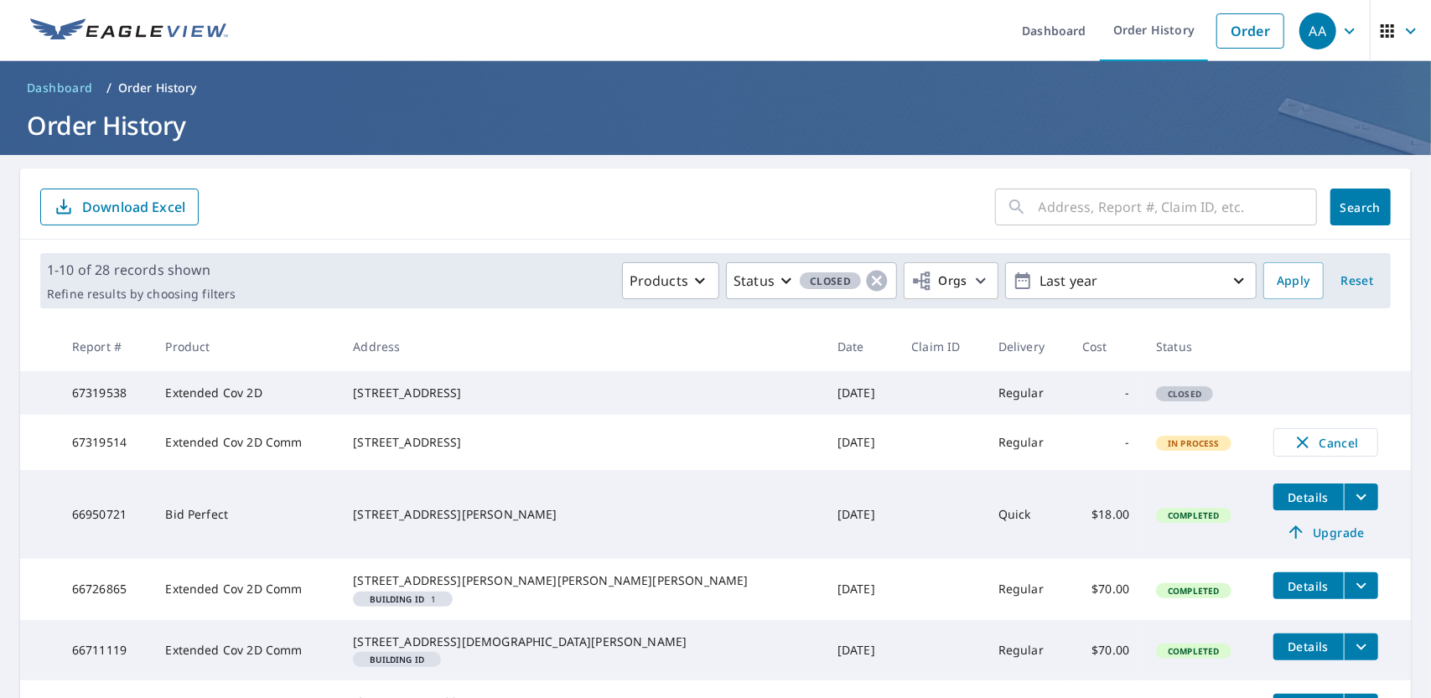
click at [1157, 398] on span "Closed" at bounding box center [1184, 394] width 54 height 12
click at [236, 405] on td "Extended Cov 2D" at bounding box center [246, 393] width 188 height 44
click at [1157, 400] on span "Closed" at bounding box center [1184, 394] width 54 height 12
click at [112, 391] on td "67319538" at bounding box center [106, 393] width 94 height 44
drag, startPoint x: 513, startPoint y: 393, endPoint x: 410, endPoint y: 398, distance: 103.2
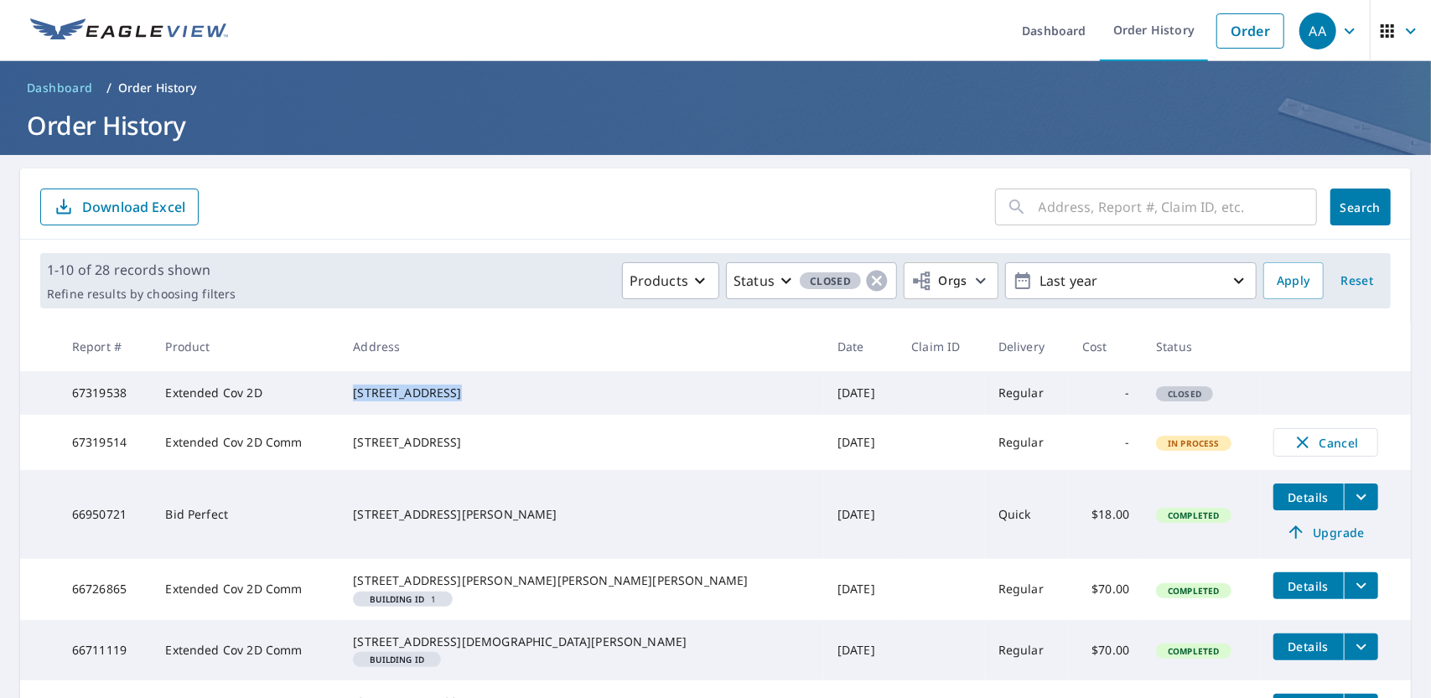
click at [410, 398] on td "[STREET_ADDRESS]" at bounding box center [581, 393] width 484 height 44
copy div "[STREET_ADDRESS]"
click at [1242, 36] on link "Order" at bounding box center [1250, 30] width 68 height 35
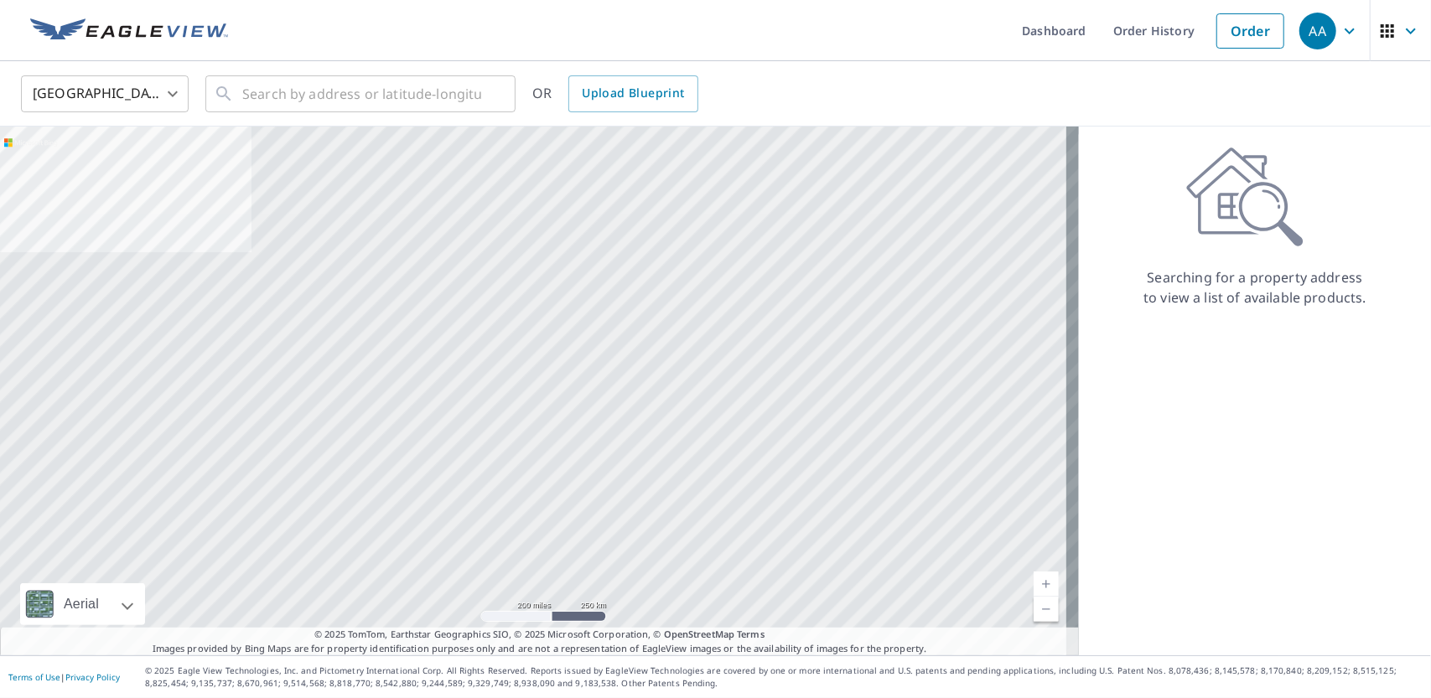
drag, startPoint x: 235, startPoint y: 87, endPoint x: 948, endPoint y: 272, distance: 736.9
click at [948, 272] on div at bounding box center [539, 391] width 1079 height 529
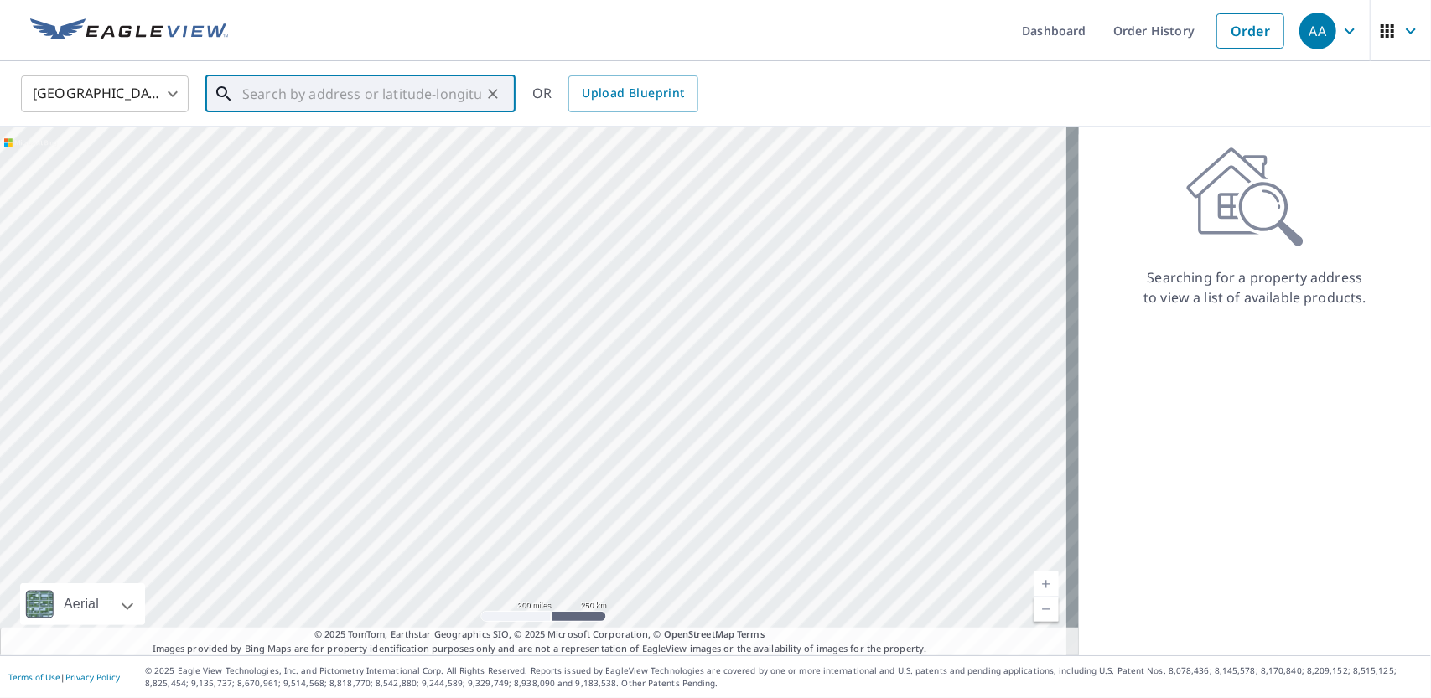
click at [287, 95] on input "text" at bounding box center [361, 93] width 239 height 47
paste input "[STREET_ADDRESS]"
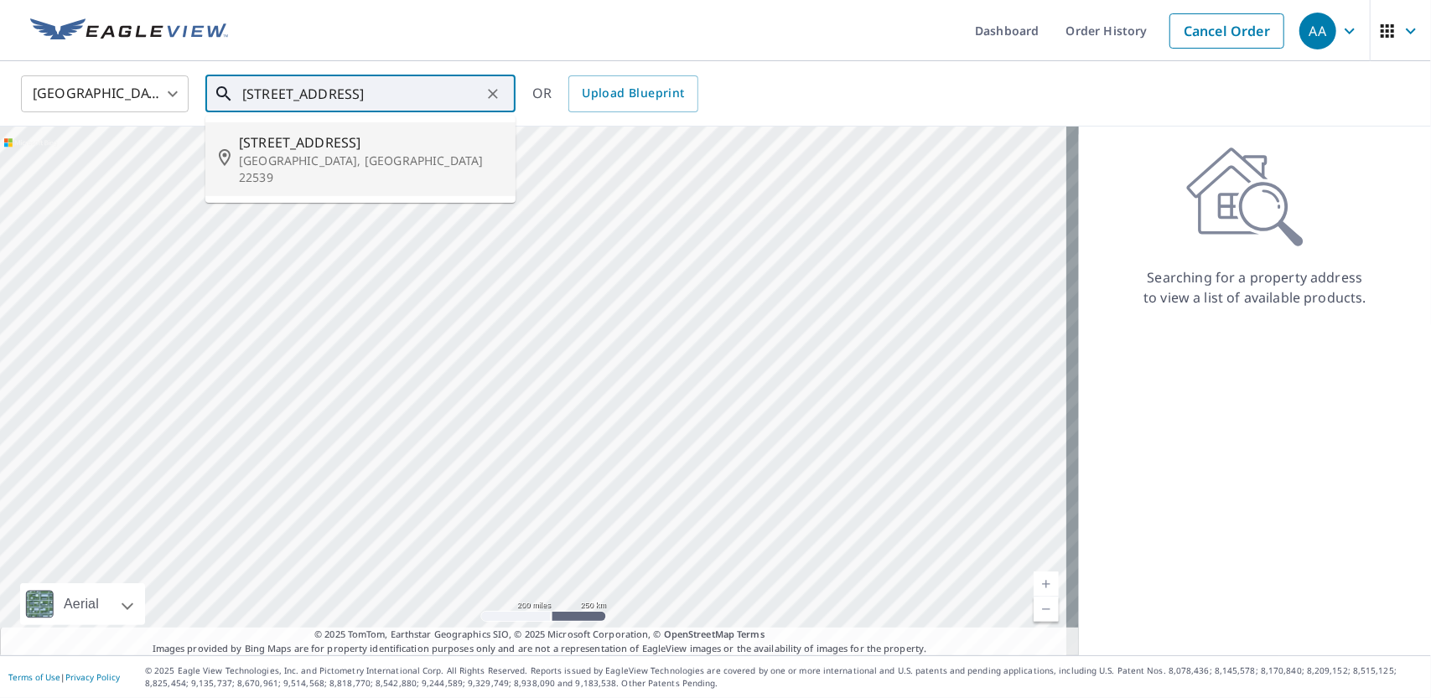
click at [329, 157] on p "[GEOGRAPHIC_DATA], [GEOGRAPHIC_DATA] 22539" at bounding box center [370, 170] width 263 height 34
type input "[STREET_ADDRESS]"
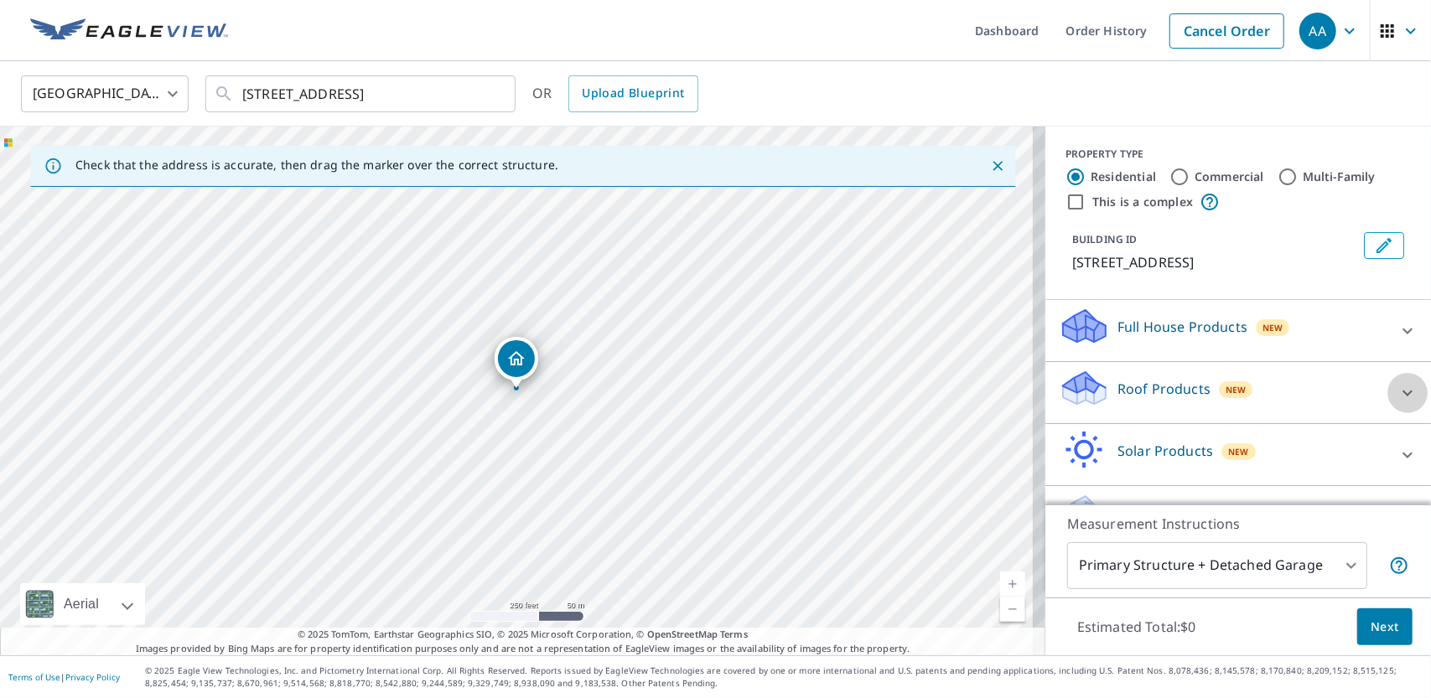
click at [1397, 391] on icon at bounding box center [1407, 393] width 20 height 20
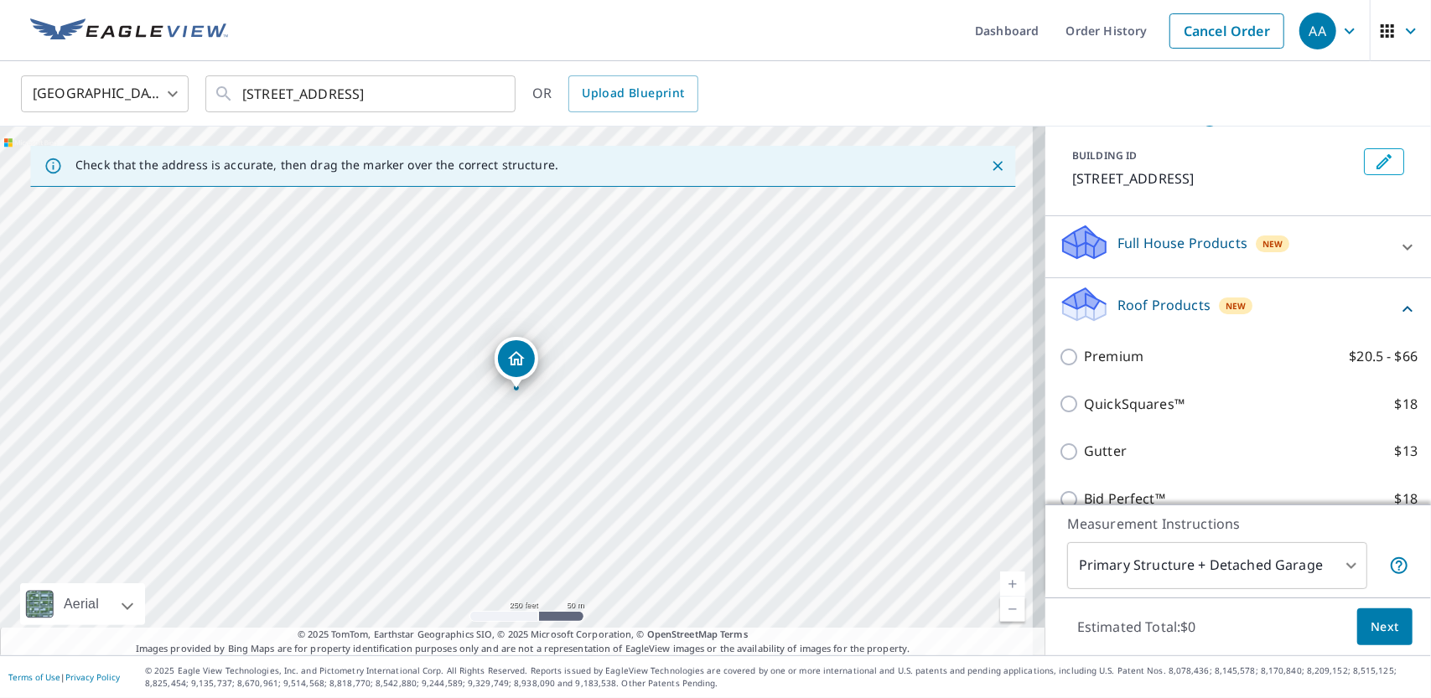
scroll to position [168, 0]
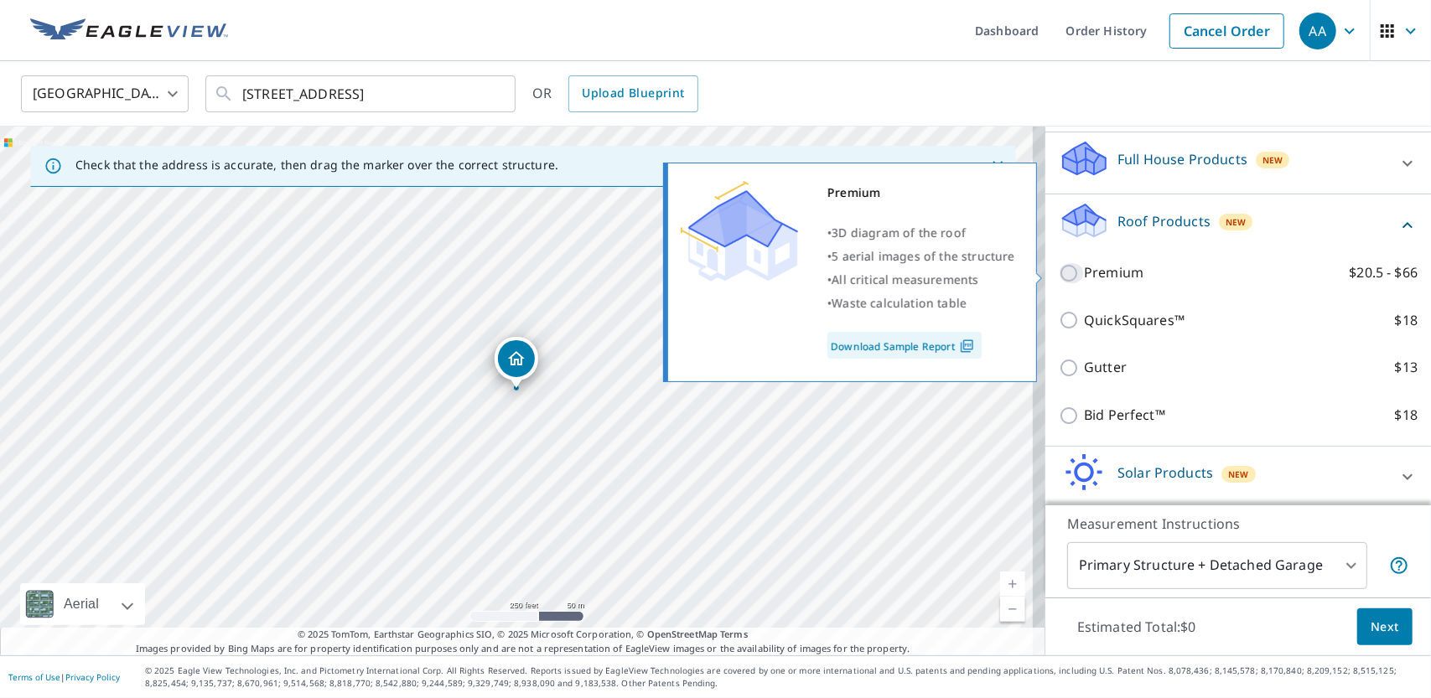
click at [1064, 274] on input "Premium $20.5 - $66" at bounding box center [1071, 273] width 25 height 20
checkbox input "true"
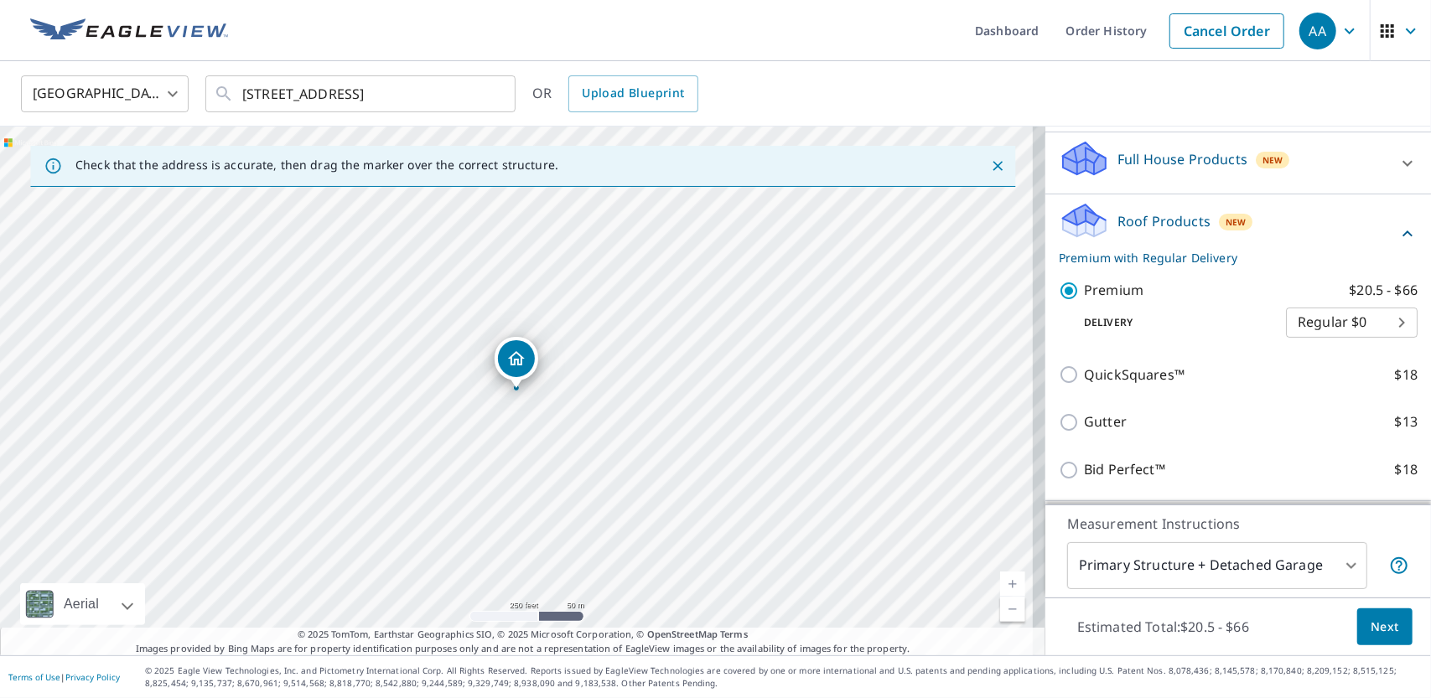
click at [1376, 638] on button "Next" at bounding box center [1384, 627] width 55 height 38
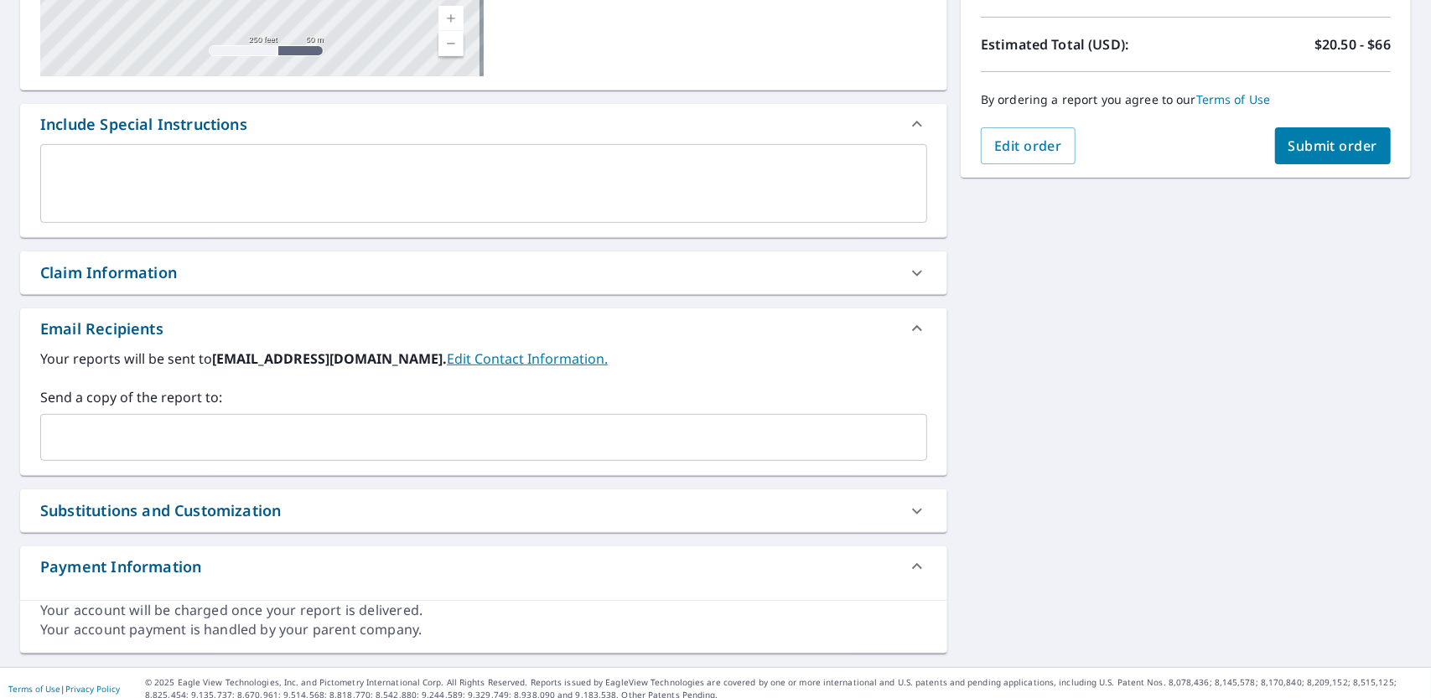
scroll to position [366, 0]
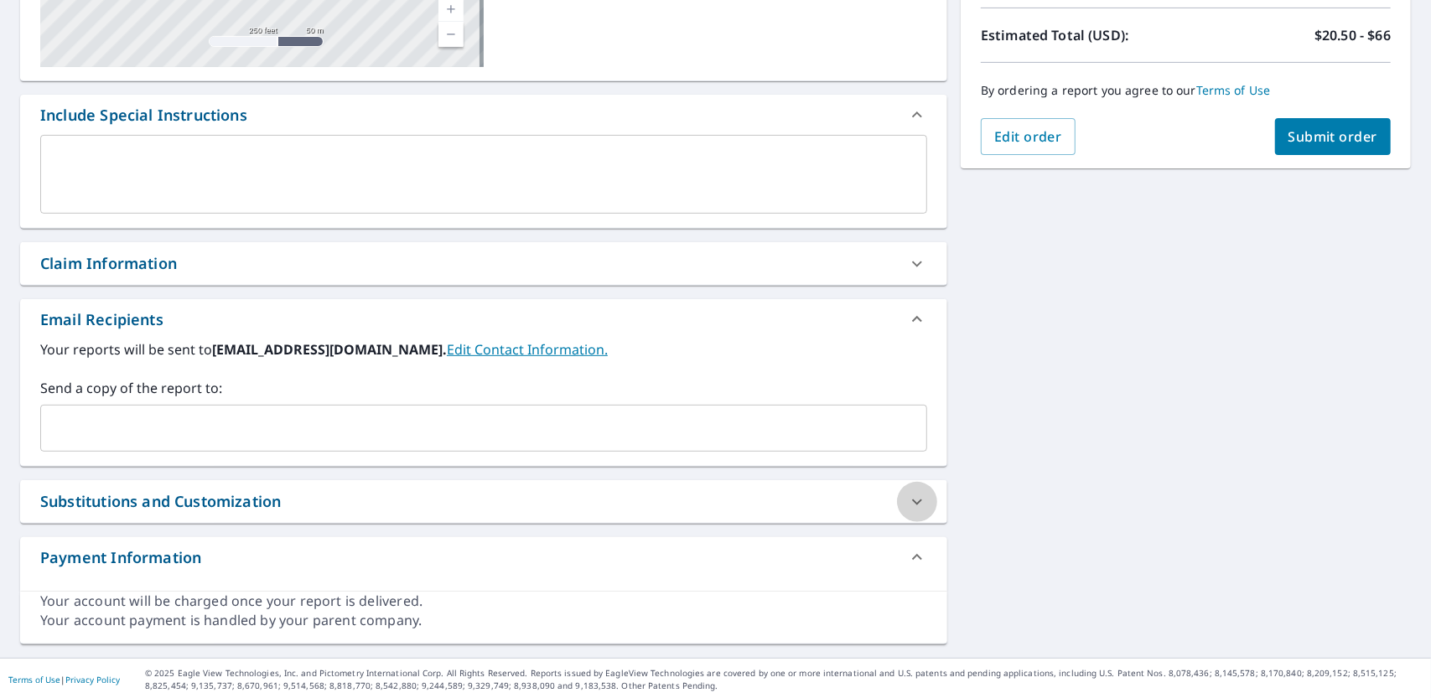
click at [907, 499] on icon at bounding box center [917, 502] width 20 height 20
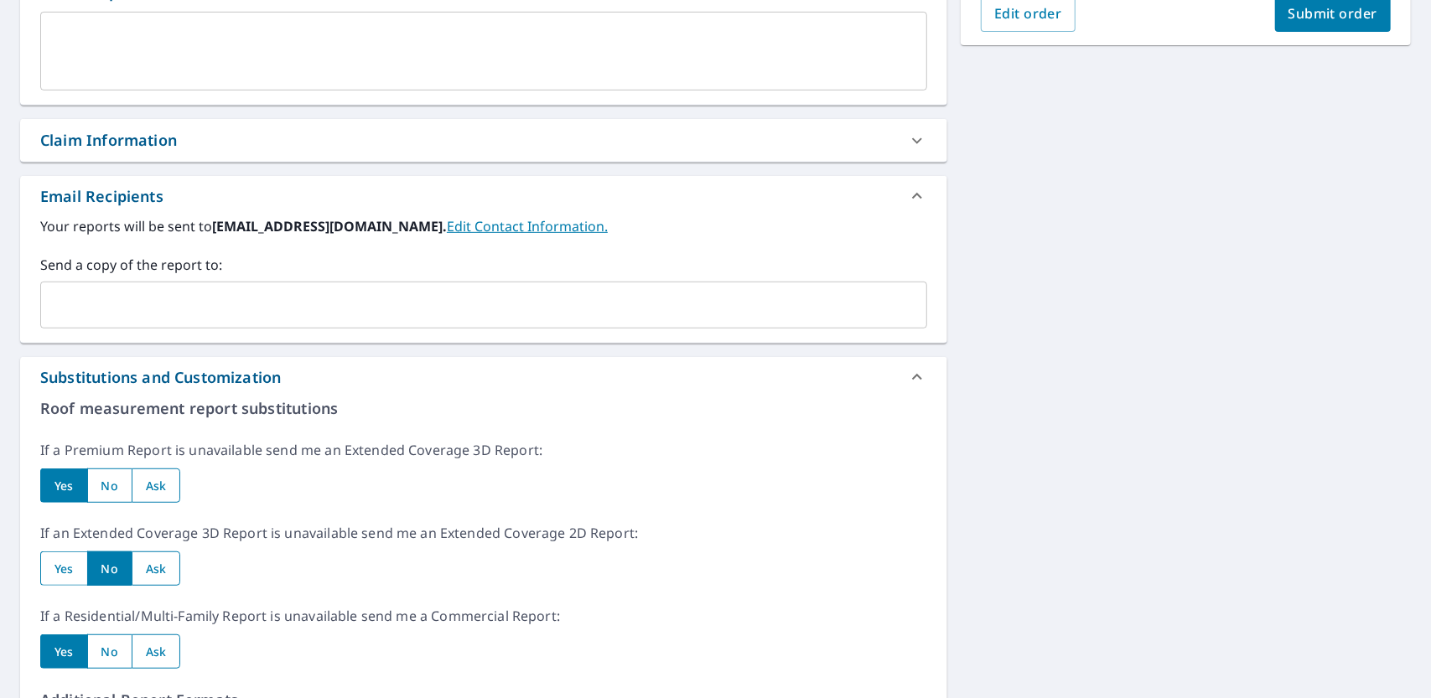
scroll to position [618, 0]
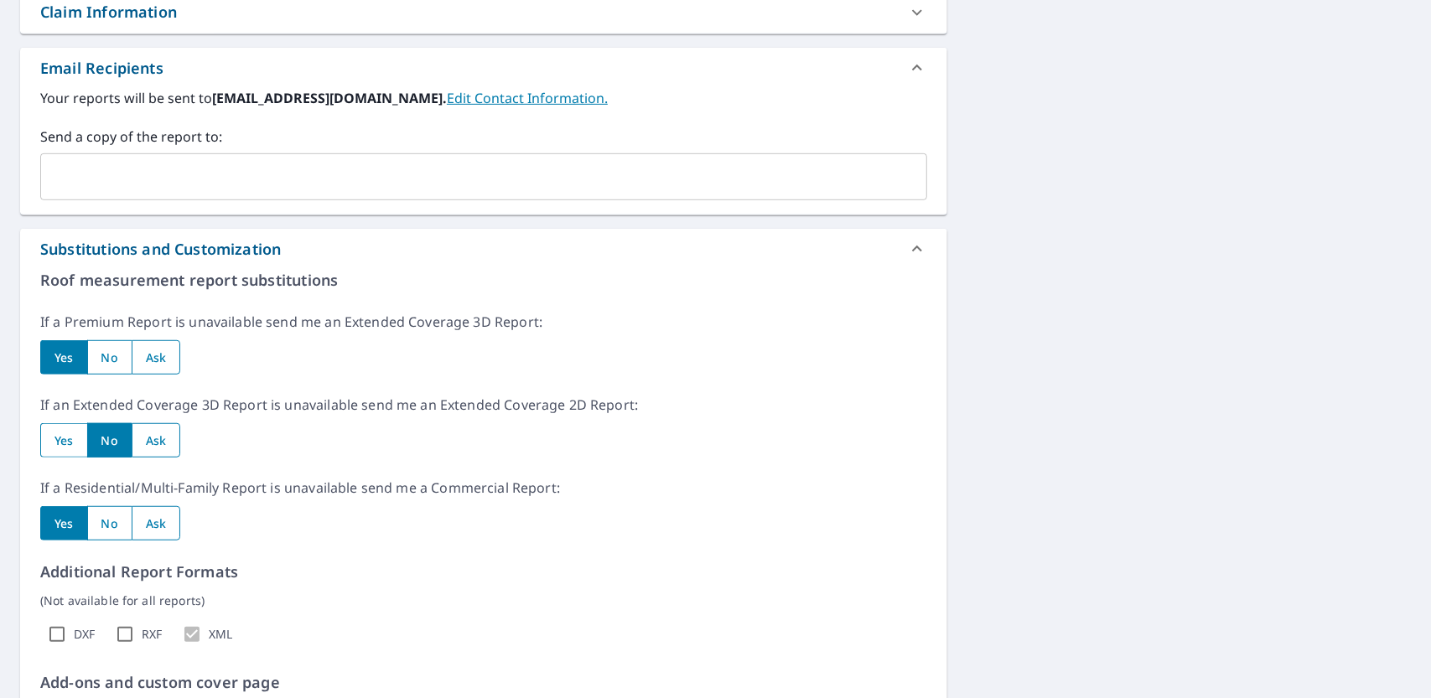
click at [69, 438] on input "radio" at bounding box center [63, 440] width 47 height 34
radio input "true"
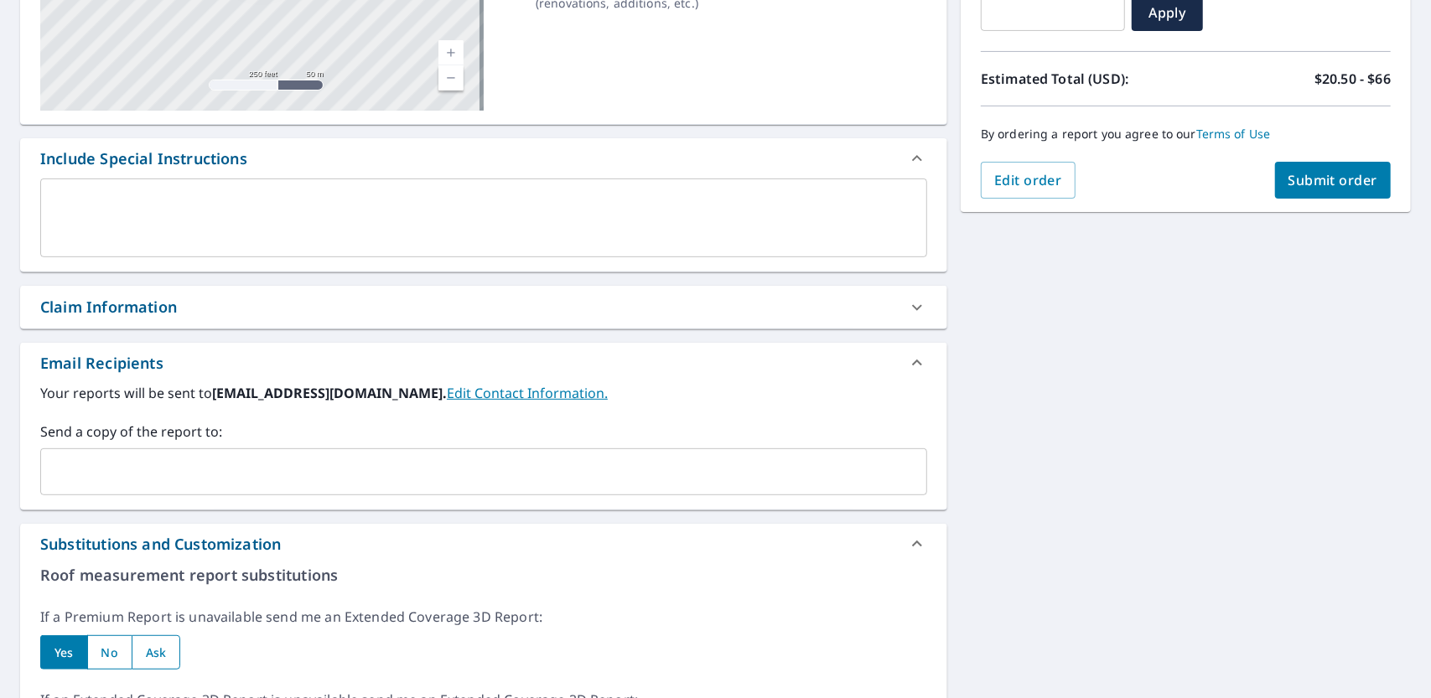
scroll to position [206, 0]
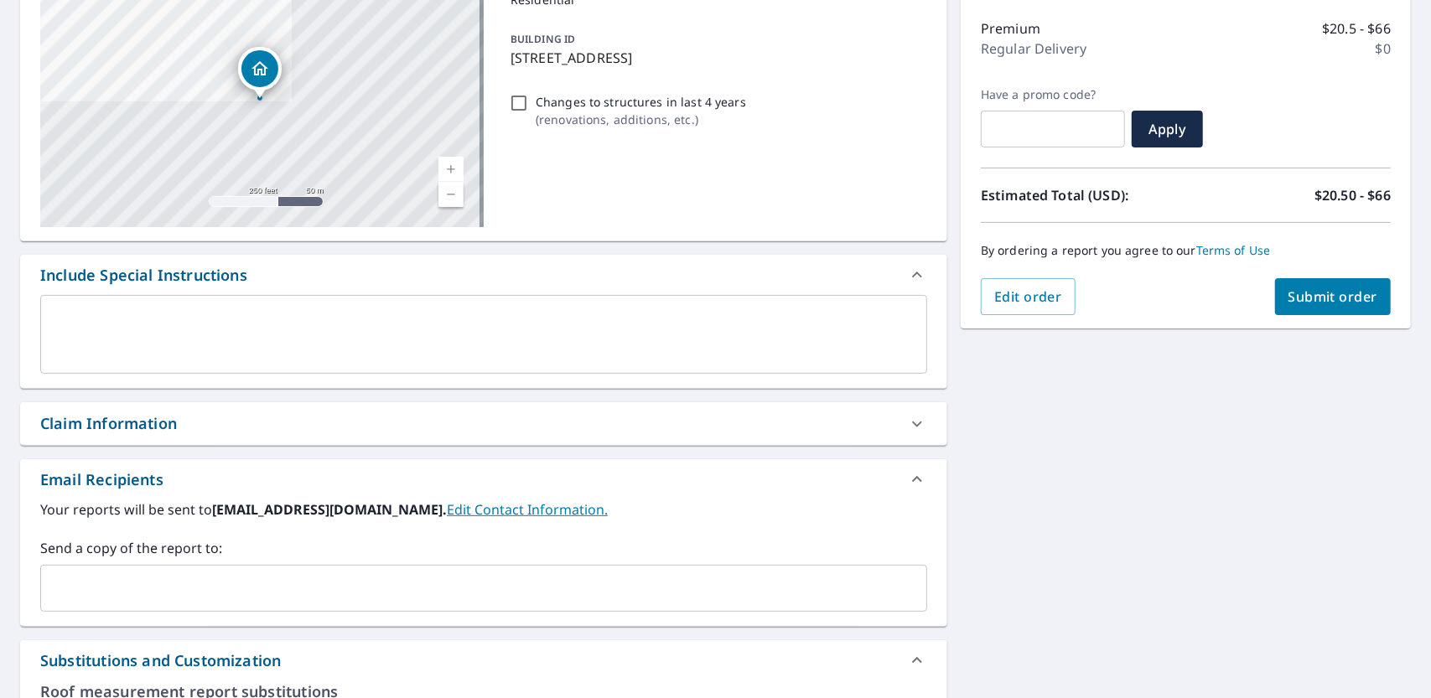
click at [1307, 290] on span "Submit order" at bounding box center [1333, 296] width 90 height 18
